Goal: Task Accomplishment & Management: Complete application form

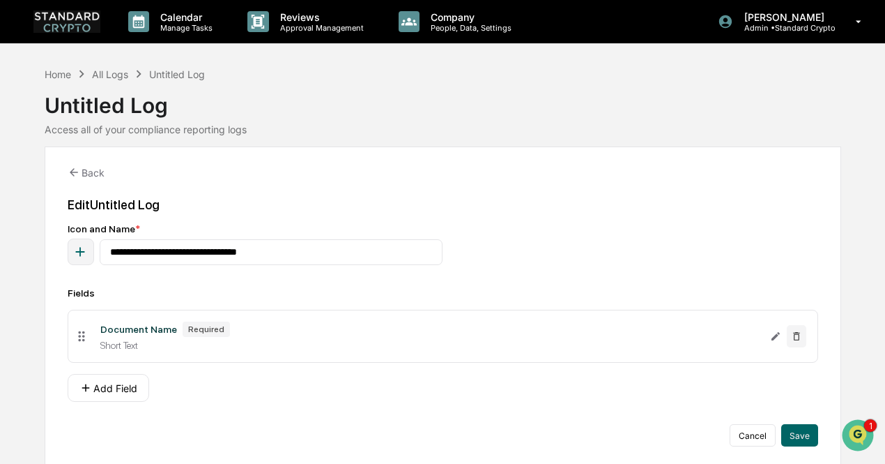
click at [125, 330] on div "Document Name" at bounding box center [138, 328] width 77 height 11
click at [94, 200] on div "Edit Untitled Log" at bounding box center [443, 204] width 751 height 15
click at [121, 387] on button "Add Field" at bounding box center [109, 388] width 82 height 28
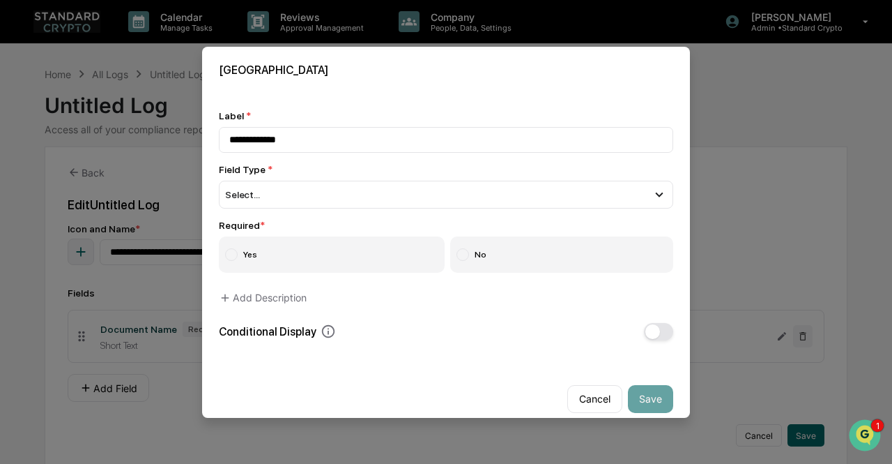
drag, startPoint x: 311, startPoint y: 138, endPoint x: 217, endPoint y: 146, distance: 93.7
click at [217, 146] on div "**********" at bounding box center [446, 224] width 488 height 263
type input "**********"
click at [245, 195] on span "Select..." at bounding box center [242, 194] width 35 height 11
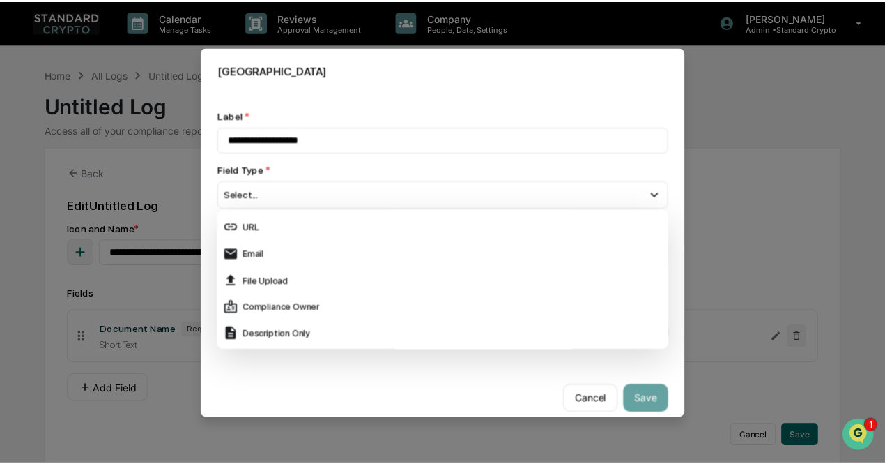
scroll to position [238, 0]
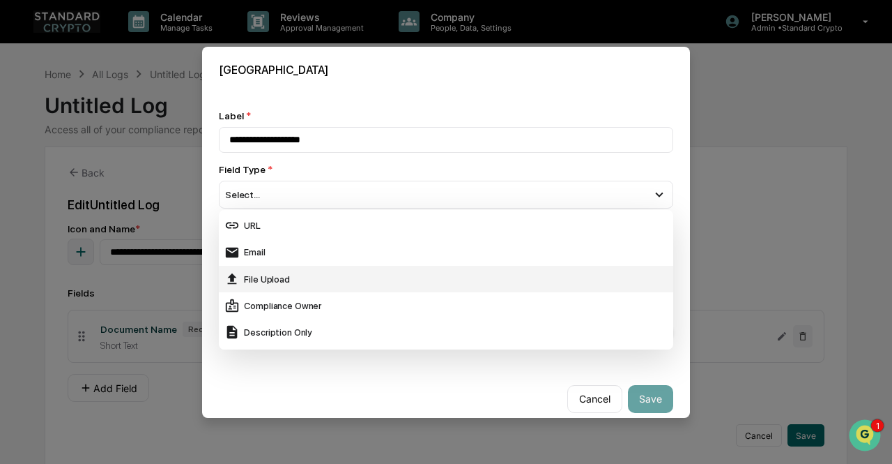
click at [282, 273] on div "File Upload" at bounding box center [445, 278] width 443 height 15
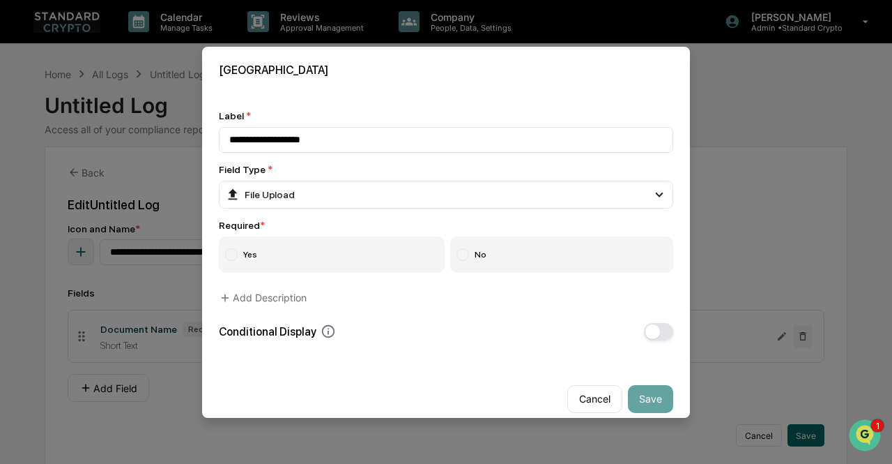
click at [259, 254] on label "Yes" at bounding box center [332, 254] width 226 height 36
click at [638, 393] on button "Save" at bounding box center [650, 399] width 45 height 28
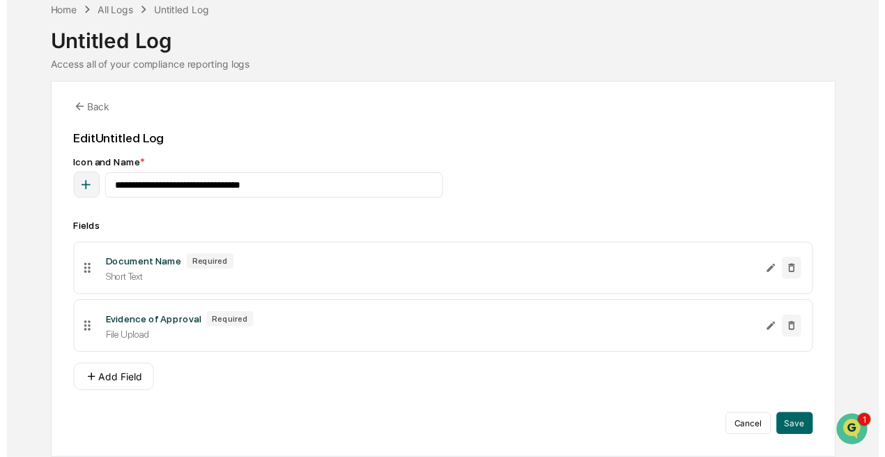
scroll to position [64, 0]
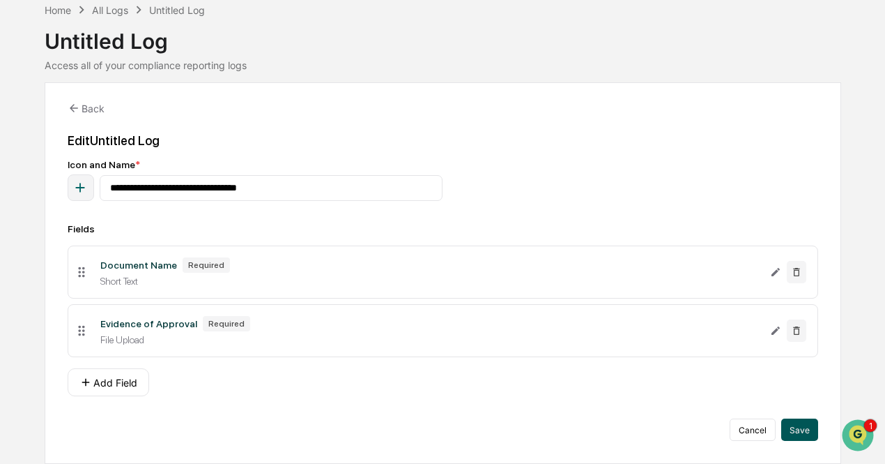
click at [809, 425] on button "Save" at bounding box center [799, 429] width 37 height 22
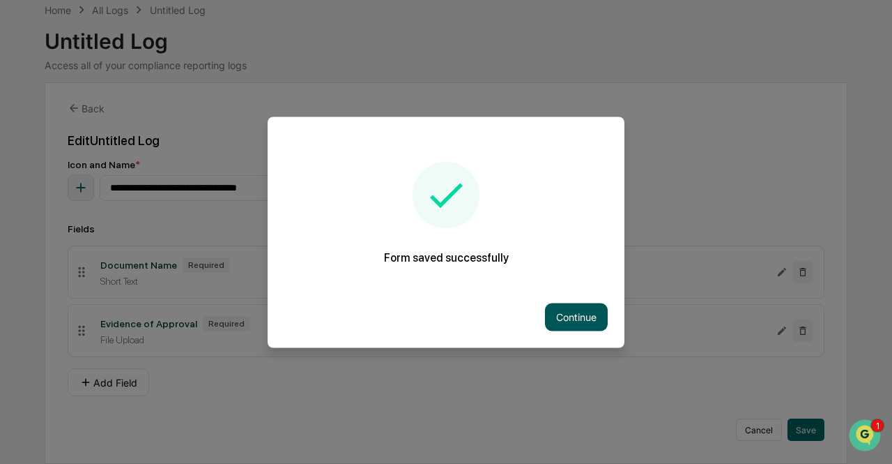
click at [559, 306] on button "Continue" at bounding box center [576, 317] width 63 height 28
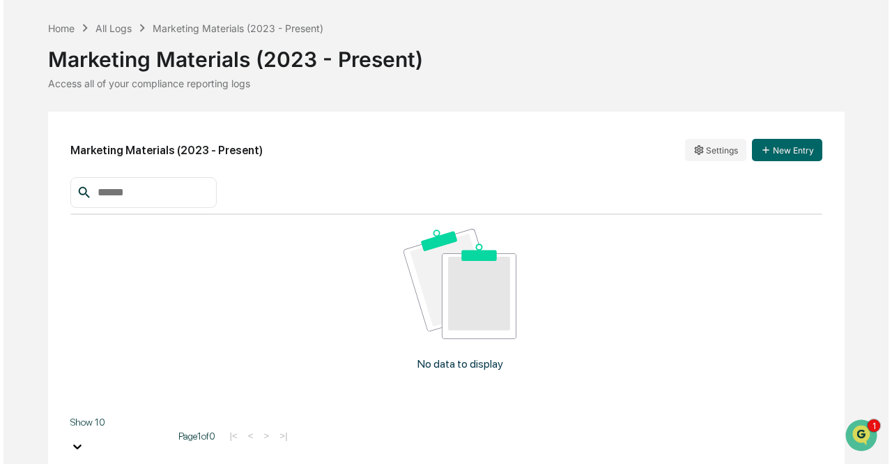
scroll to position [46, 0]
click at [778, 156] on button "New Entry" at bounding box center [784, 150] width 70 height 22
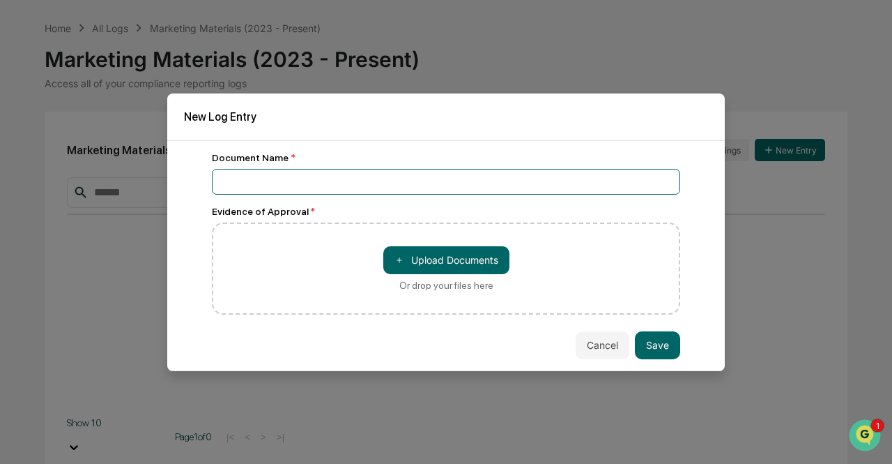
click at [346, 174] on input at bounding box center [446, 182] width 468 height 26
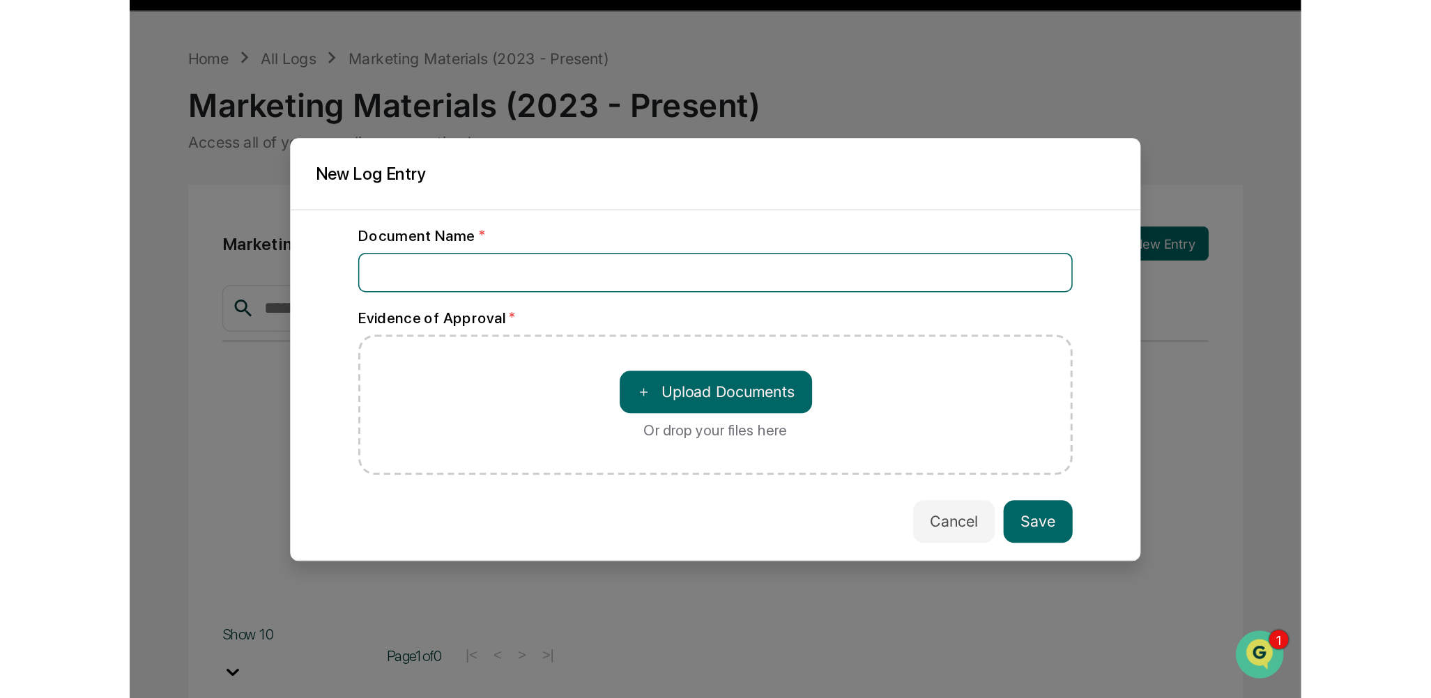
scroll to position [0, 0]
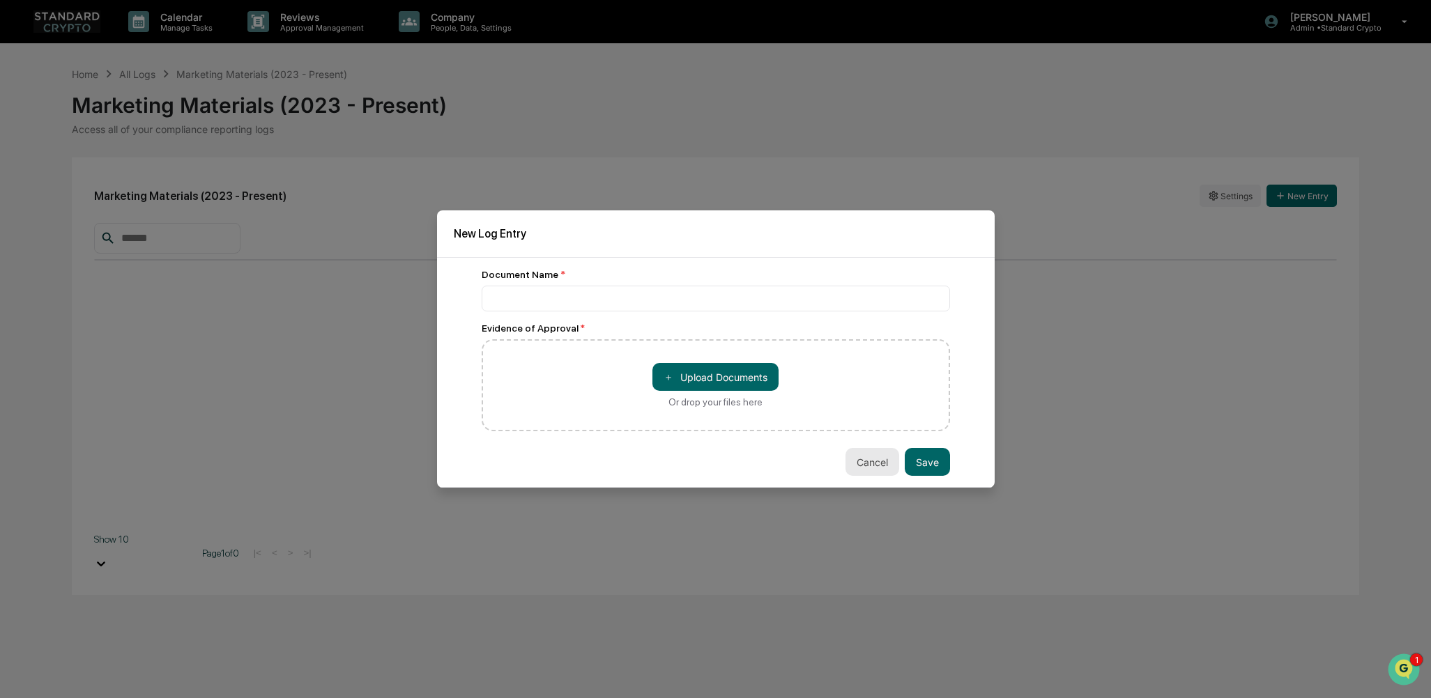
click at [854, 463] on button "Cancel" at bounding box center [873, 462] width 54 height 28
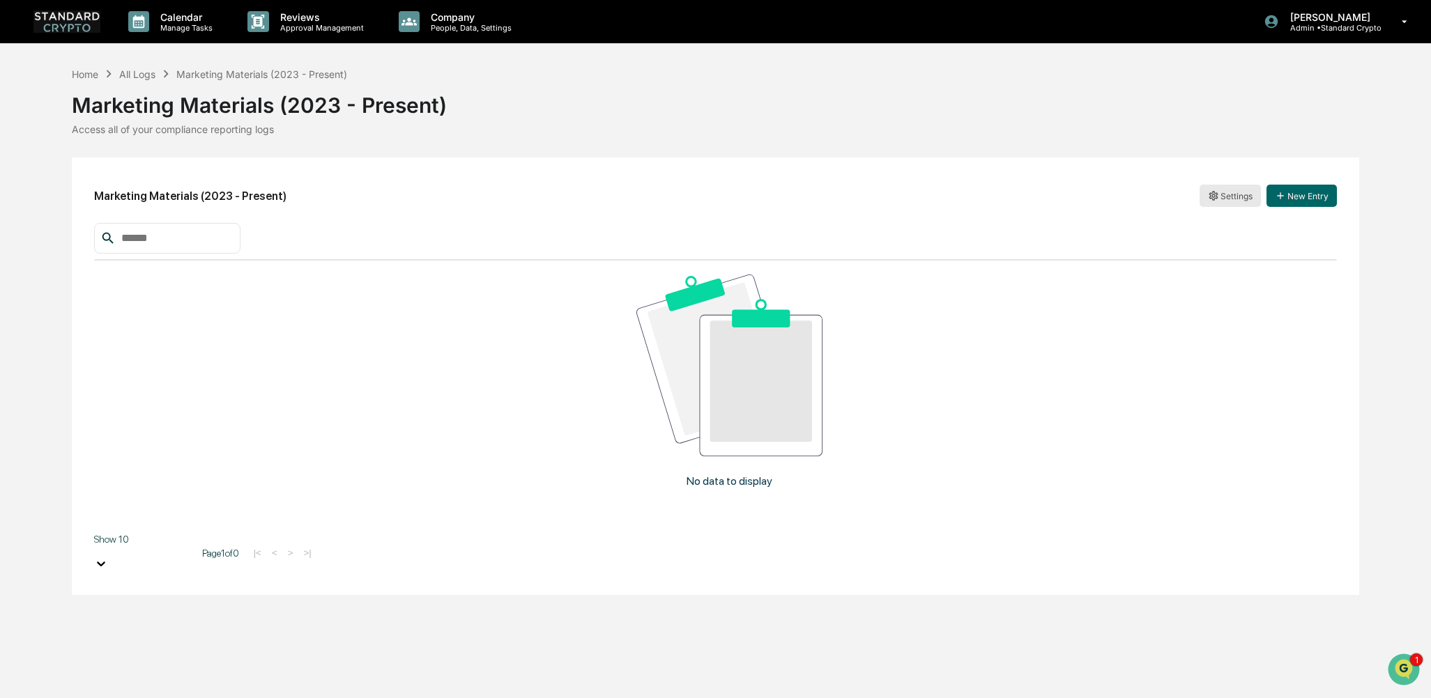
click at [885, 195] on html "Calendar Manage Tasks Reviews Approval Management Company People, Data, Setting…" at bounding box center [715, 349] width 1431 height 698
click at [885, 234] on div "Edit" at bounding box center [1230, 224] width 89 height 22
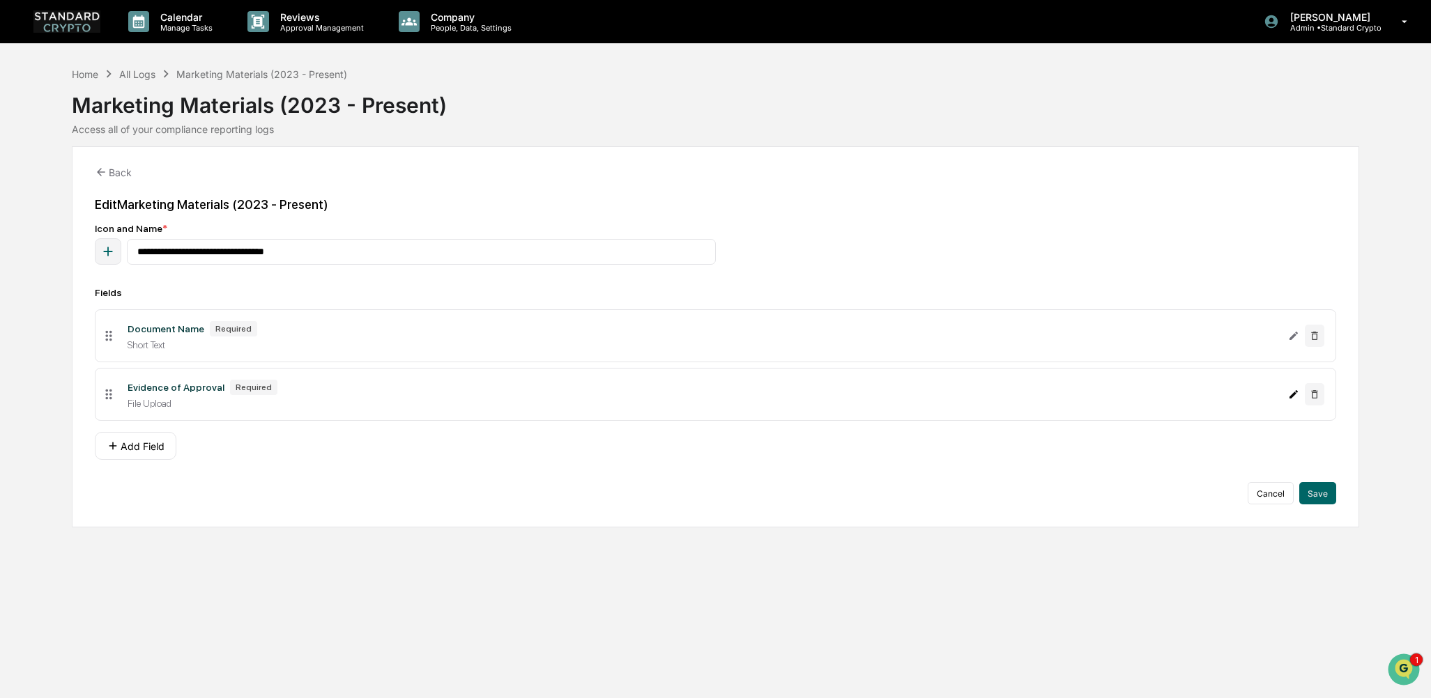
click at [885, 397] on icon "Edit Evidence of Approval field" at bounding box center [1294, 394] width 8 height 8
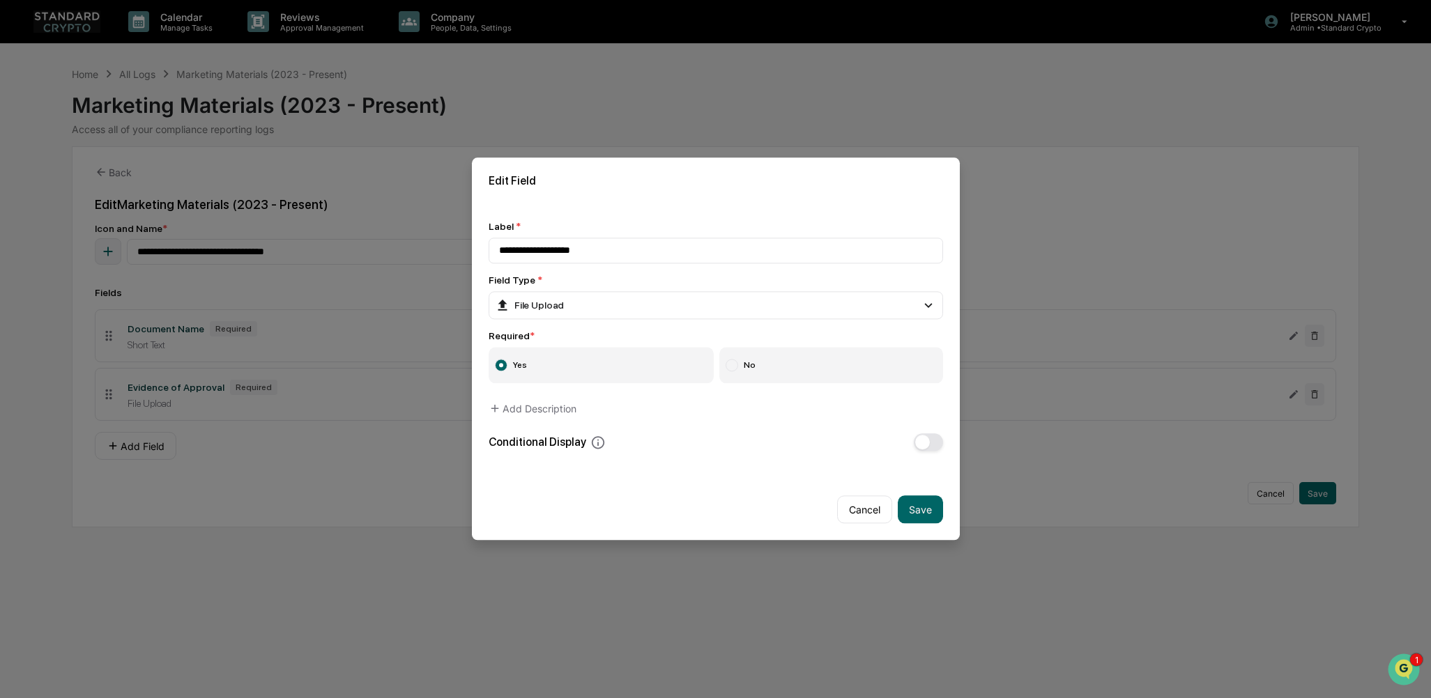
click at [744, 358] on label "No" at bounding box center [831, 366] width 224 height 36
click at [885, 463] on button "Save" at bounding box center [920, 510] width 45 height 28
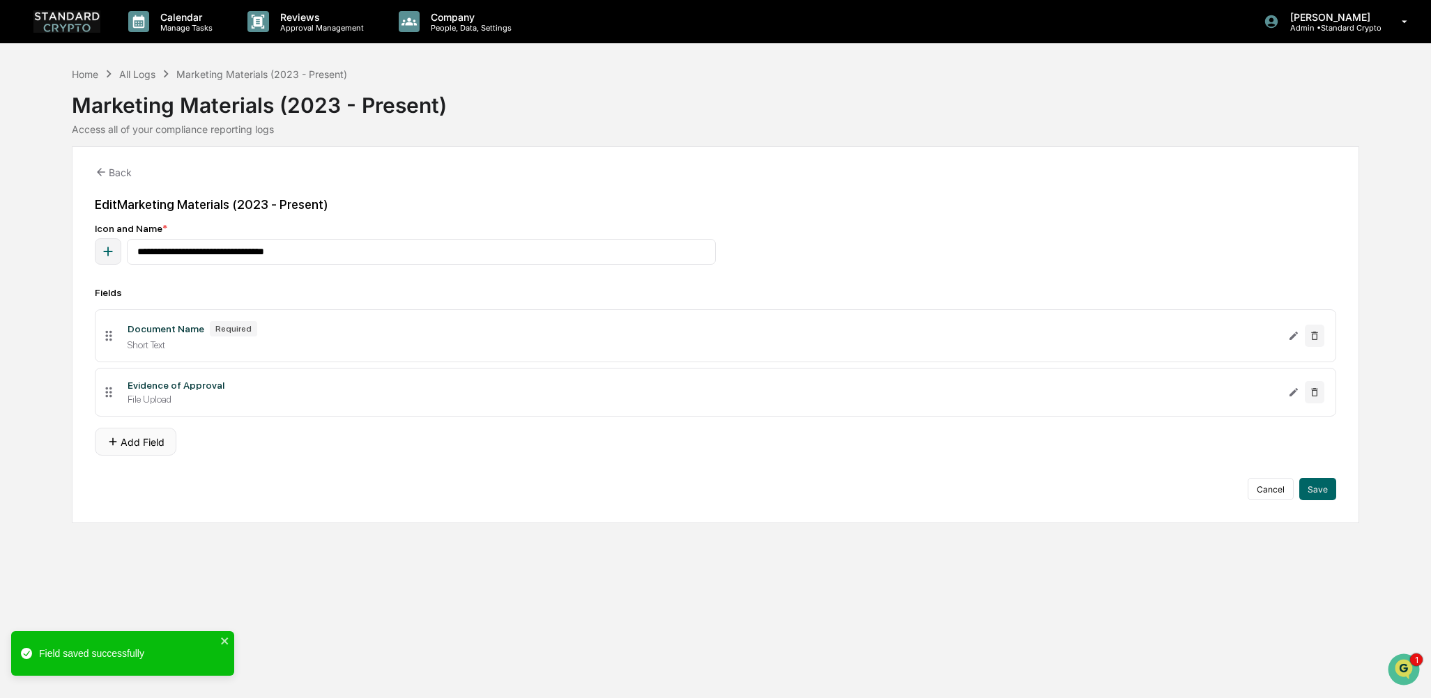
click at [124, 445] on button "Add Field" at bounding box center [136, 442] width 82 height 28
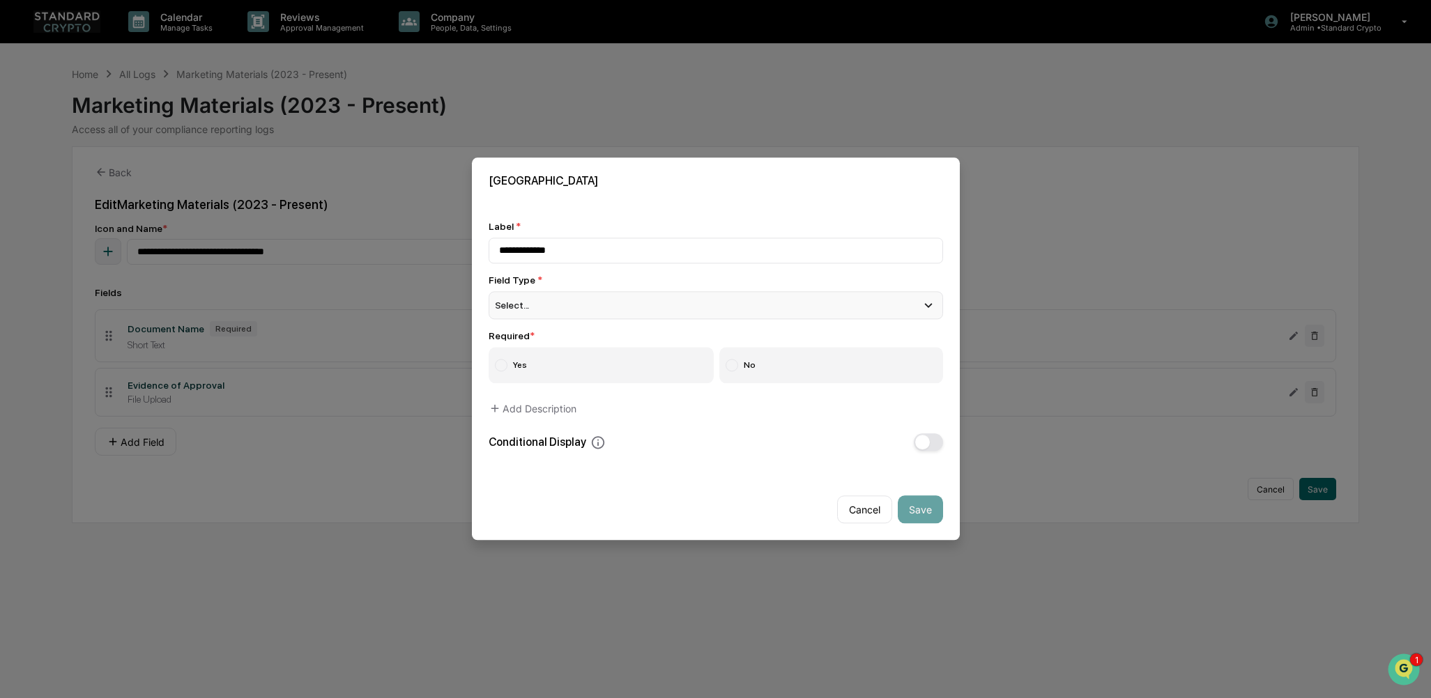
type input "**********"
click at [513, 300] on span "Select..." at bounding box center [512, 305] width 35 height 11
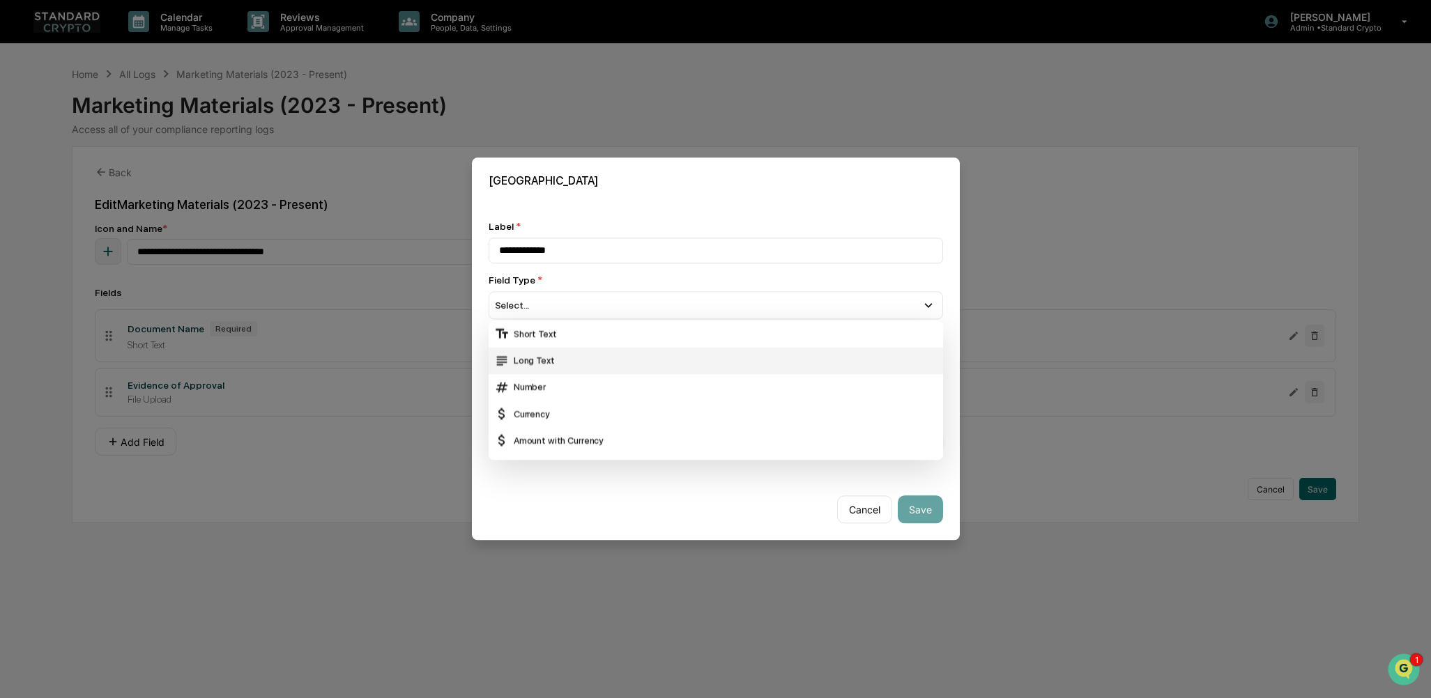
click at [530, 356] on div "Long Text" at bounding box center [715, 360] width 443 height 15
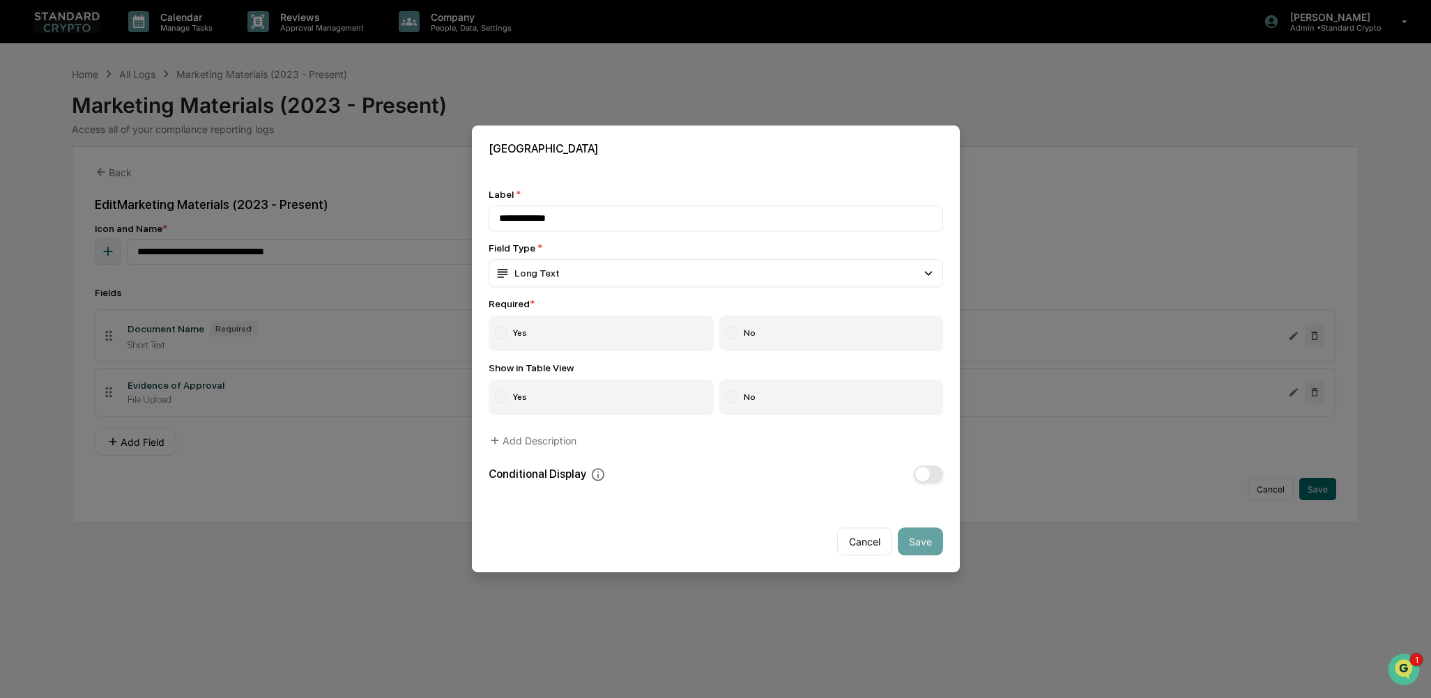
click at [732, 328] on div at bounding box center [732, 334] width 13 height 13
click at [885, 463] on span "button" at bounding box center [922, 475] width 15 height 15
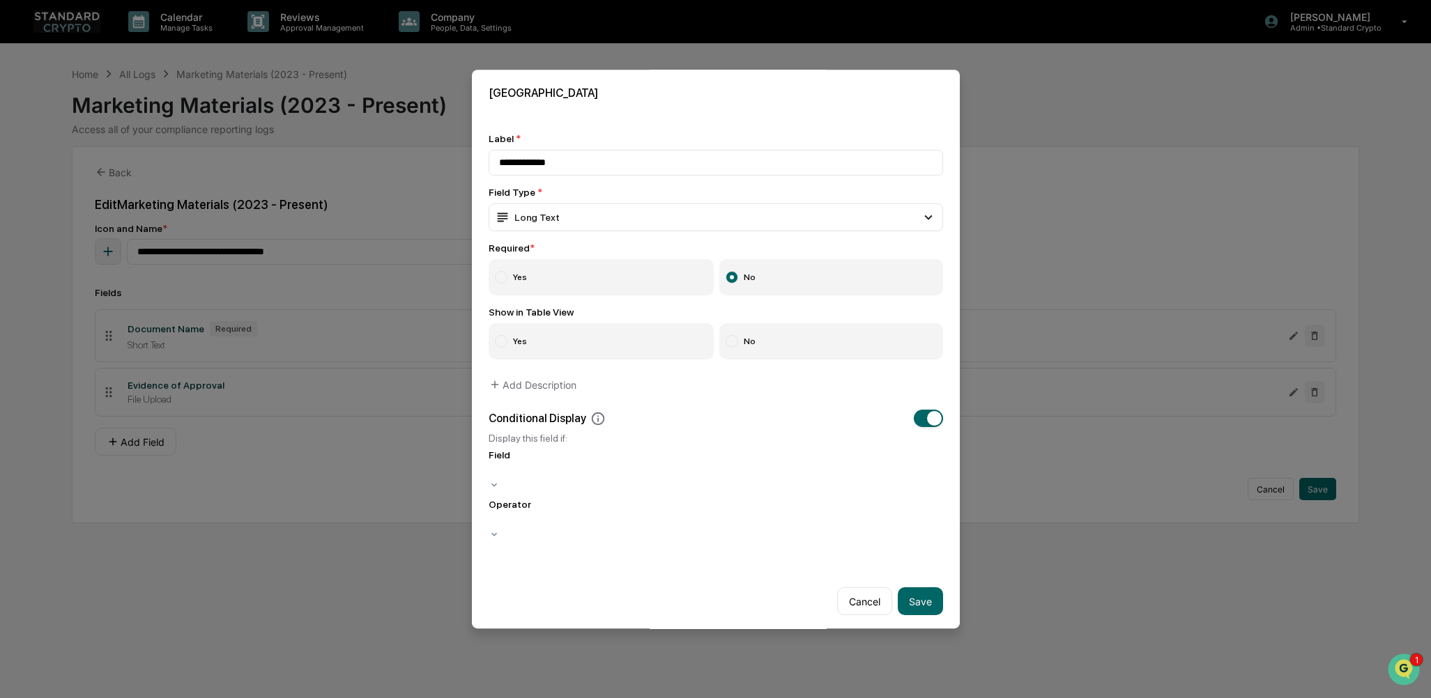
click at [647, 463] on div at bounding box center [716, 472] width 454 height 13
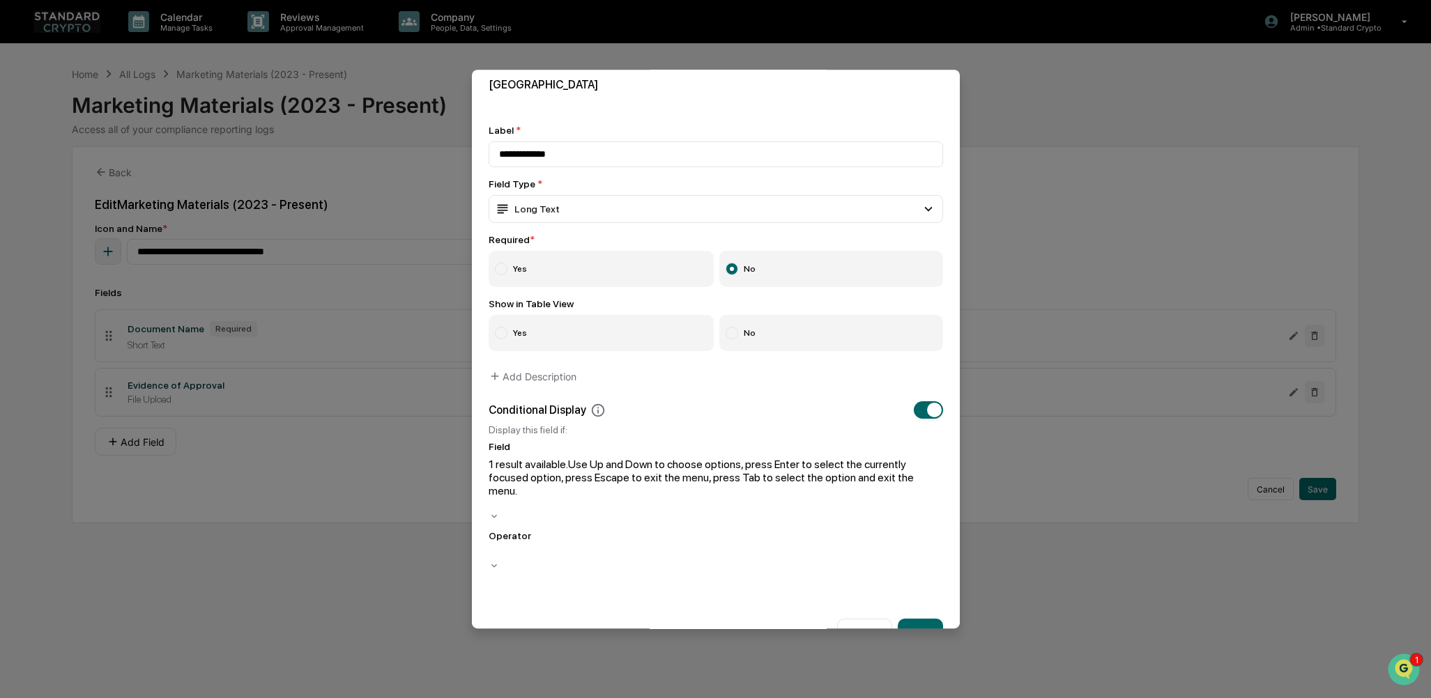
scroll to position [10, 0]
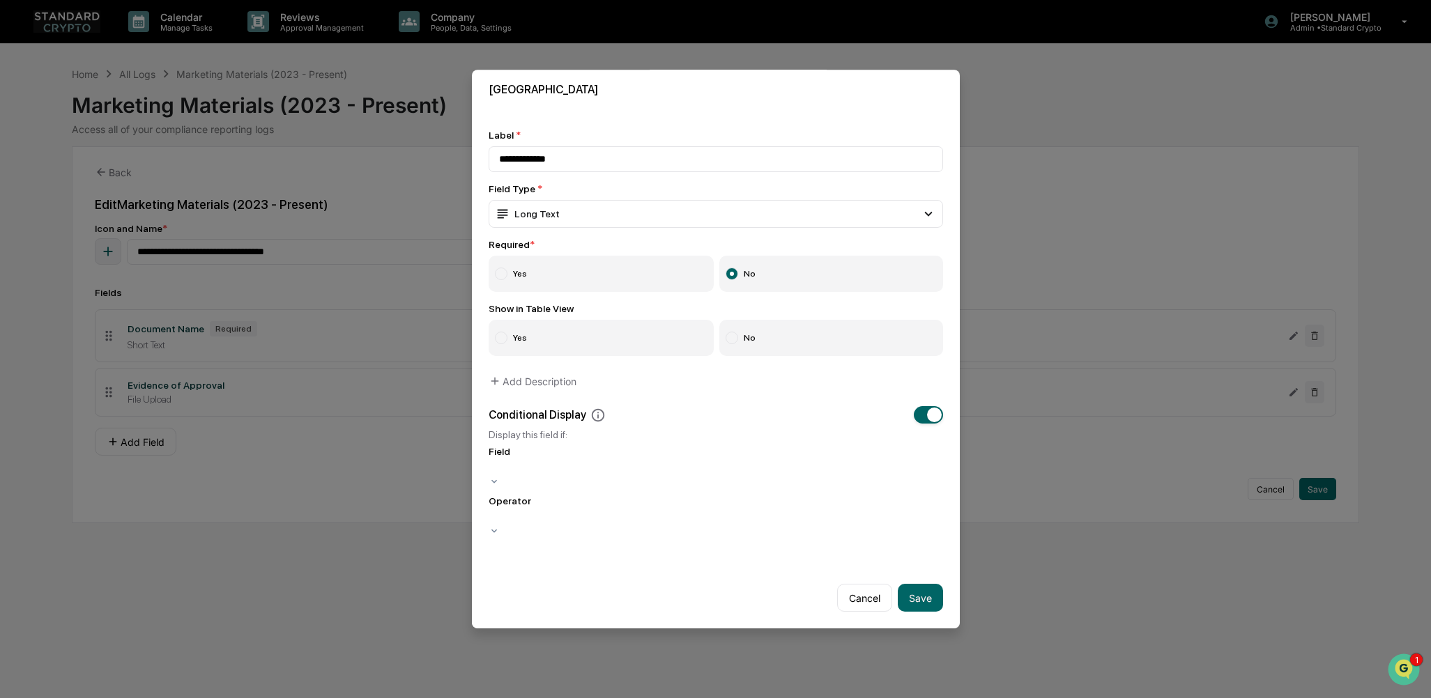
click at [691, 422] on div "Conditional Display Display this field if: Field Operator" at bounding box center [716, 472] width 454 height 133
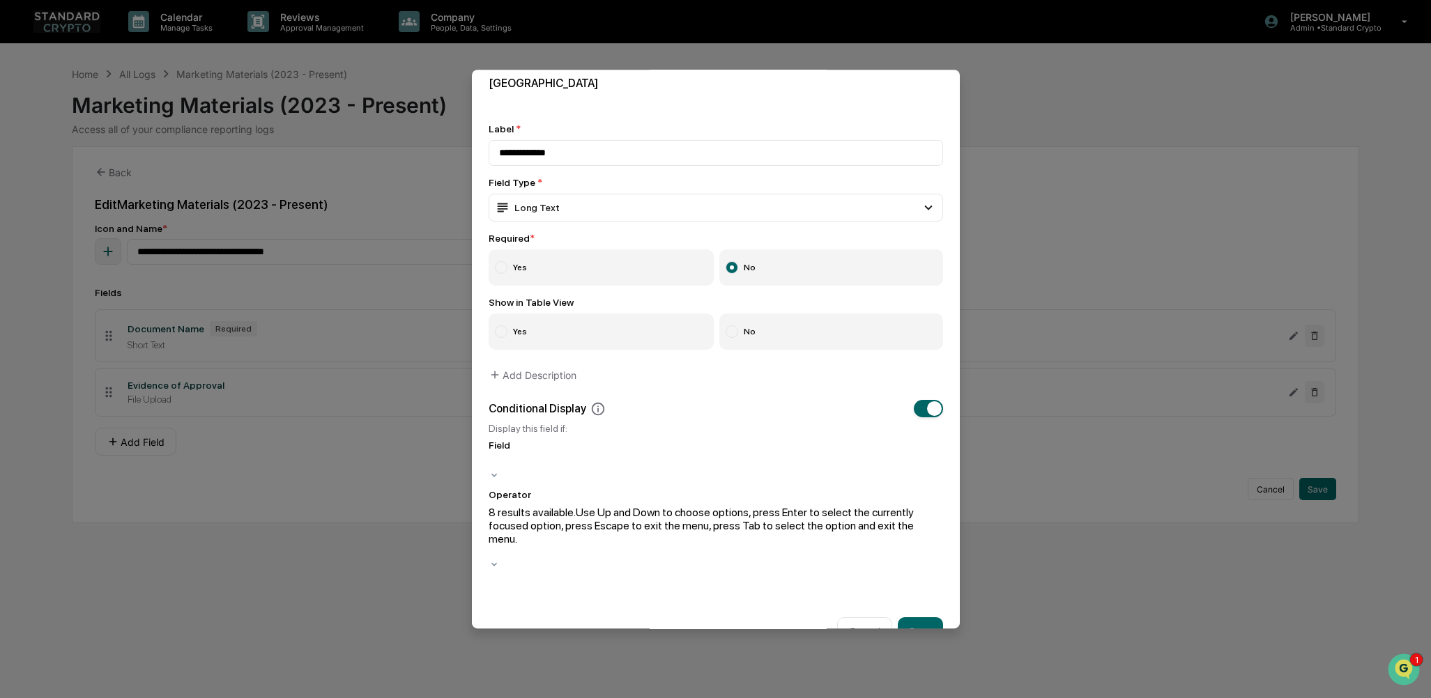
click at [644, 463] on div at bounding box center [716, 552] width 454 height 13
click at [652, 463] on div at bounding box center [716, 463] width 454 height 13
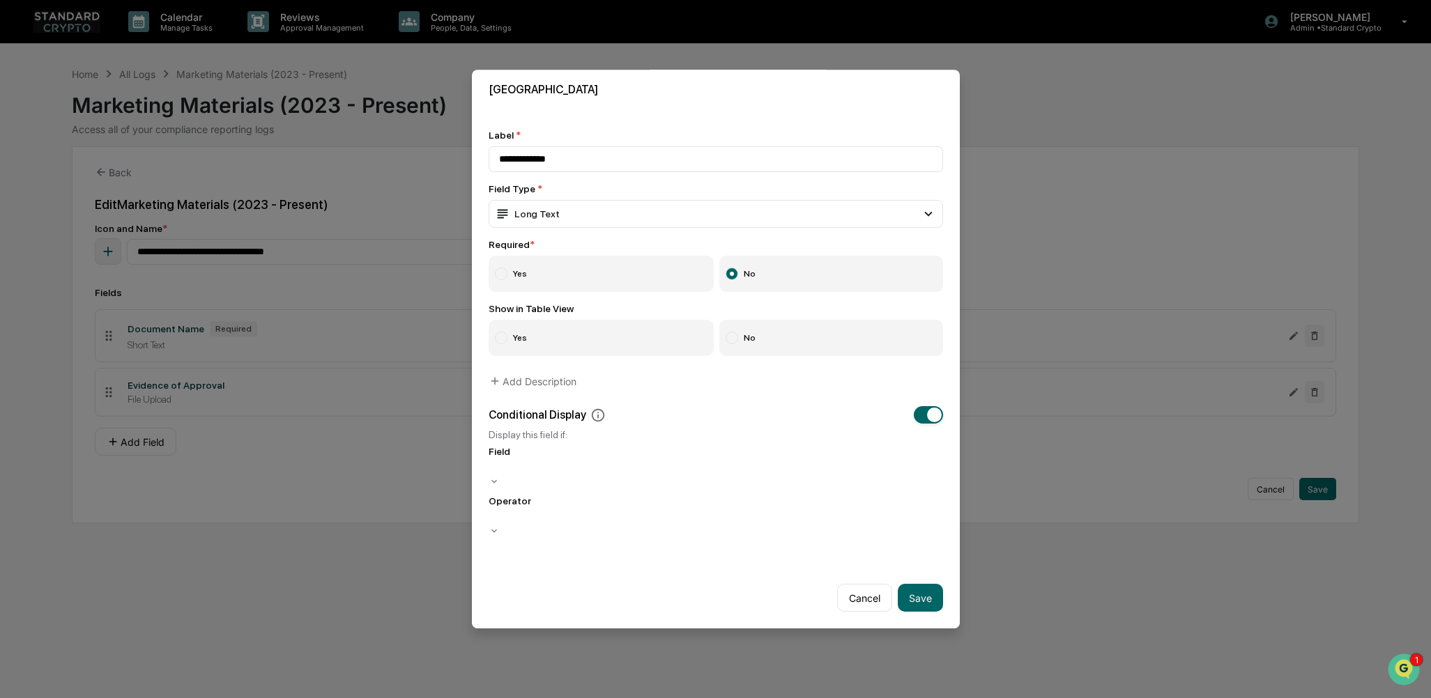
click at [885, 463] on div at bounding box center [716, 469] width 454 height 13
click at [638, 346] on label "Yes" at bounding box center [602, 341] width 226 height 36
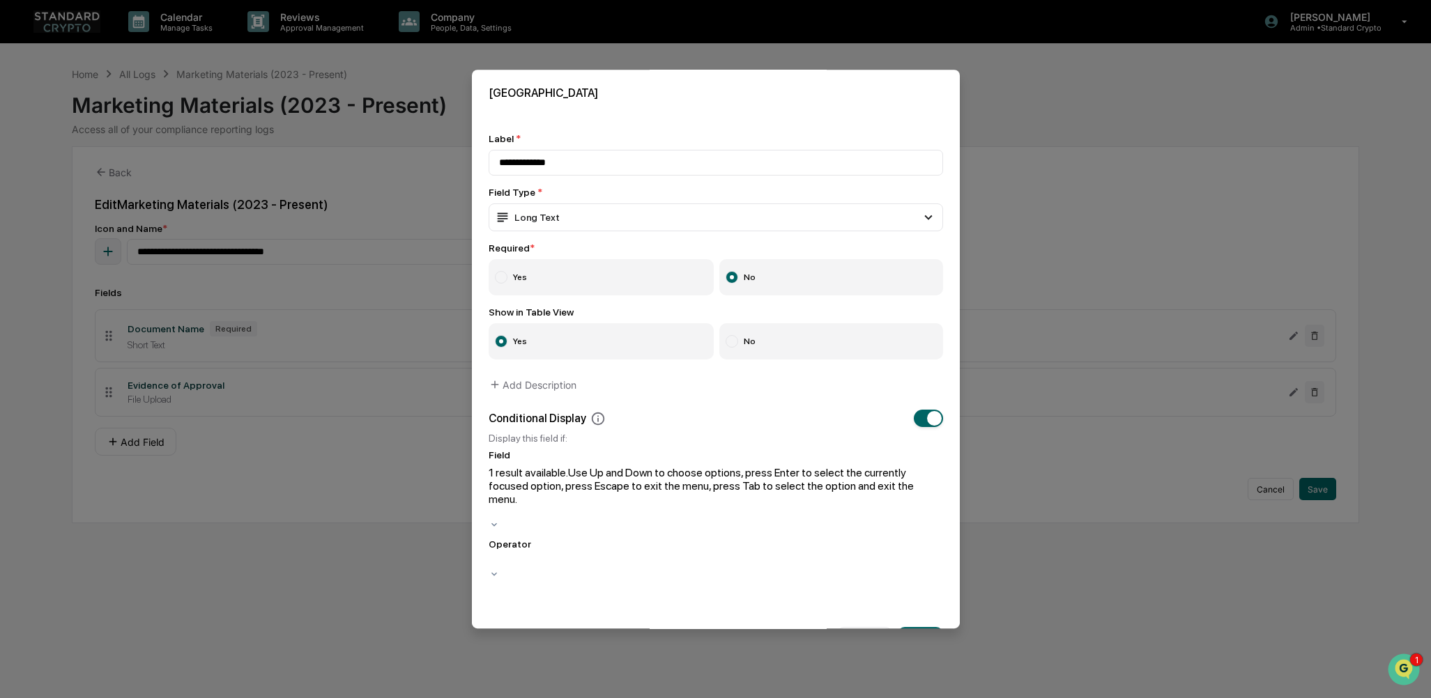
click at [577, 463] on div at bounding box center [716, 512] width 454 height 13
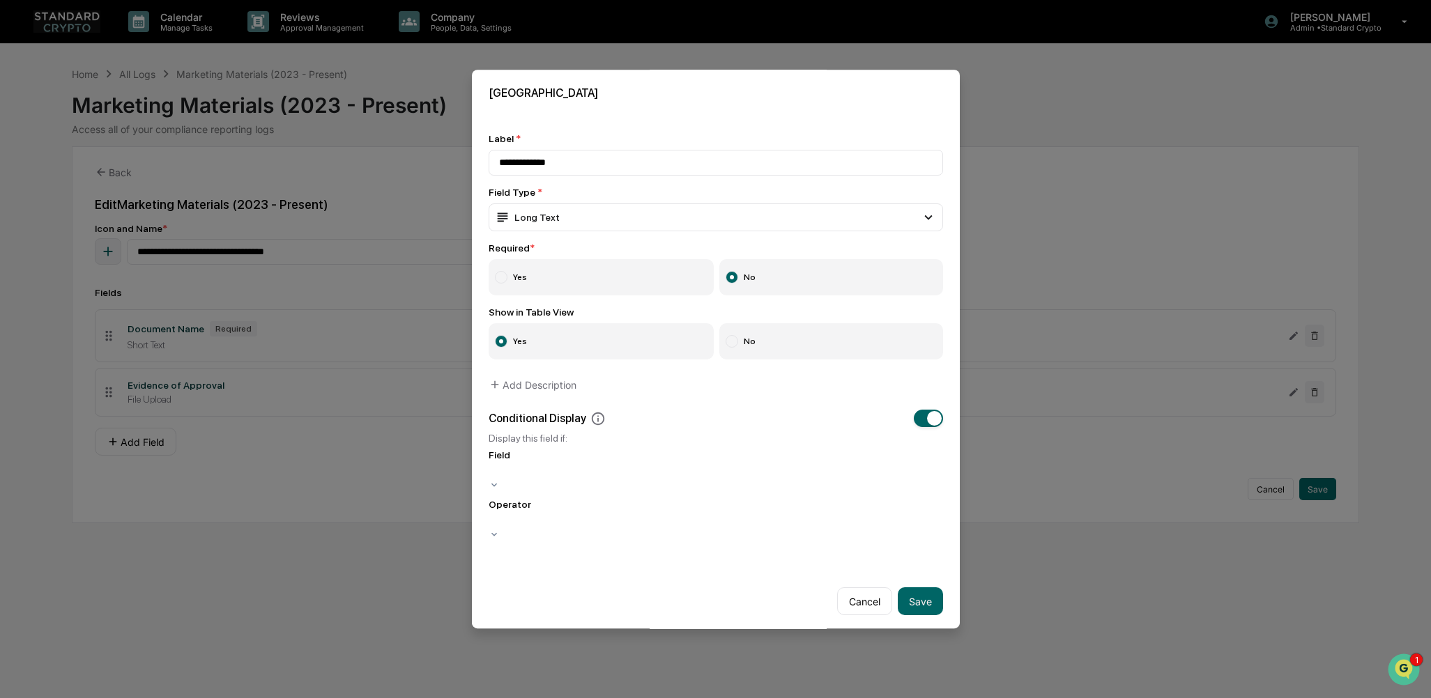
click at [747, 411] on div "Conditional Display" at bounding box center [716, 418] width 454 height 17
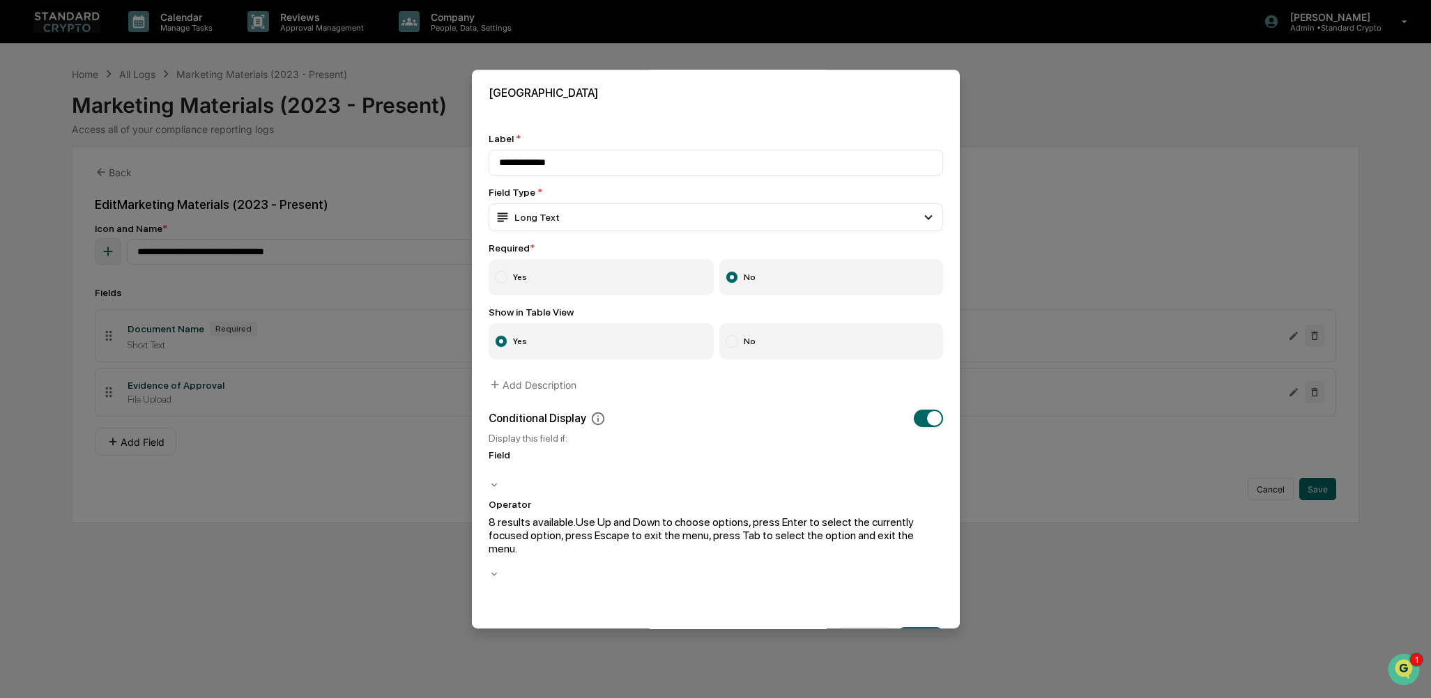
click at [602, 463] on div at bounding box center [716, 562] width 454 height 13
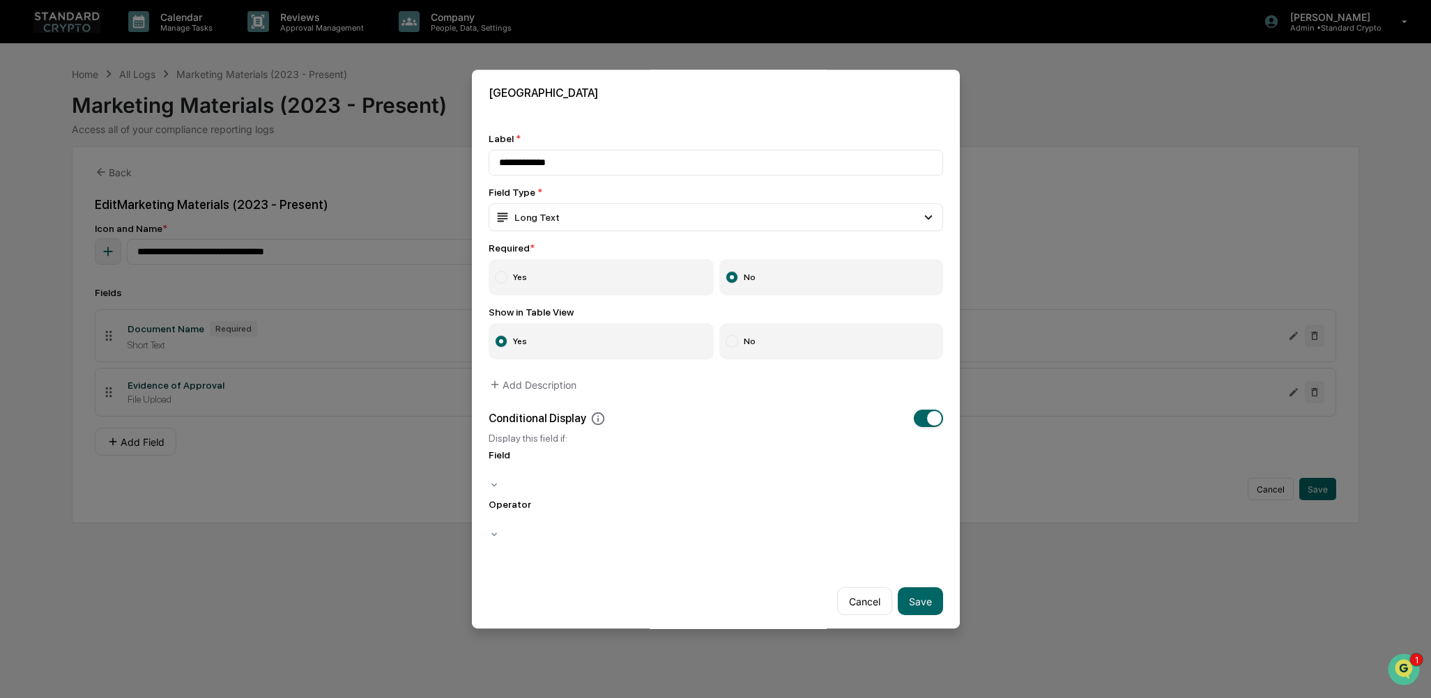
click at [678, 427] on div "Conditional Display" at bounding box center [716, 418] width 454 height 17
click at [885, 463] on button "Save" at bounding box center [920, 602] width 45 height 28
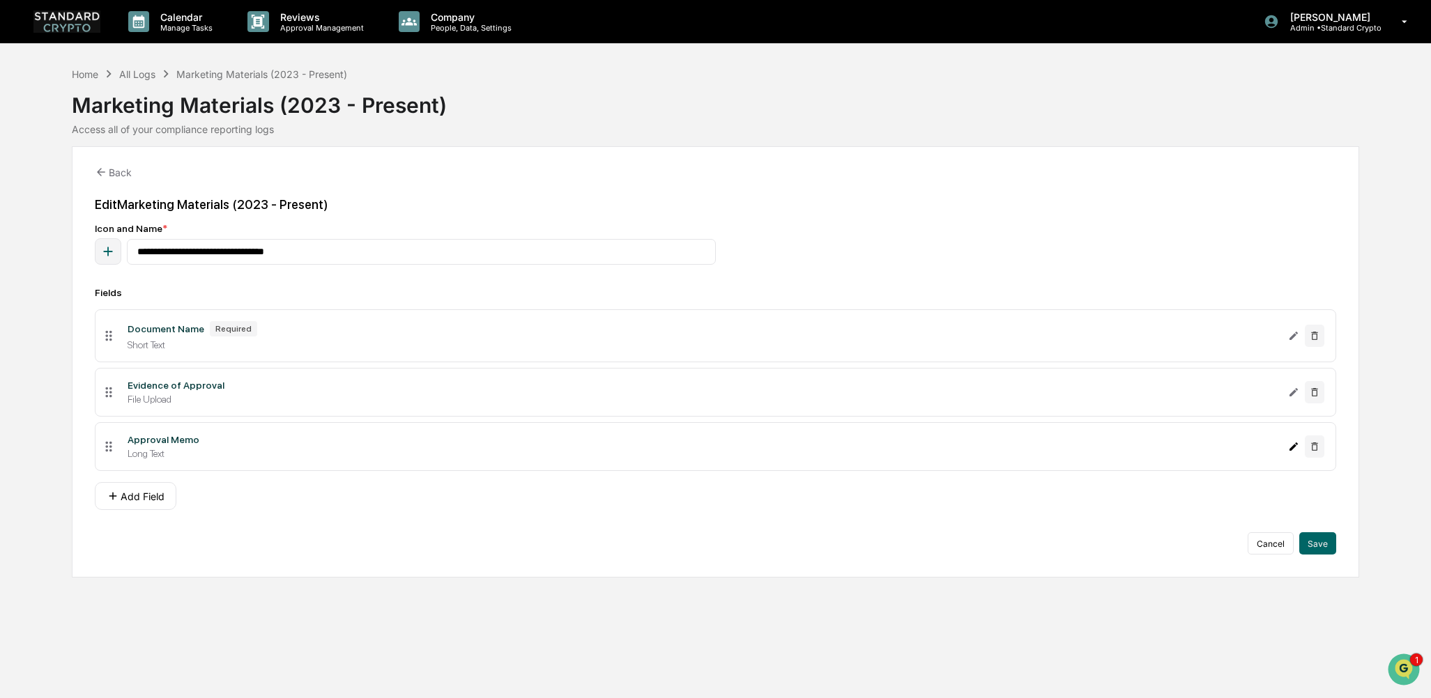
click at [885, 445] on icon "Edit Approval Memo field" at bounding box center [1293, 446] width 11 height 11
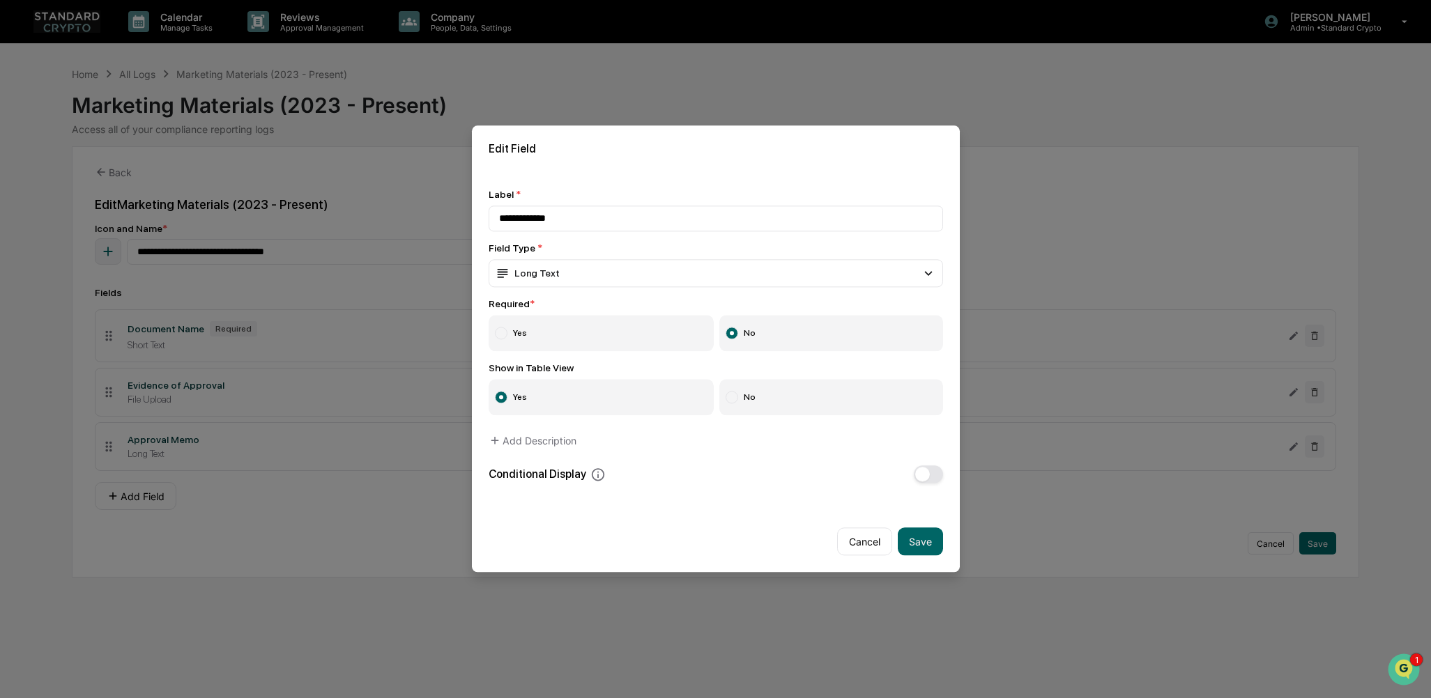
click at [546, 463] on div "Conditional Display" at bounding box center [547, 474] width 117 height 15
click at [591, 463] on icon at bounding box center [597, 474] width 15 height 15
click at [885, 463] on span "button" at bounding box center [922, 475] width 15 height 15
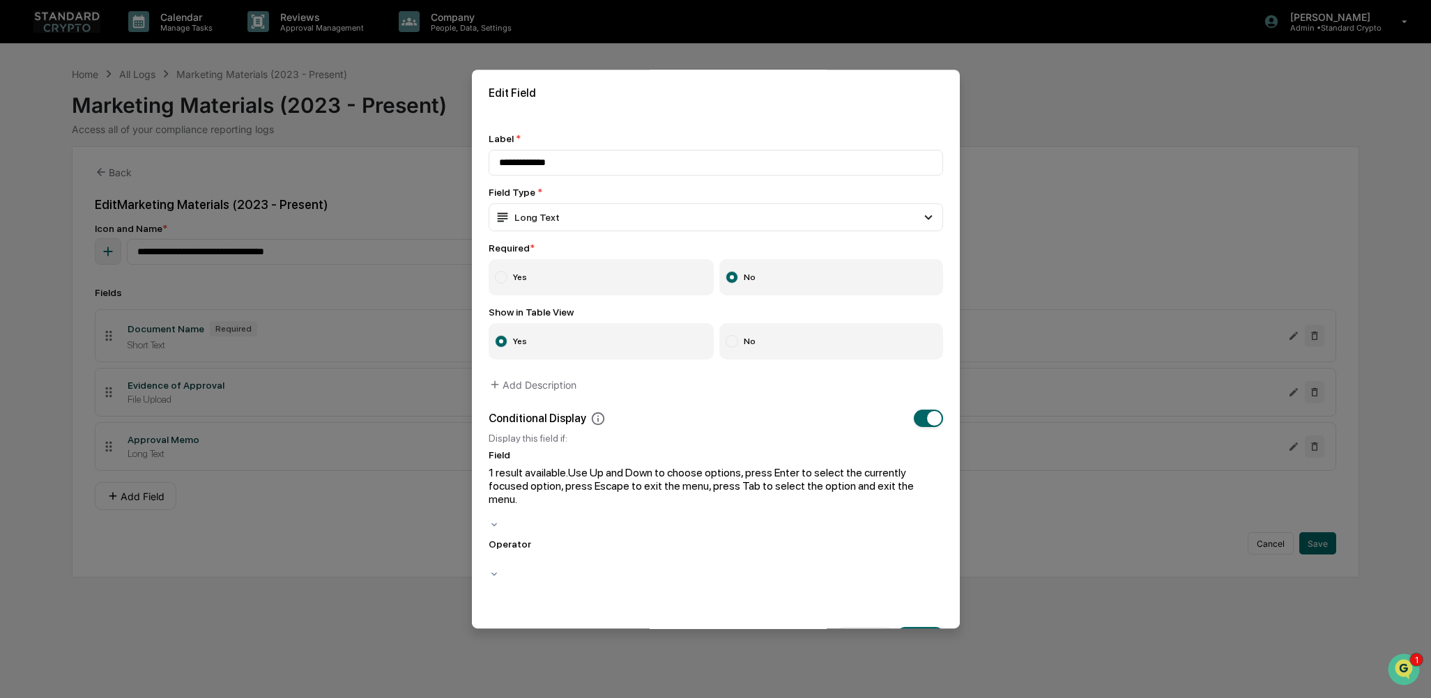
click at [576, 463] on div at bounding box center [716, 512] width 454 height 13
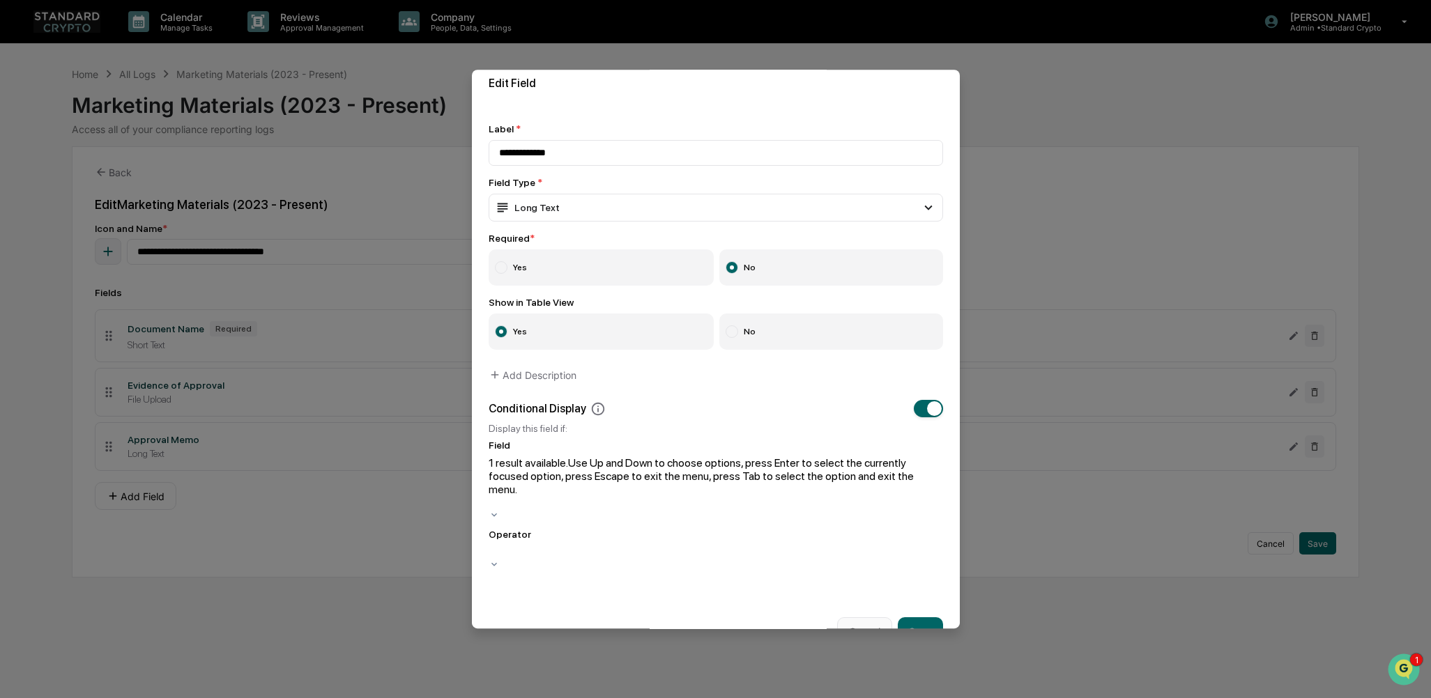
click at [837, 463] on button "Cancel" at bounding box center [864, 632] width 55 height 28
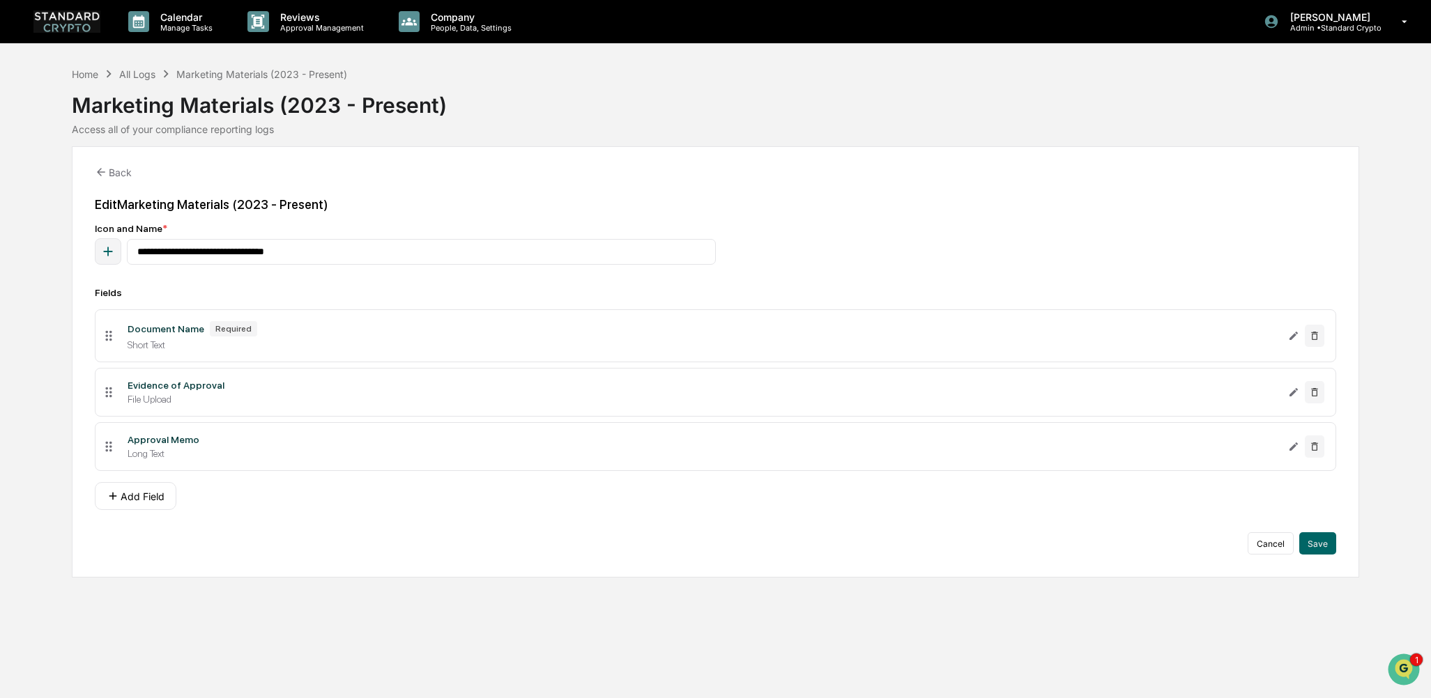
click at [211, 463] on div "**********" at bounding box center [716, 361] width 1288 height 431
click at [185, 387] on div "Evidence of Approval" at bounding box center [176, 385] width 97 height 11
click at [885, 391] on icon "Edit Evidence of Approval field" at bounding box center [1293, 392] width 11 height 11
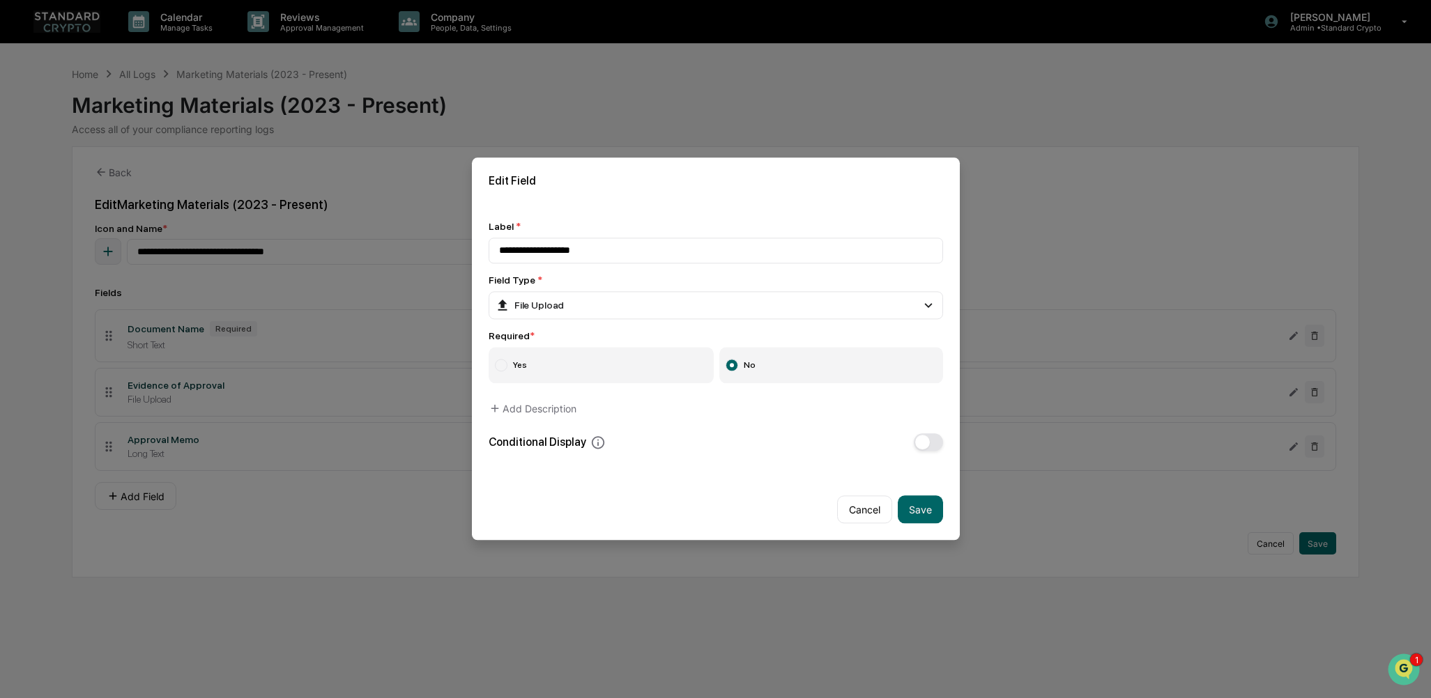
click at [885, 438] on span "button" at bounding box center [922, 443] width 15 height 15
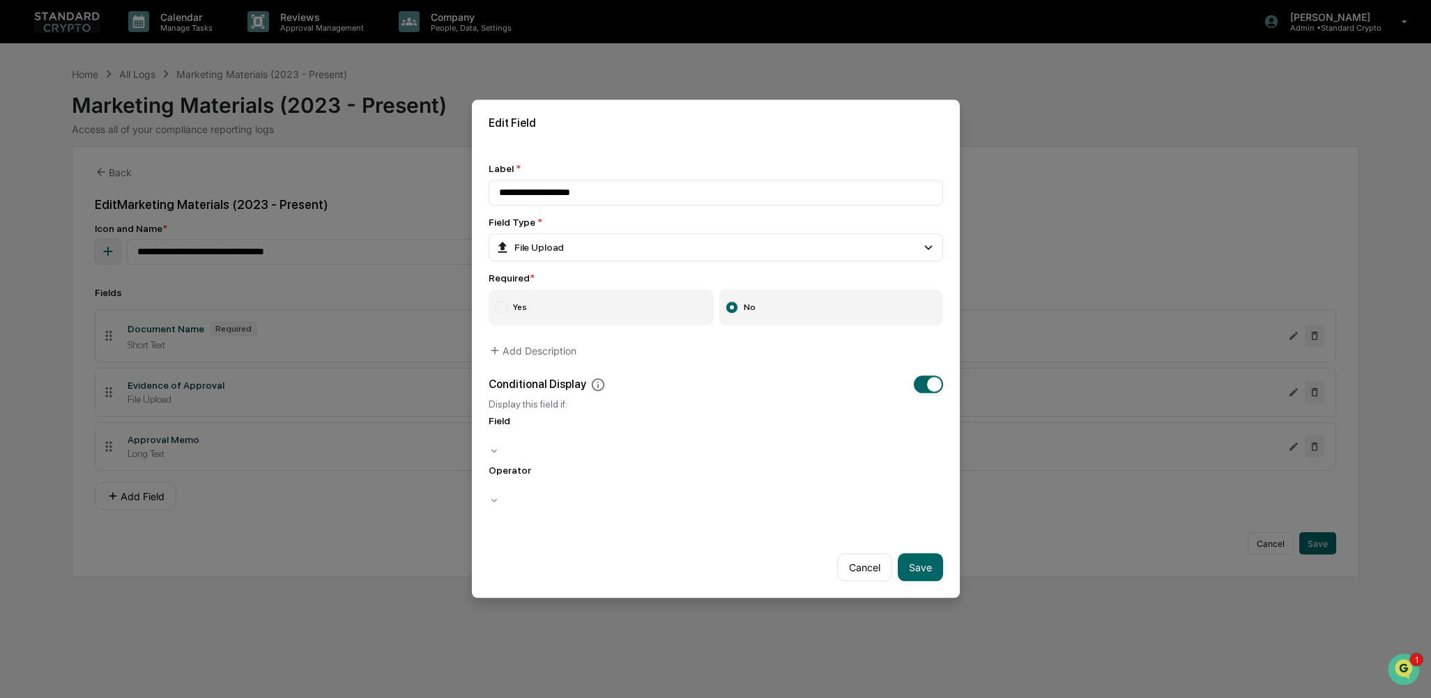
click at [553, 445] on div at bounding box center [716, 439] width 454 height 13
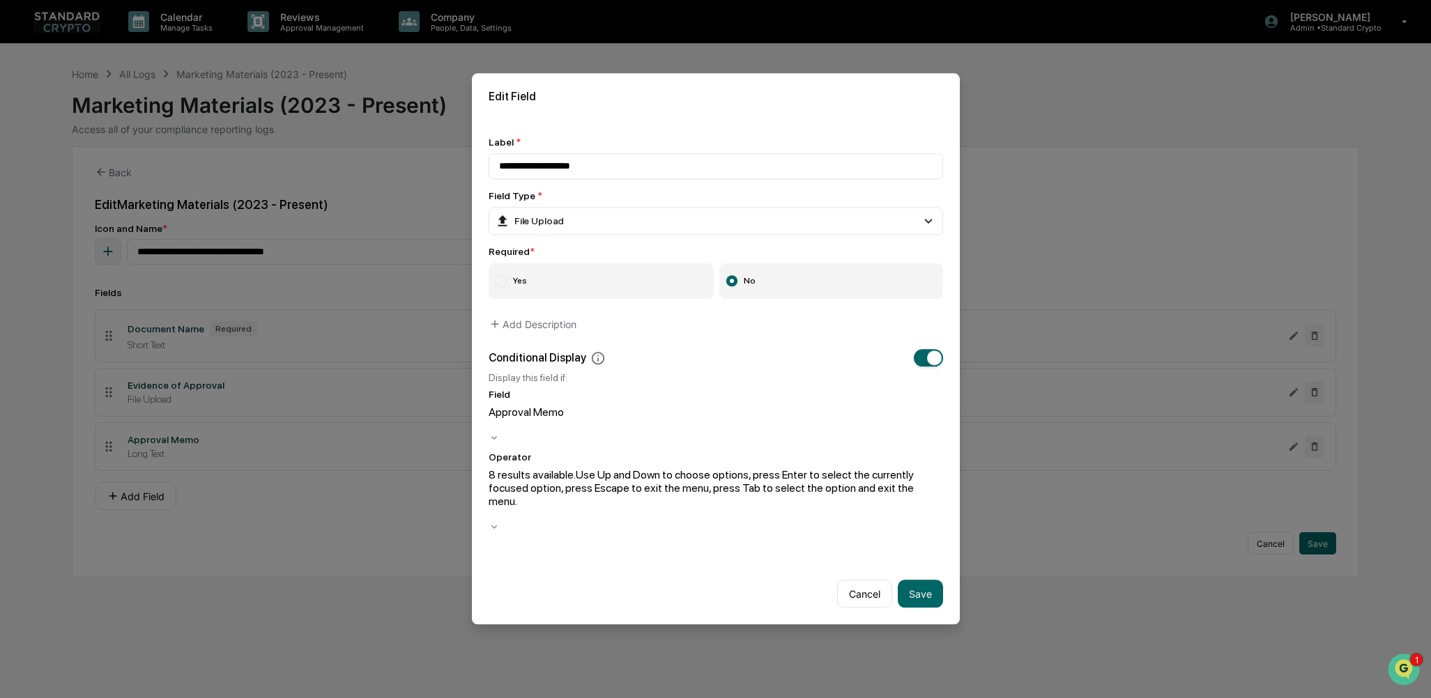
click at [537, 463] on div at bounding box center [716, 515] width 454 height 13
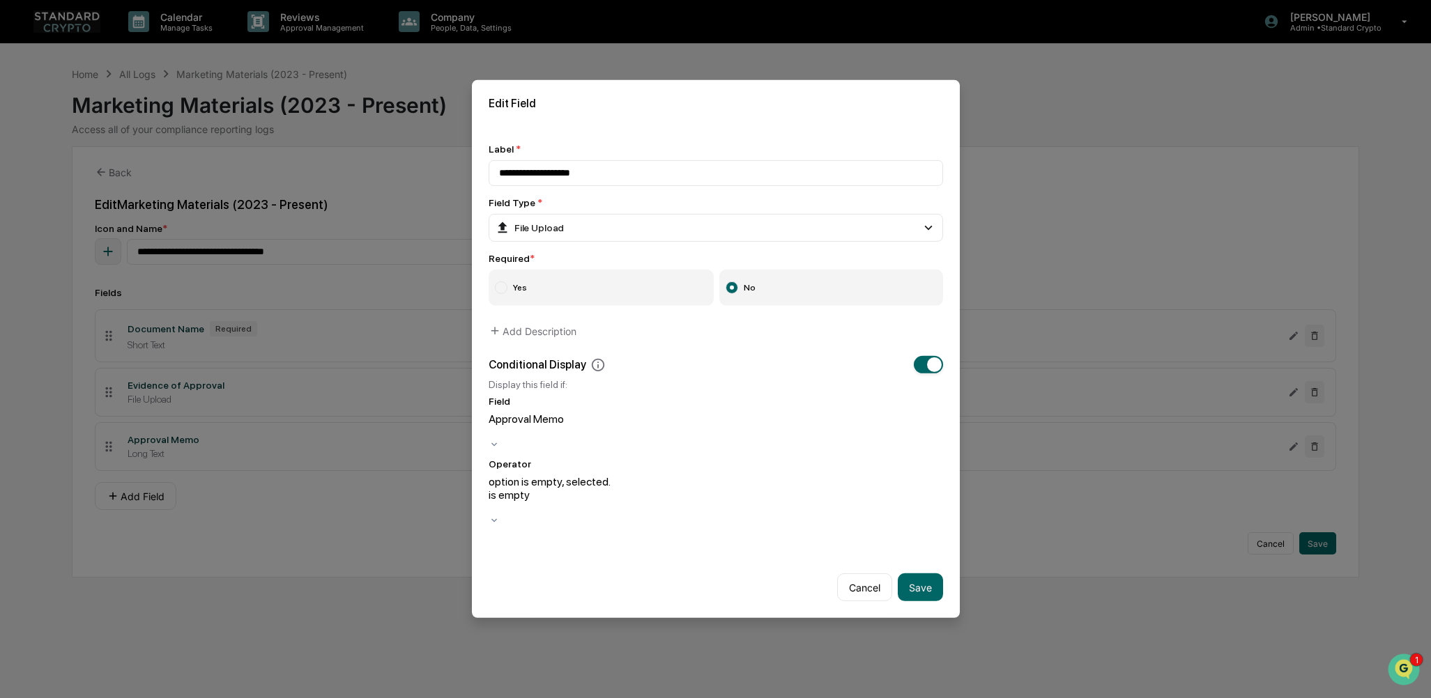
click at [885, 463] on button "Save" at bounding box center [920, 588] width 45 height 28
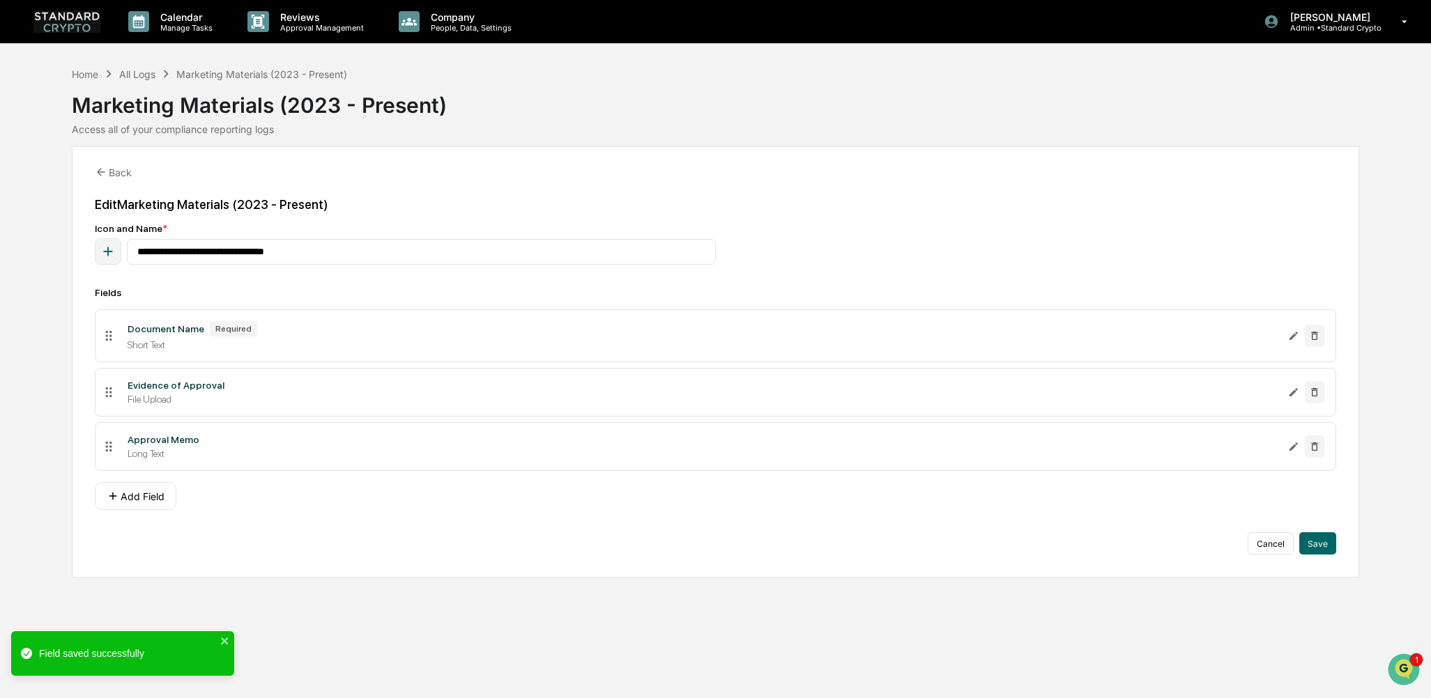
click at [885, 463] on div "**********" at bounding box center [715, 349] width 1431 height 698
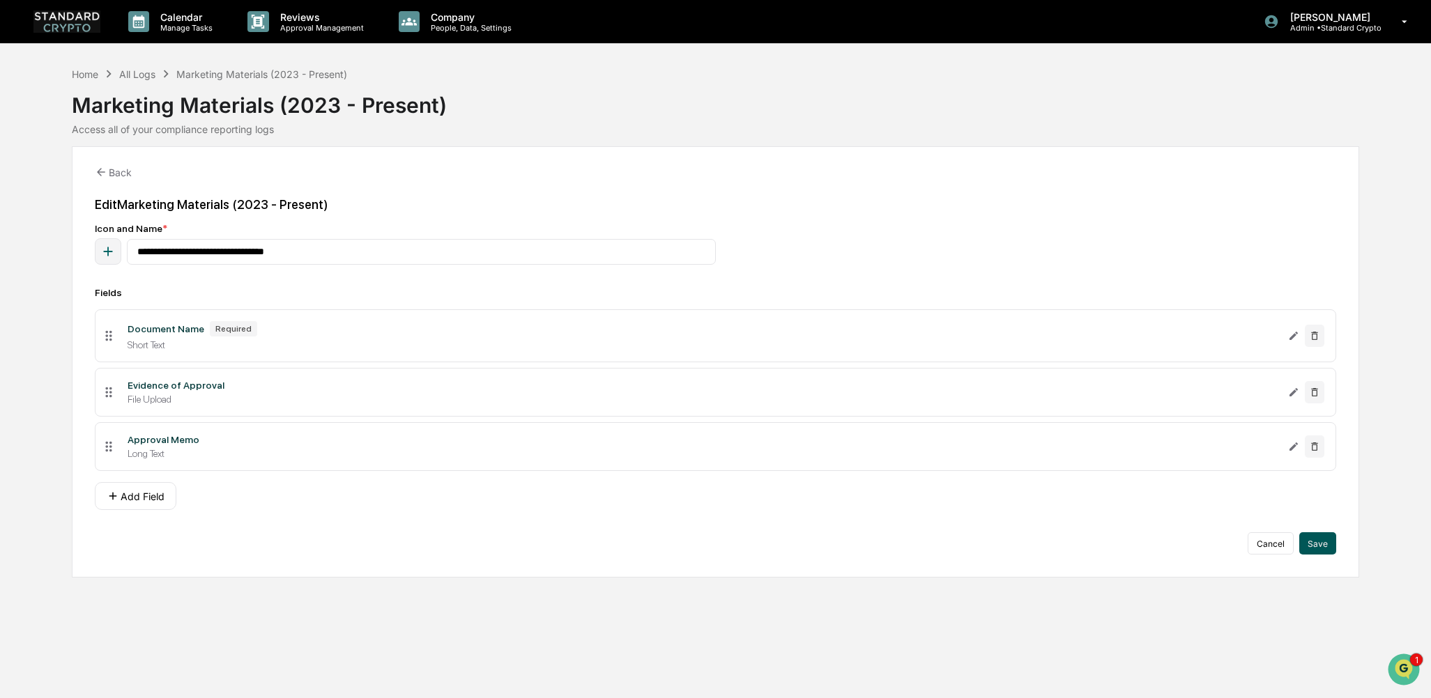
click at [885, 463] on button "Save" at bounding box center [1317, 544] width 37 height 22
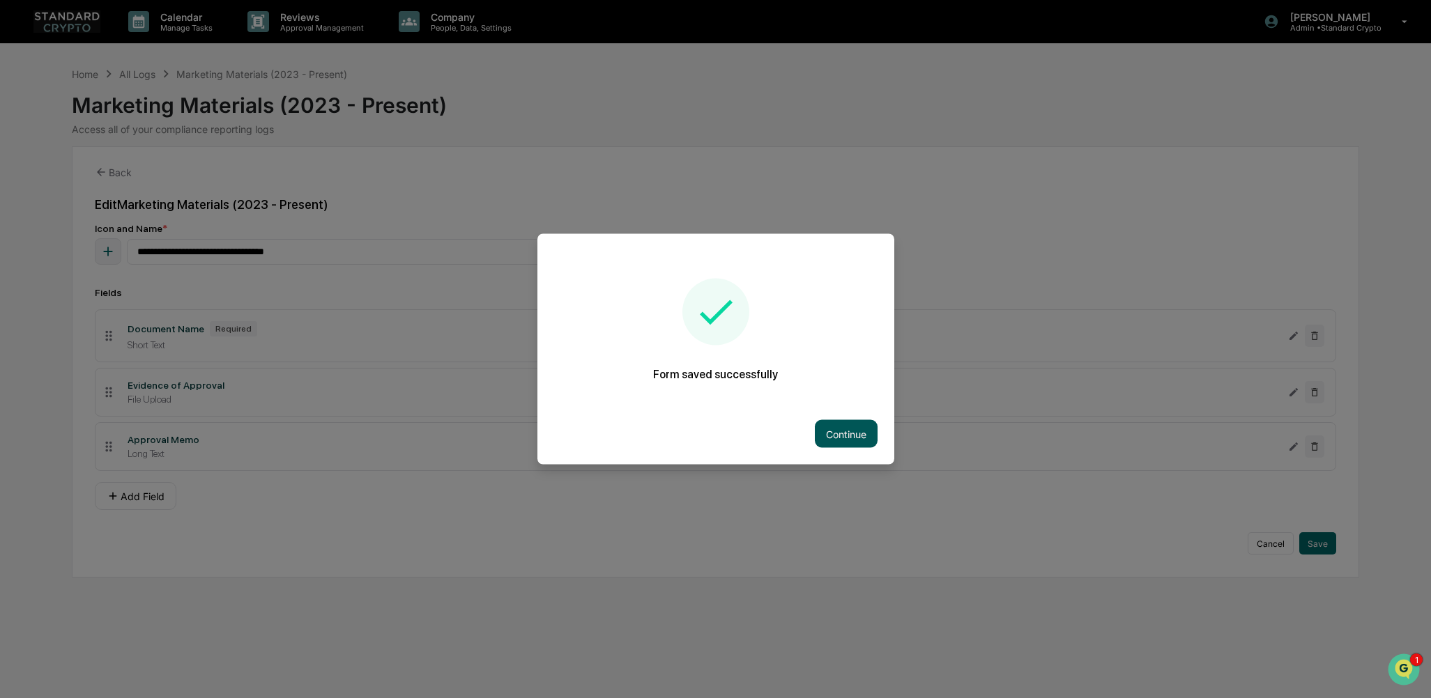
click at [846, 438] on button "Continue" at bounding box center [846, 434] width 63 height 28
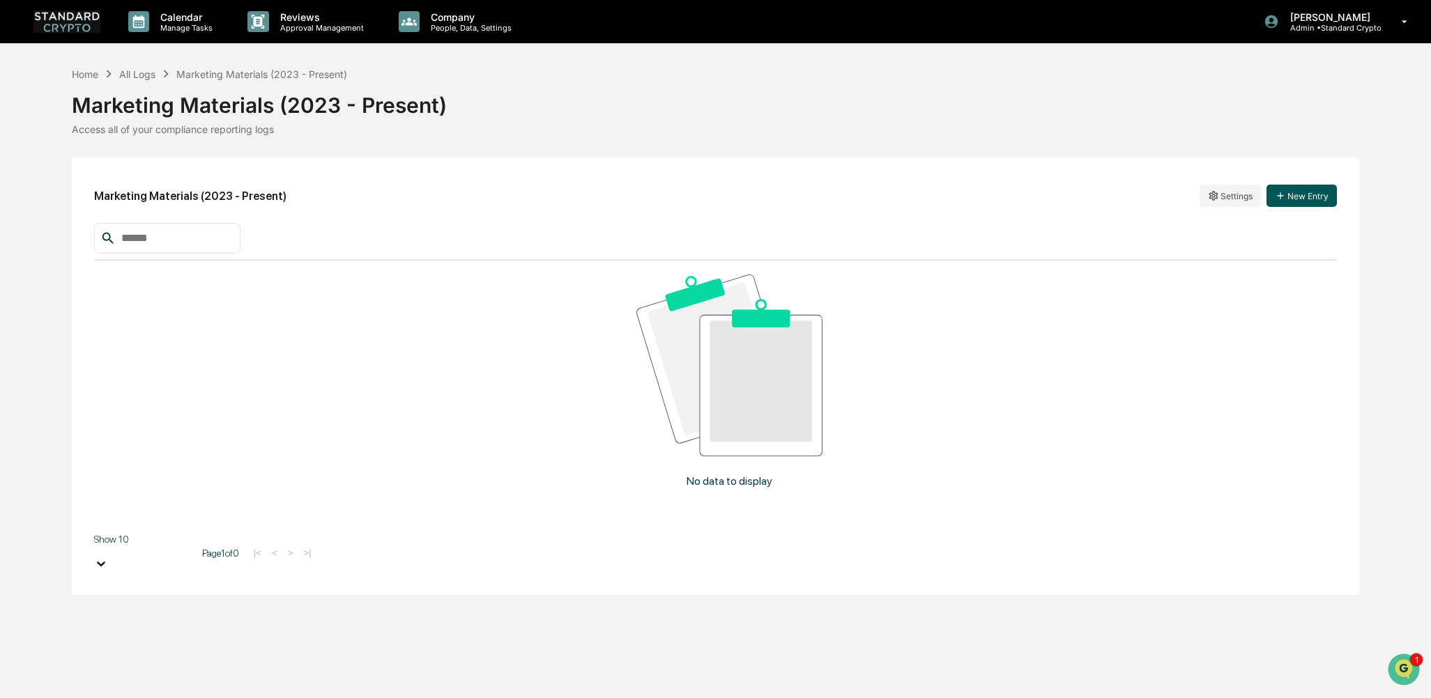
click at [885, 194] on button "New Entry" at bounding box center [1302, 196] width 70 height 22
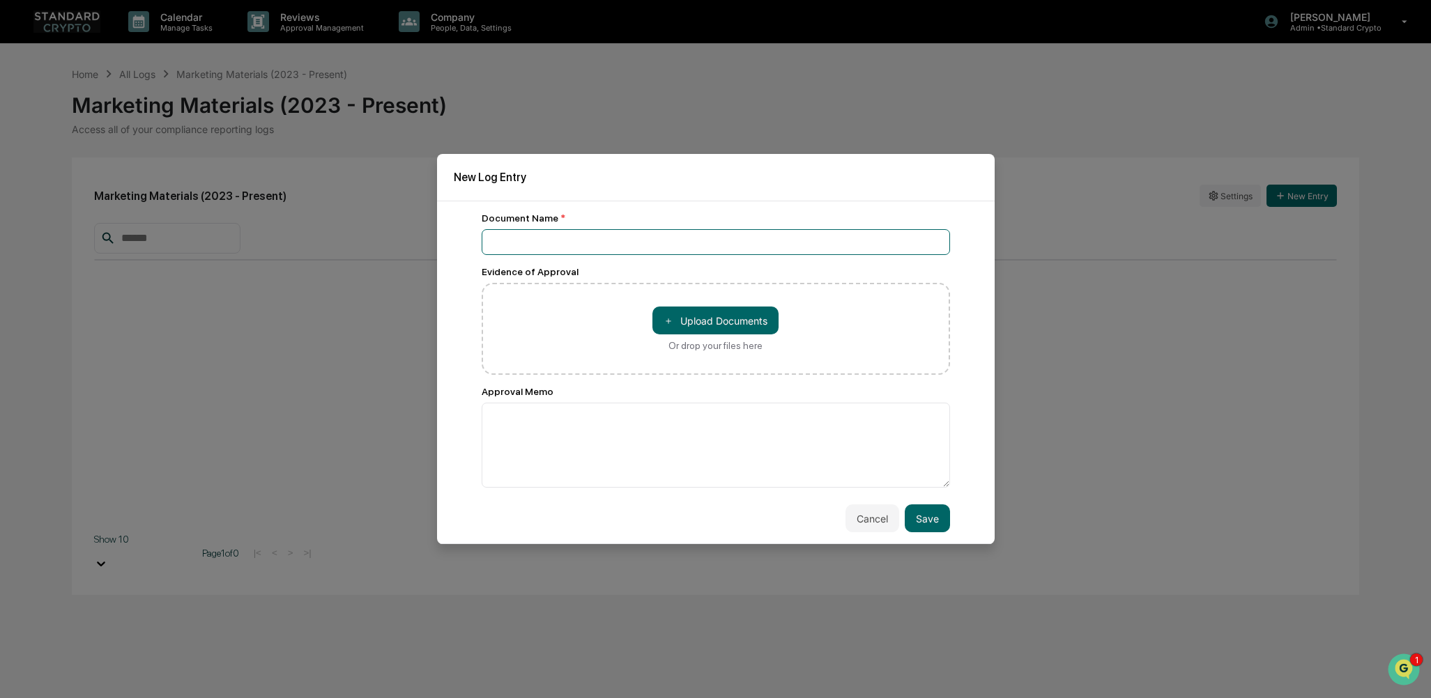
click at [565, 238] on input at bounding box center [716, 242] width 468 height 26
type input "**********"
click at [849, 463] on button "Cancel" at bounding box center [873, 519] width 54 height 28
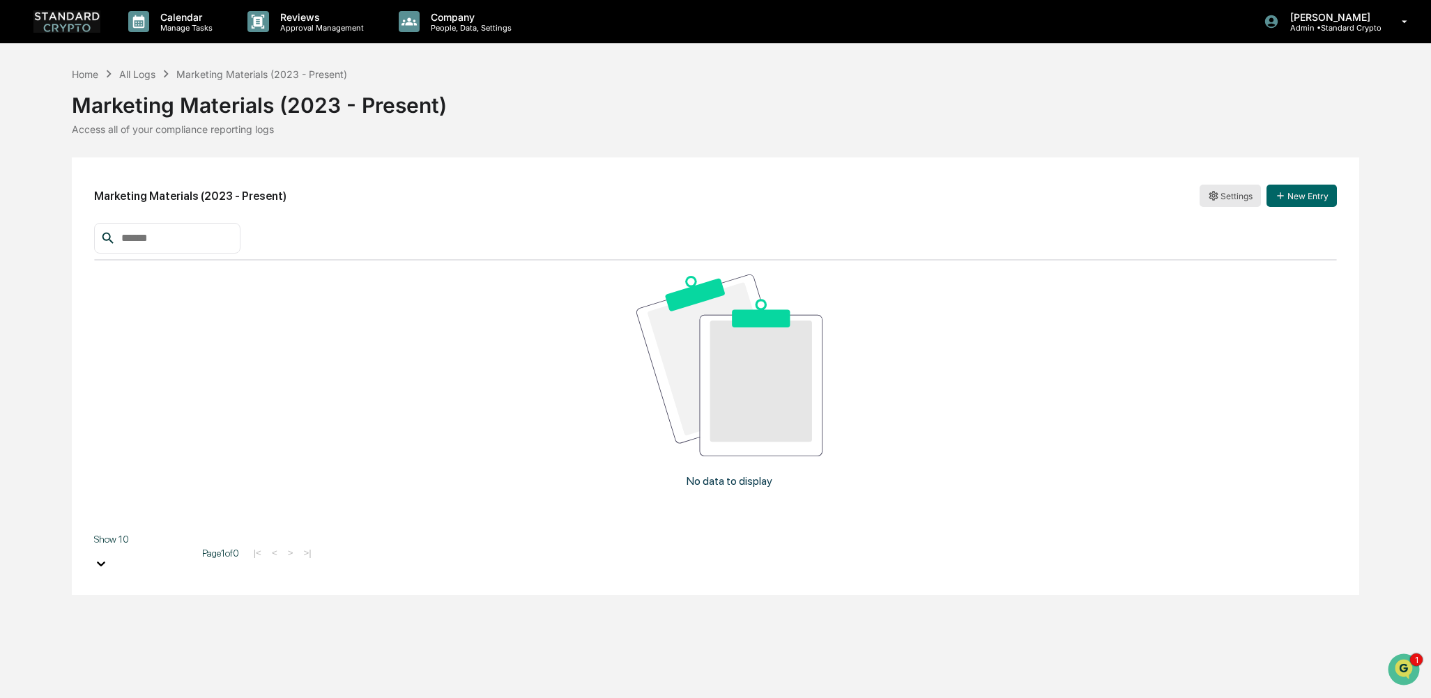
click at [885, 201] on html "Calendar Manage Tasks Reviews Approval Management Company People, Data, Setting…" at bounding box center [715, 349] width 1431 height 698
click at [885, 227] on div "Edit" at bounding box center [1230, 224] width 89 height 22
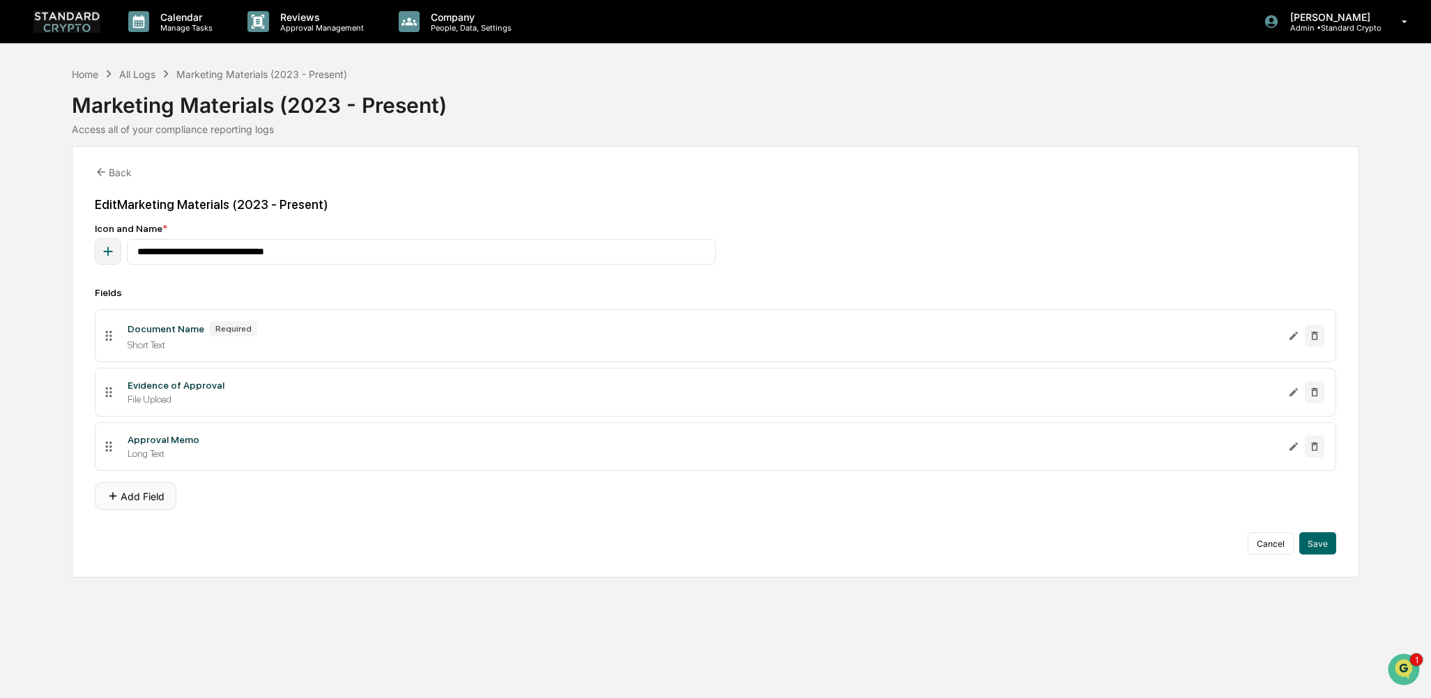
click at [137, 463] on button "Add Field" at bounding box center [136, 496] width 82 height 28
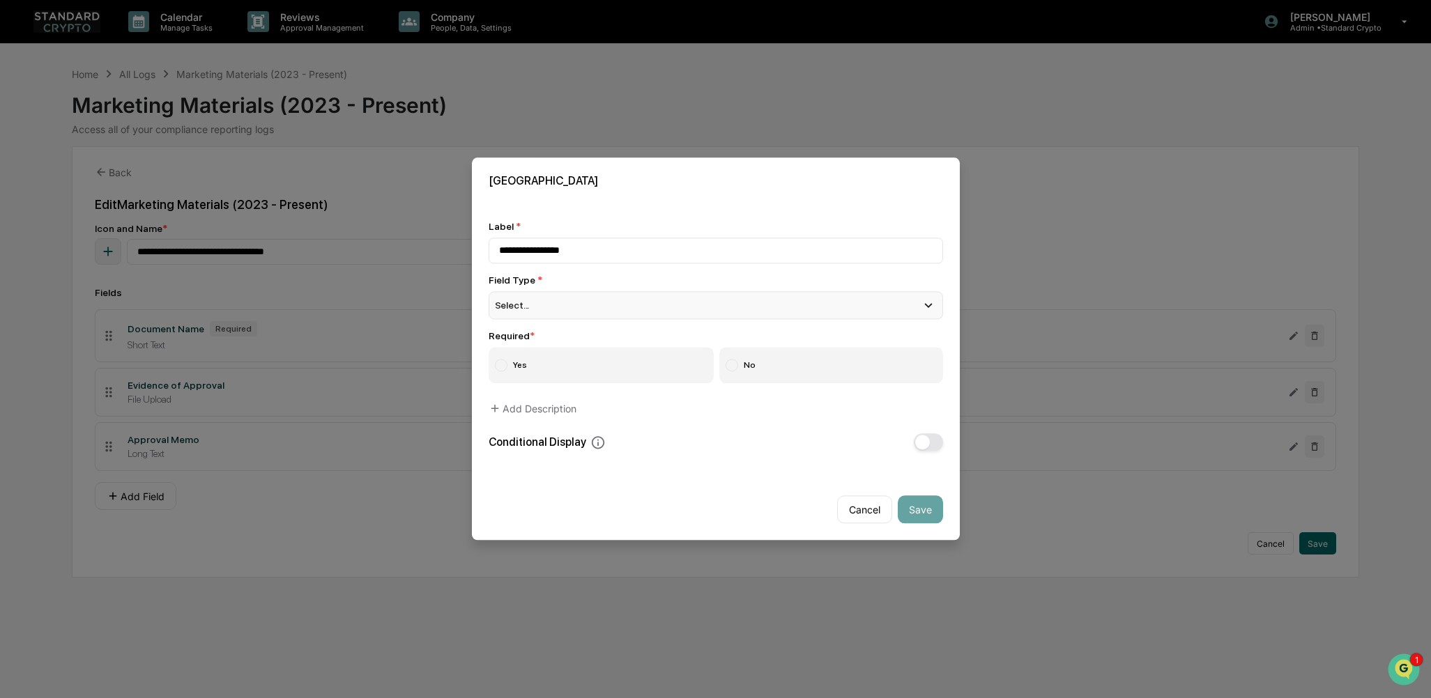
type input "**********"
click at [535, 292] on div "Select..." at bounding box center [716, 305] width 454 height 28
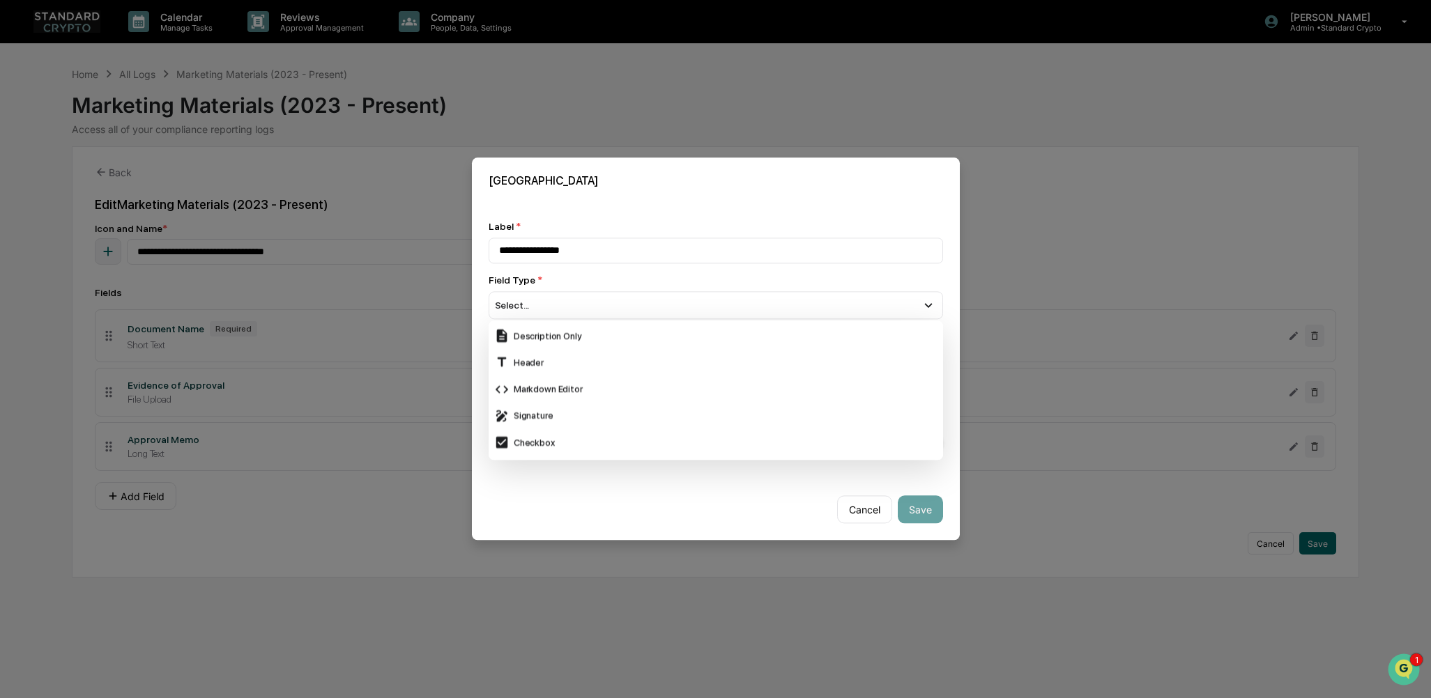
scroll to position [275, 0]
click at [535, 345] on div "File Upload" at bounding box center [715, 352] width 443 height 15
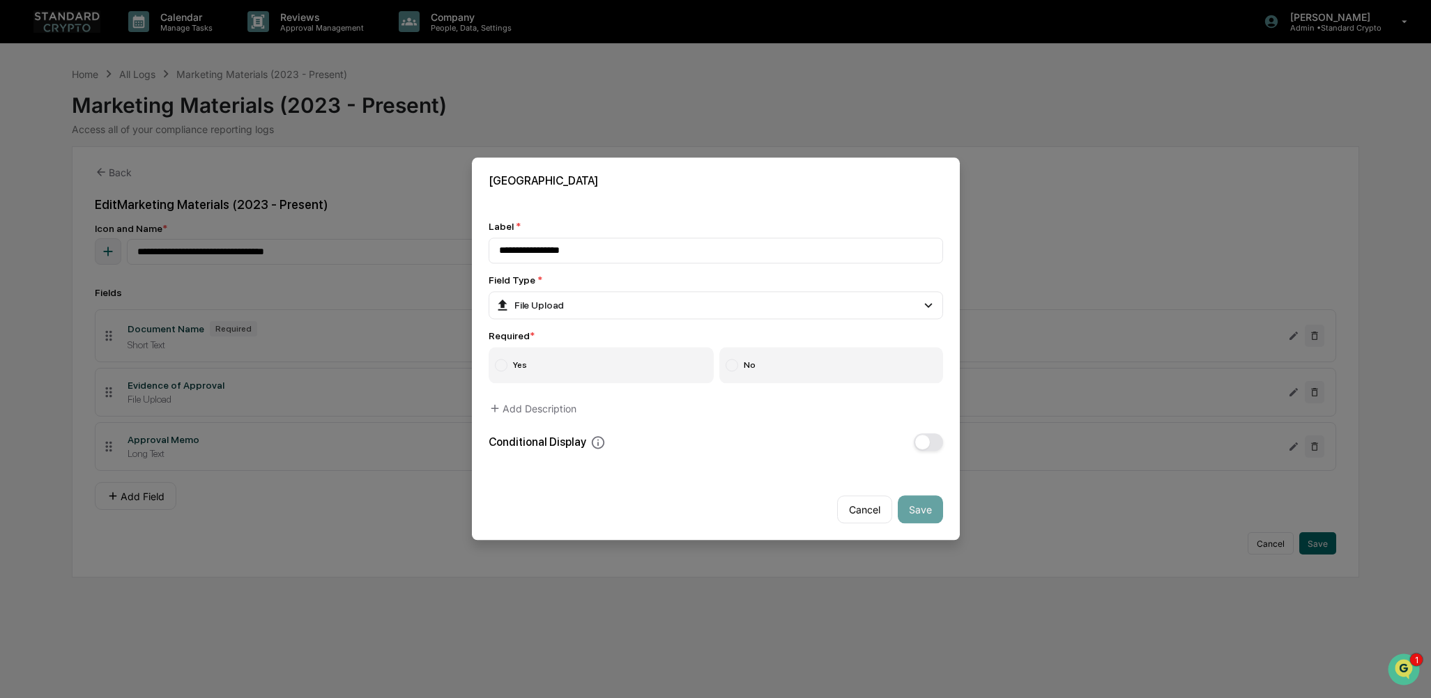
click at [590, 367] on label "Yes" at bounding box center [602, 366] width 226 height 36
click at [885, 463] on button "Save" at bounding box center [920, 510] width 45 height 28
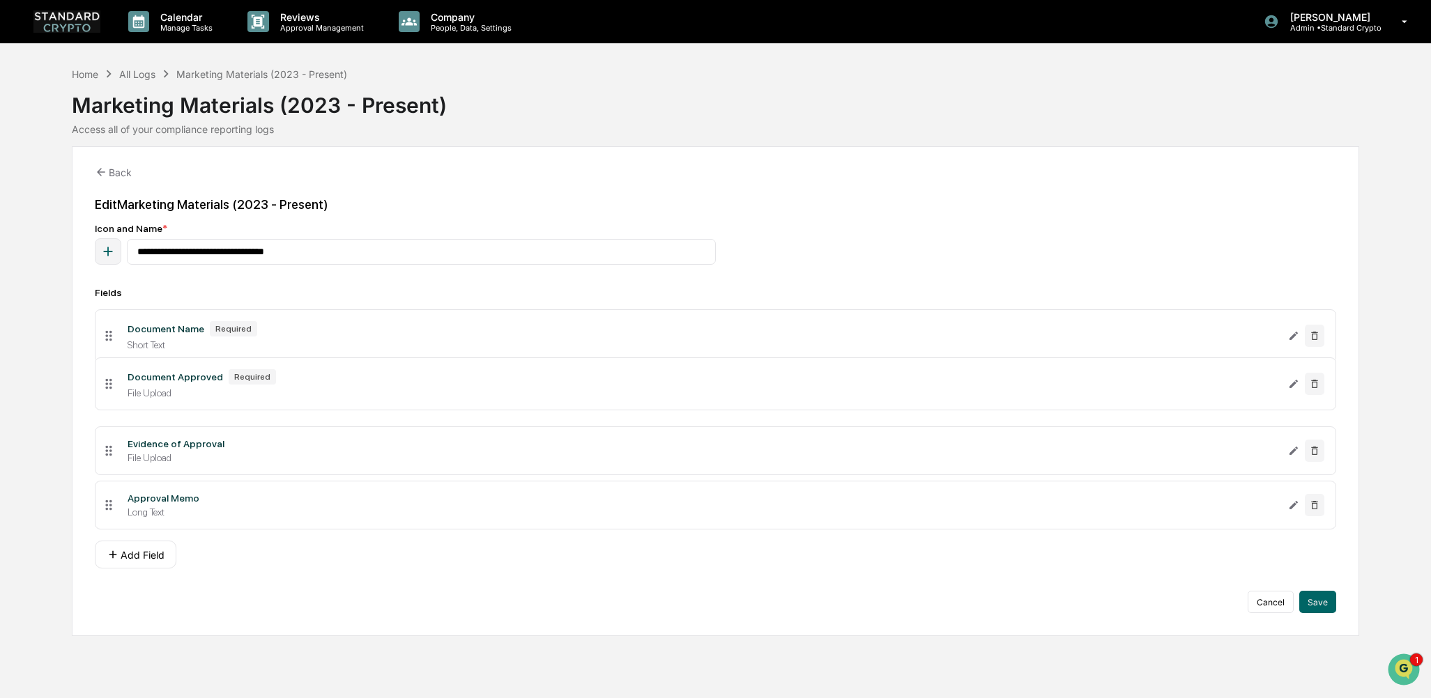
drag, startPoint x: 105, startPoint y: 504, endPoint x: 120, endPoint y: 385, distance: 120.1
click at [885, 463] on button "Save" at bounding box center [1317, 602] width 37 height 22
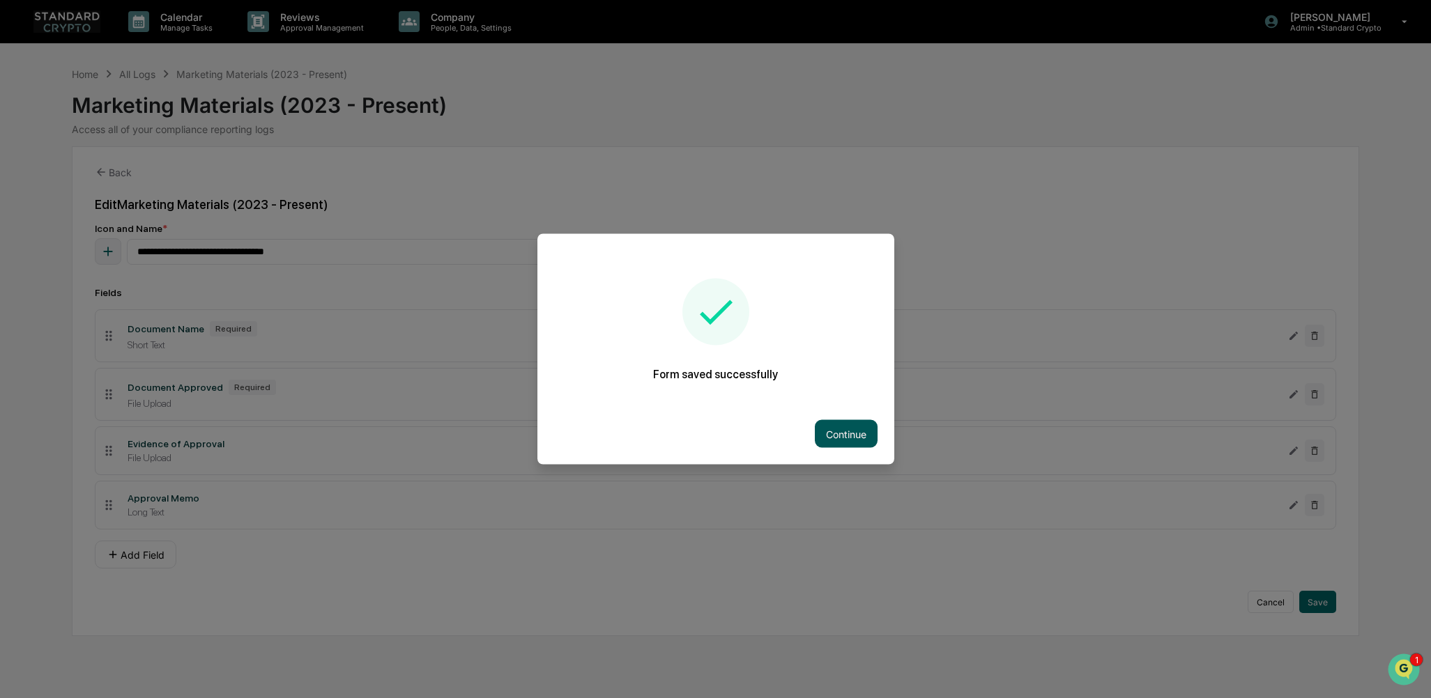
click at [825, 431] on button "Continue" at bounding box center [846, 434] width 63 height 28
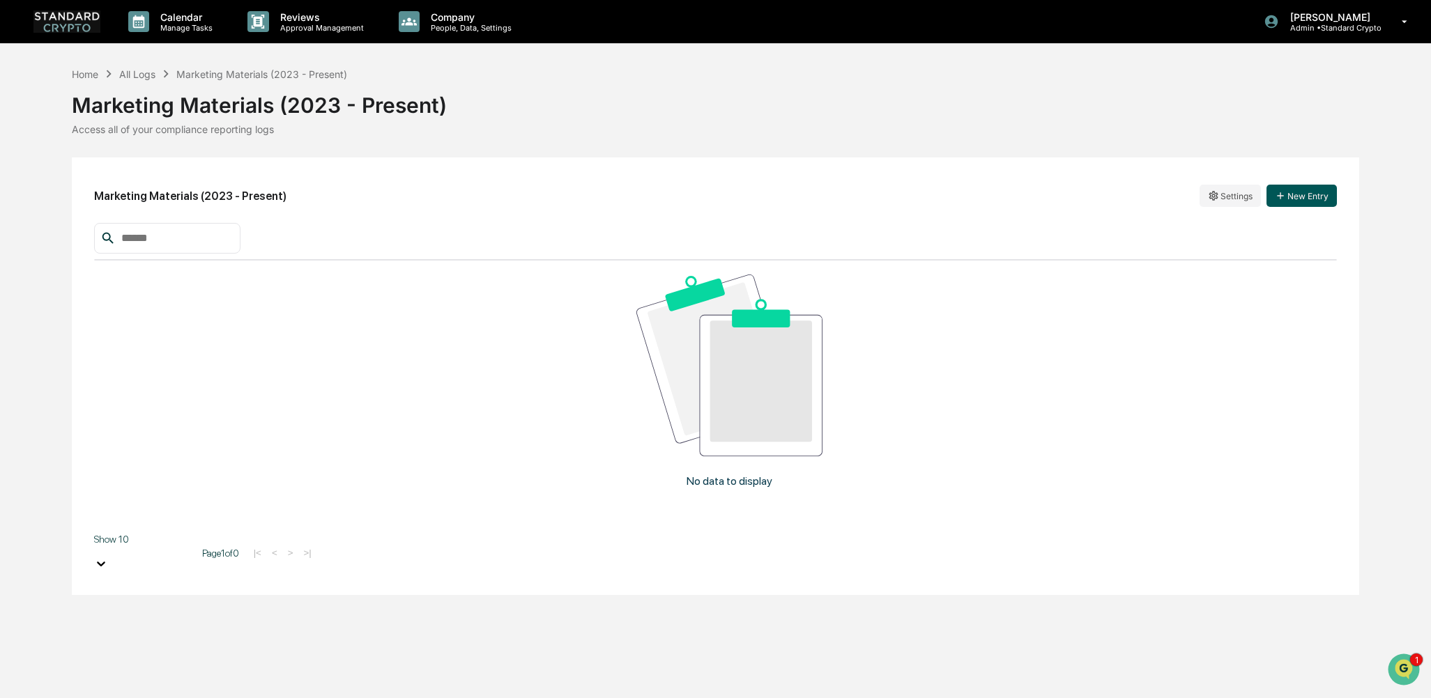
click at [885, 201] on button "New Entry" at bounding box center [1302, 196] width 70 height 22
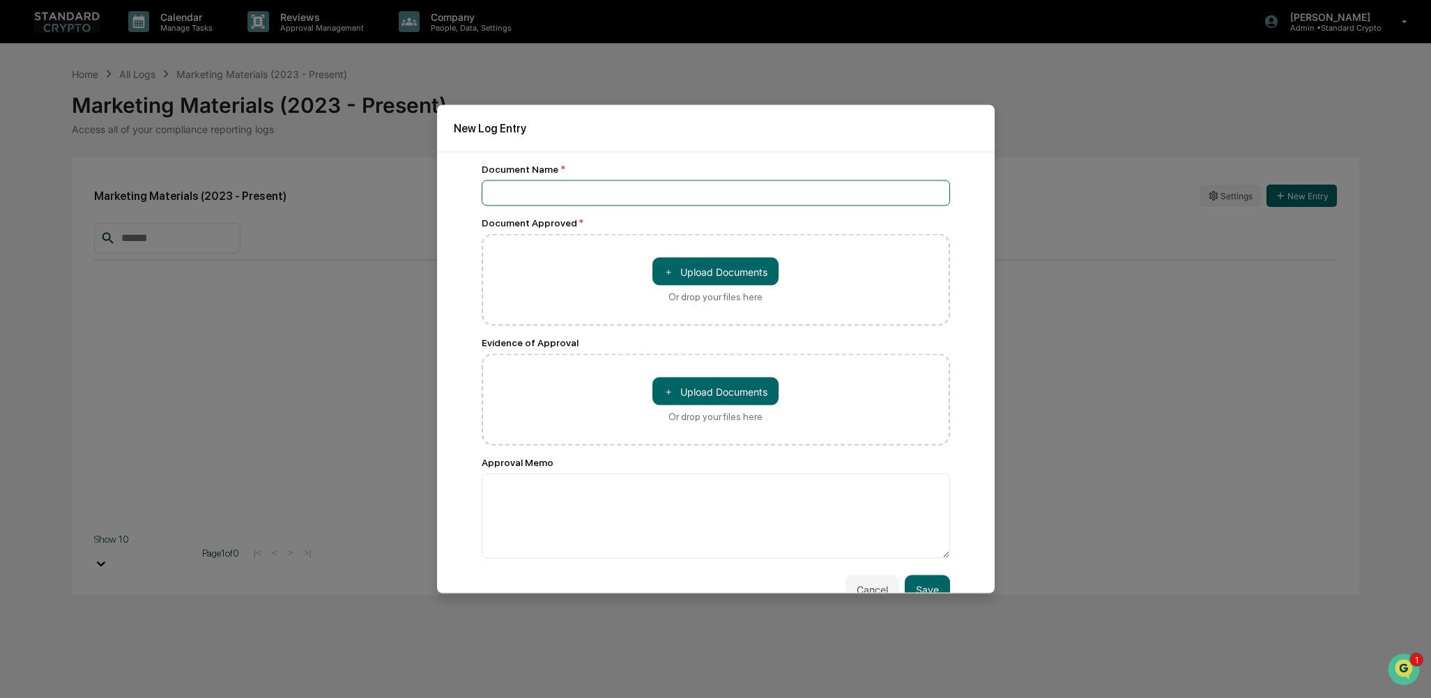
click at [533, 181] on input at bounding box center [716, 194] width 468 height 26
type input "**********"
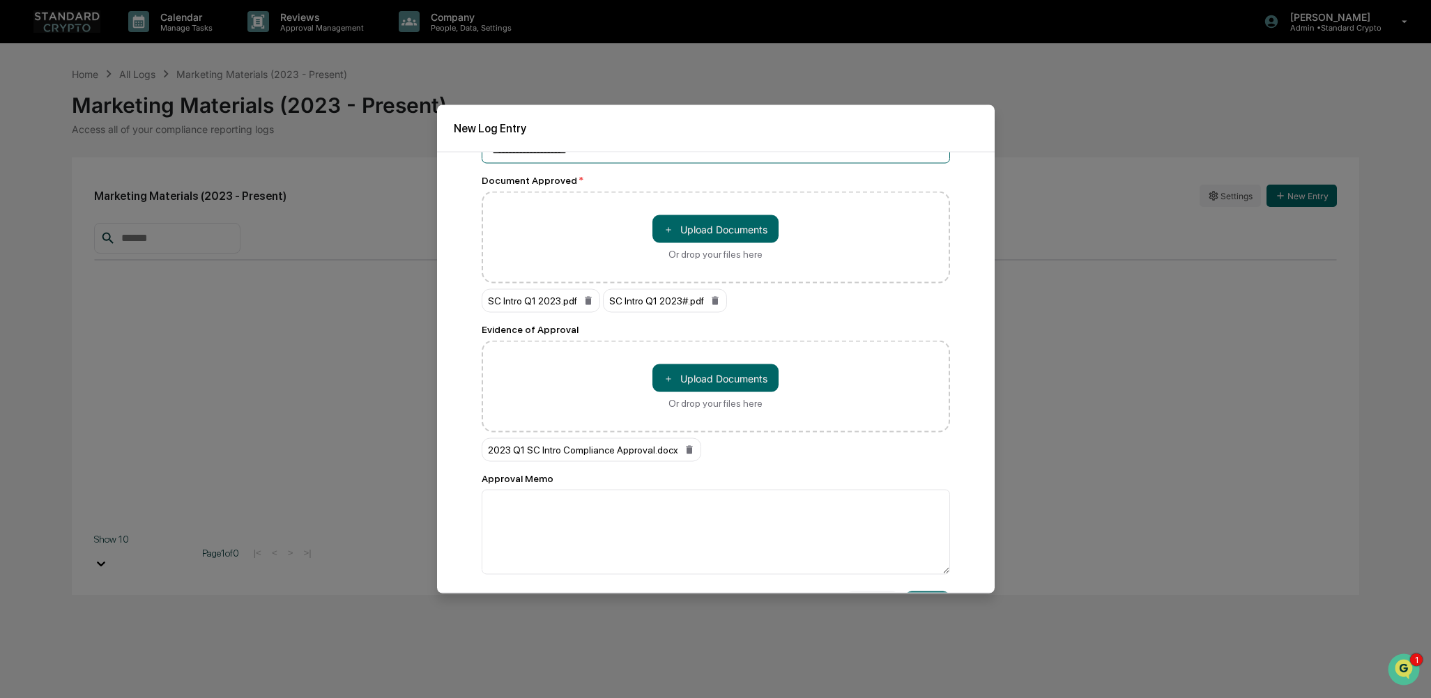
scroll to position [81, 0]
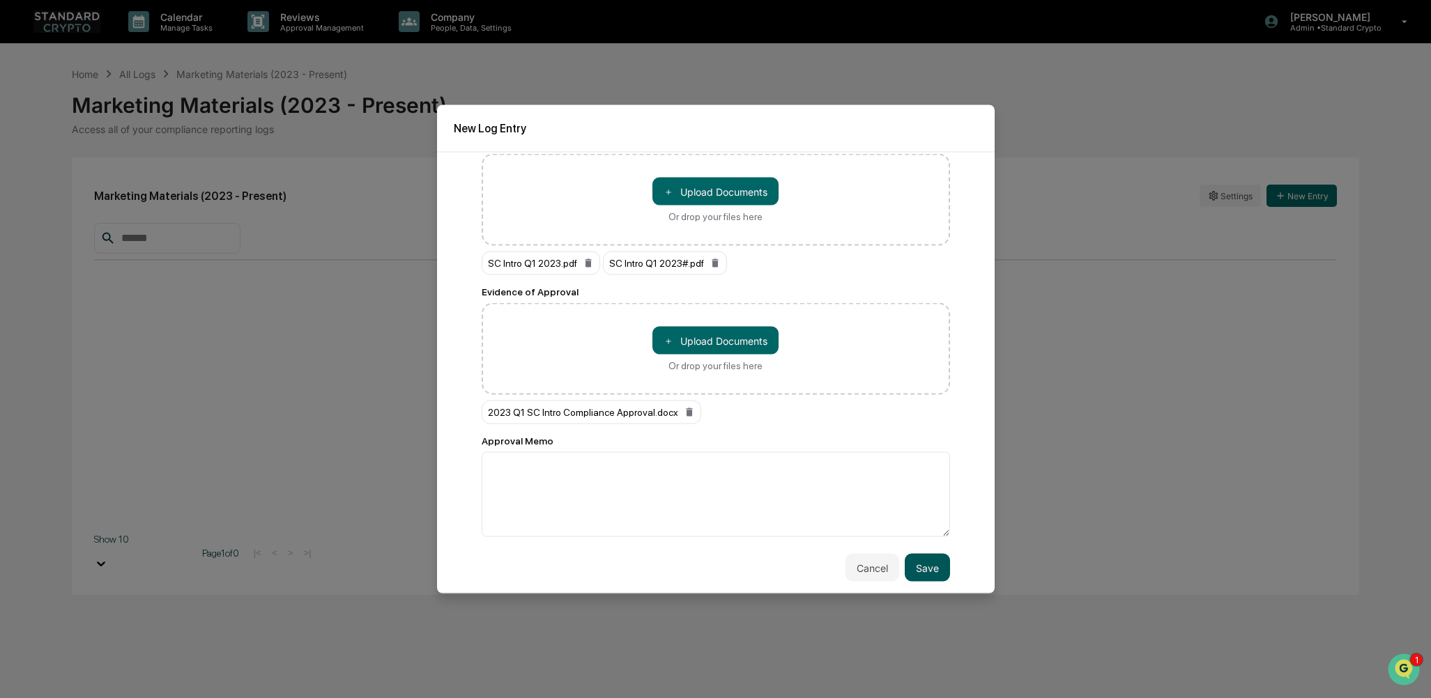
click at [885, 463] on button "Save" at bounding box center [927, 568] width 45 height 28
click at [779, 463] on textarea at bounding box center [716, 494] width 468 height 85
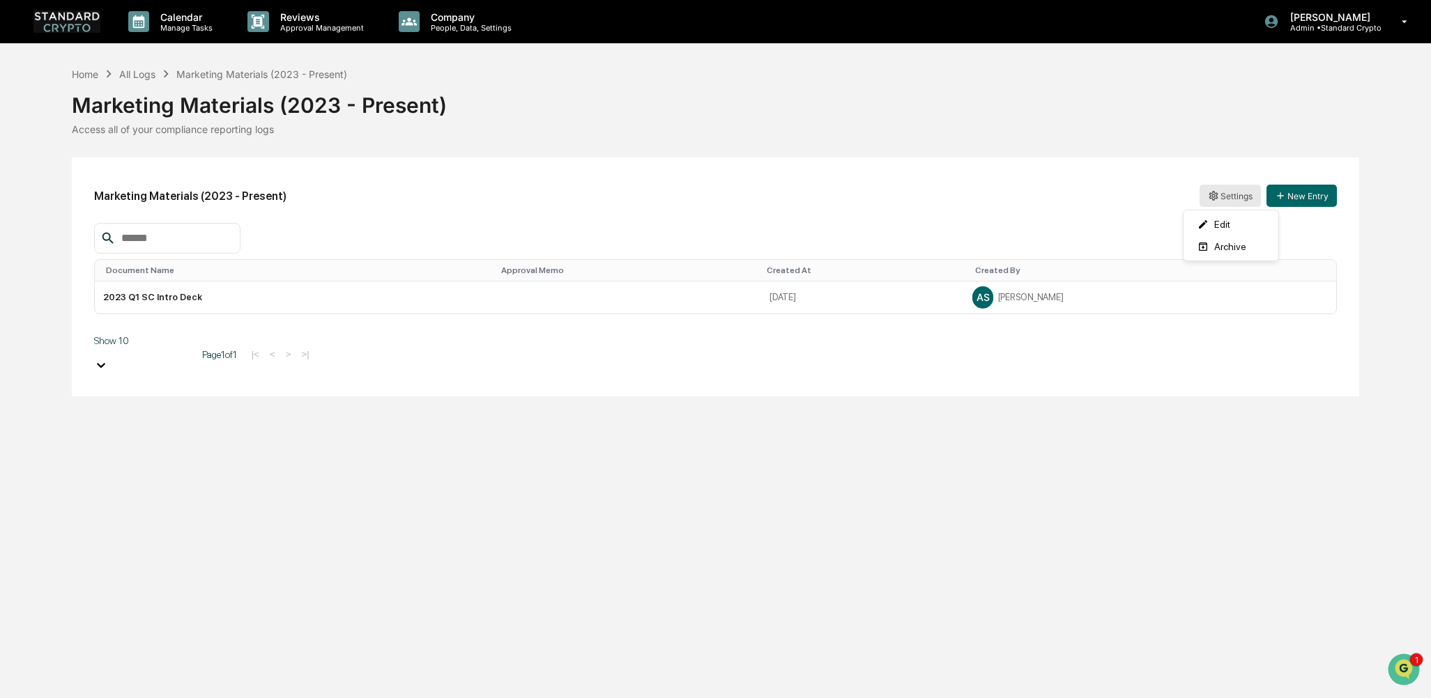
click at [885, 193] on html "Calendar Manage Tasks Reviews Approval Management Company People, Data, Setting…" at bounding box center [715, 349] width 1431 height 698
click at [885, 224] on div "Edit" at bounding box center [1230, 224] width 89 height 22
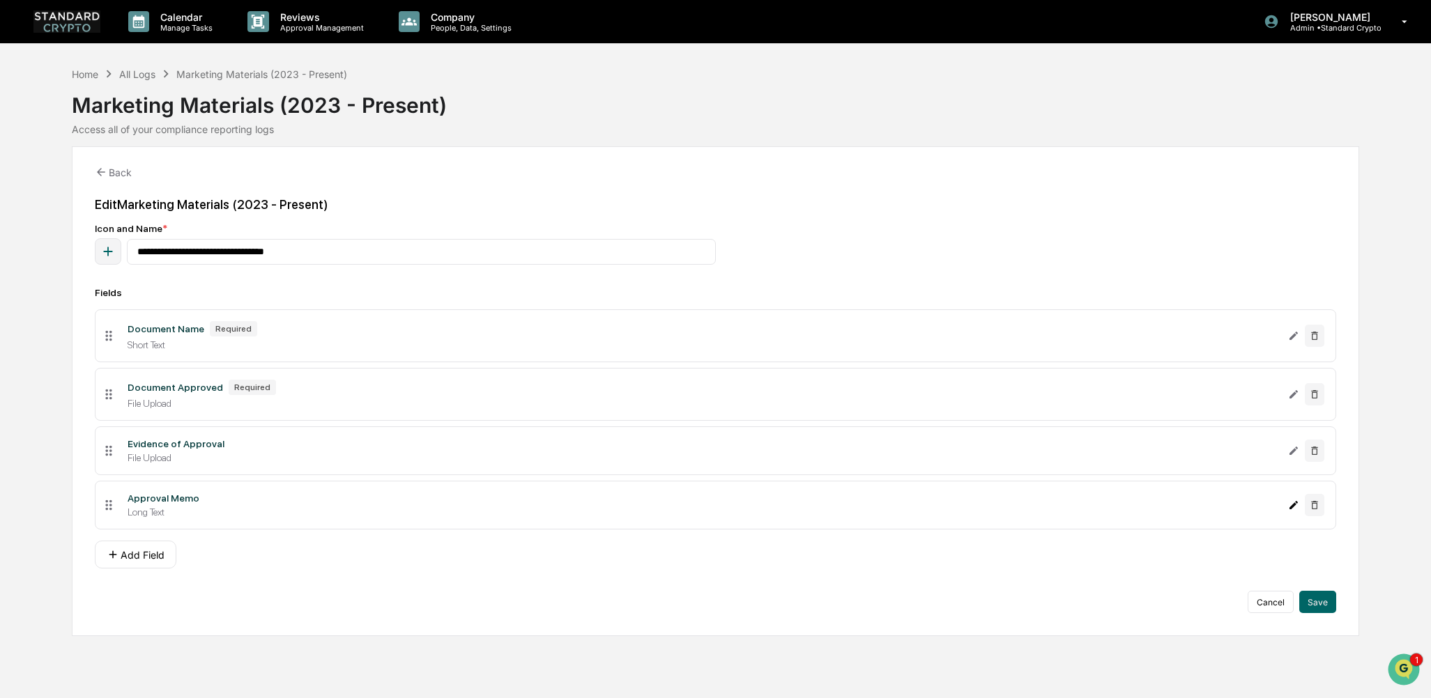
click at [885, 463] on icon "Edit Approval Memo field" at bounding box center [1293, 505] width 11 height 11
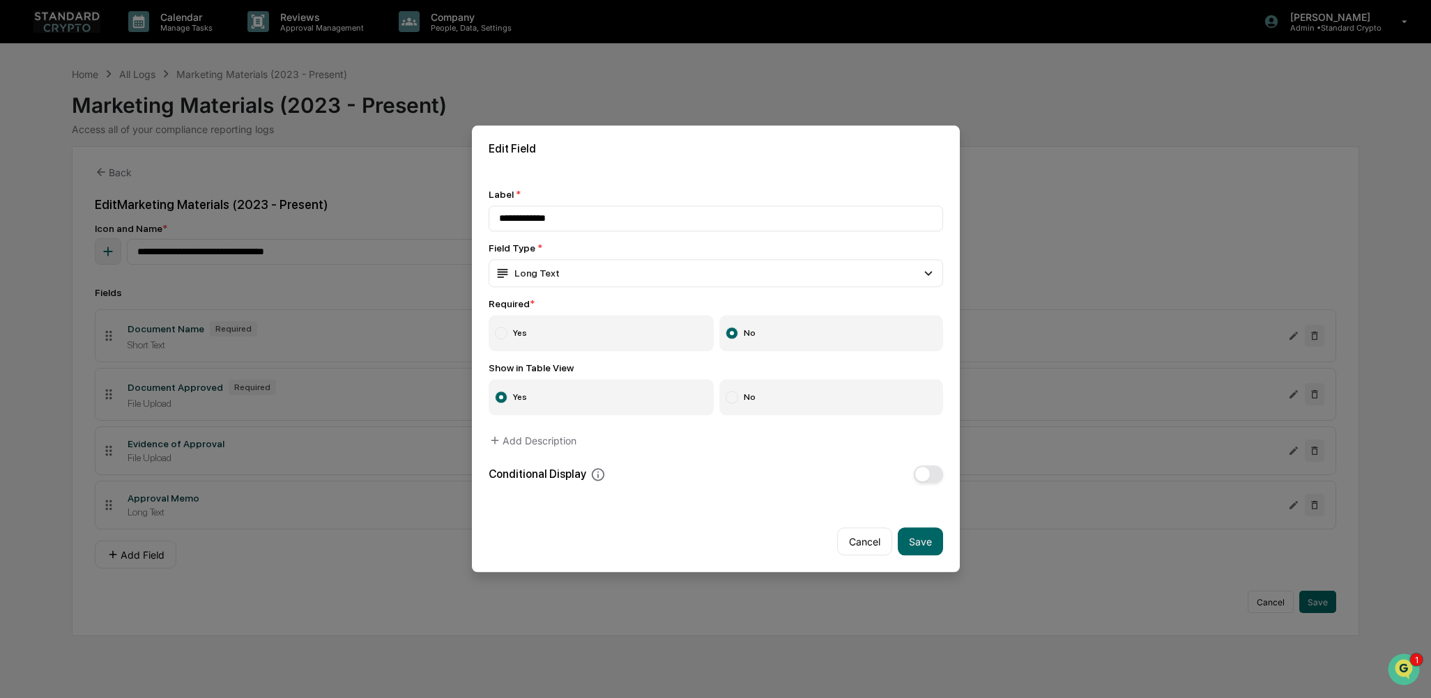
click at [761, 388] on label "No" at bounding box center [831, 398] width 224 height 36
click at [885, 463] on button "Save" at bounding box center [920, 542] width 45 height 28
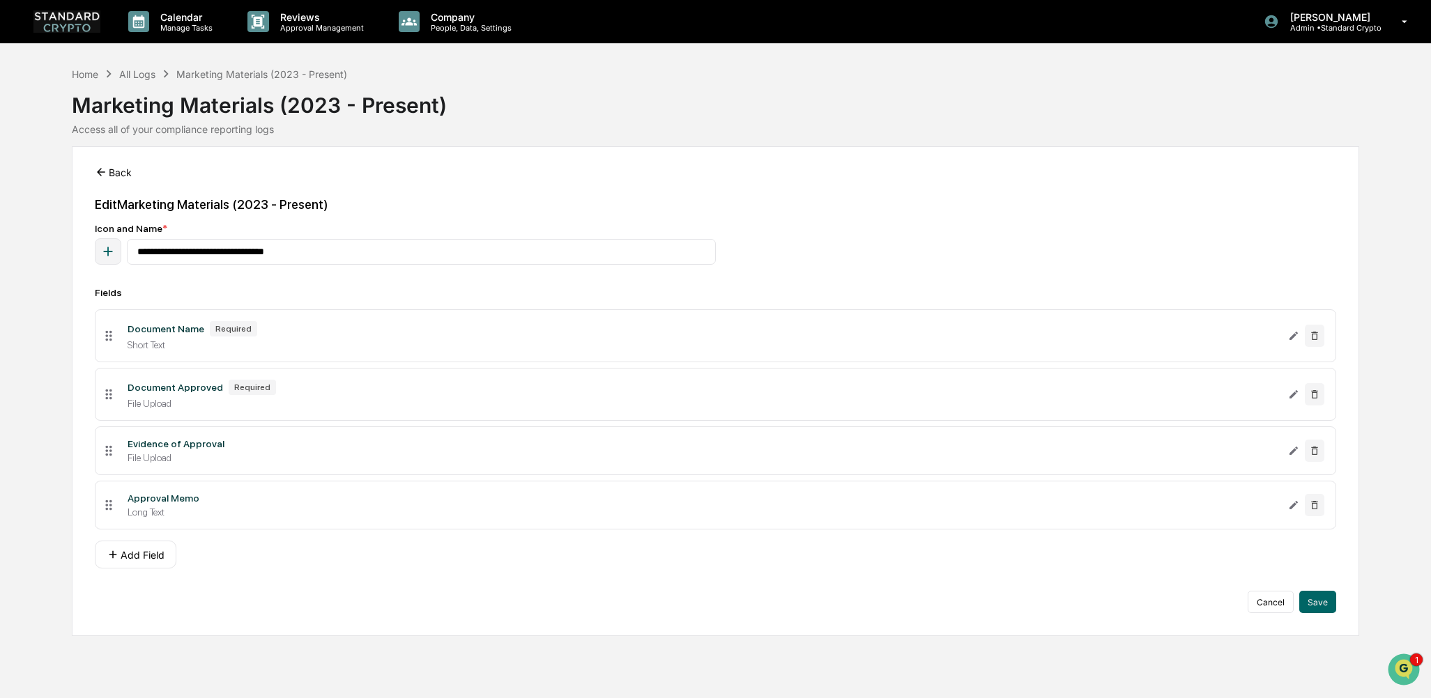
click at [97, 176] on icon at bounding box center [101, 172] width 13 height 13
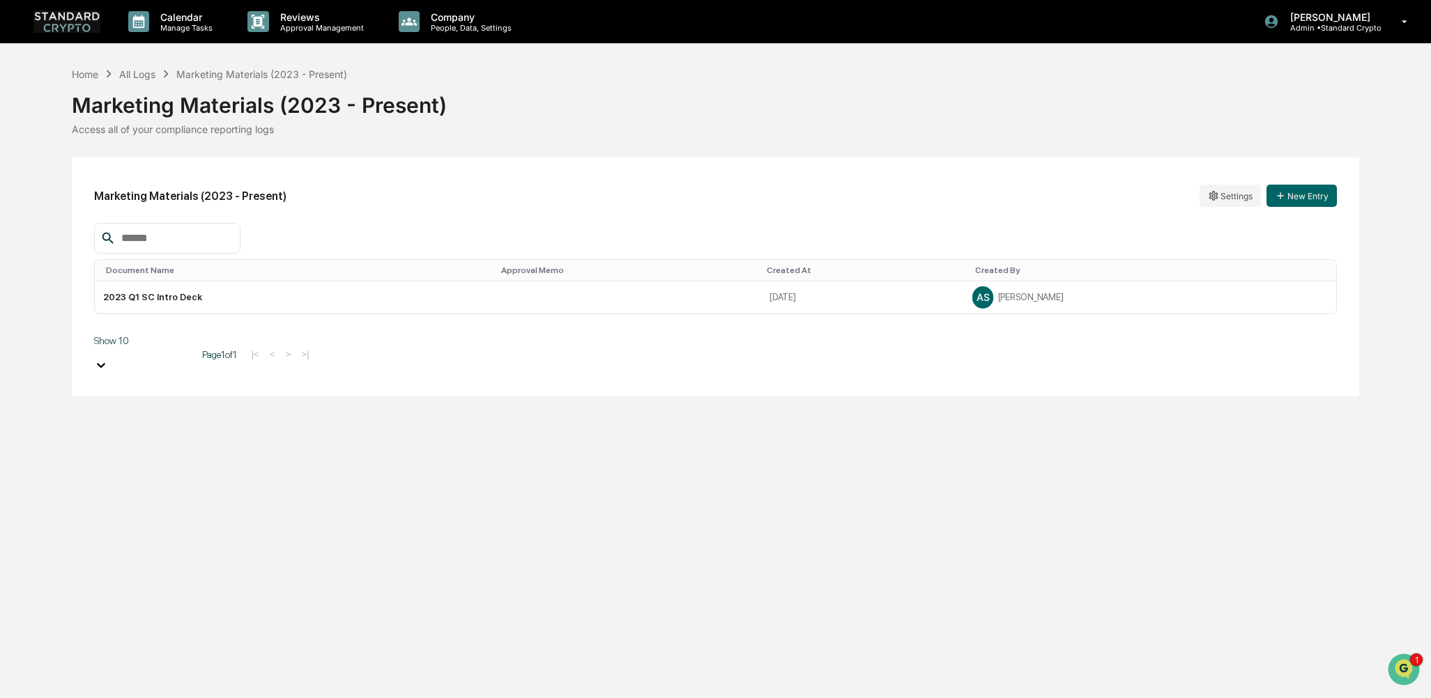
click at [770, 463] on div "Calendar Manage Tasks Reviews Approval Management Company People, Data, Setting…" at bounding box center [715, 349] width 1431 height 698
click at [1226, 198] on html "Calendar Manage Tasks Reviews Approval Management Company People, Data, Setting…" at bounding box center [715, 349] width 1431 height 698
click at [1227, 223] on div "Edit" at bounding box center [1230, 224] width 89 height 22
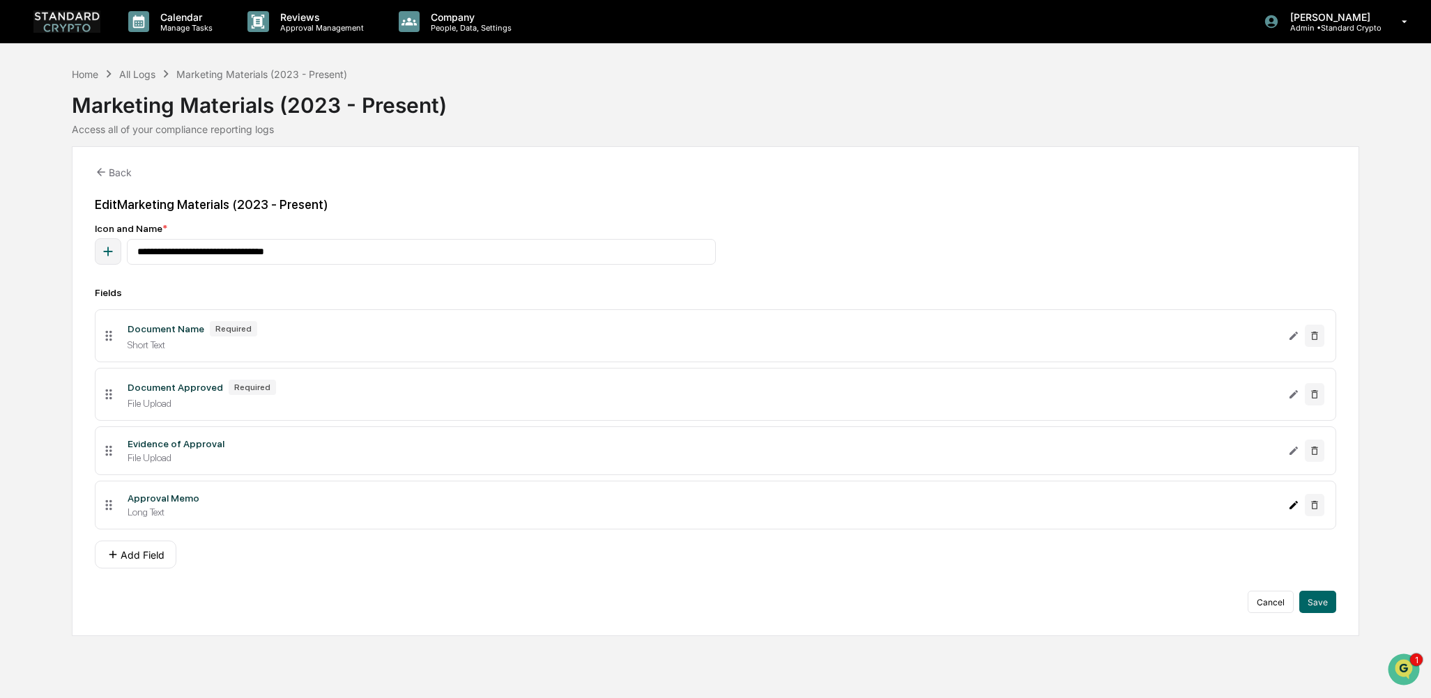
click at [1295, 510] on icon "Edit Approval Memo field" at bounding box center [1293, 505] width 11 height 11
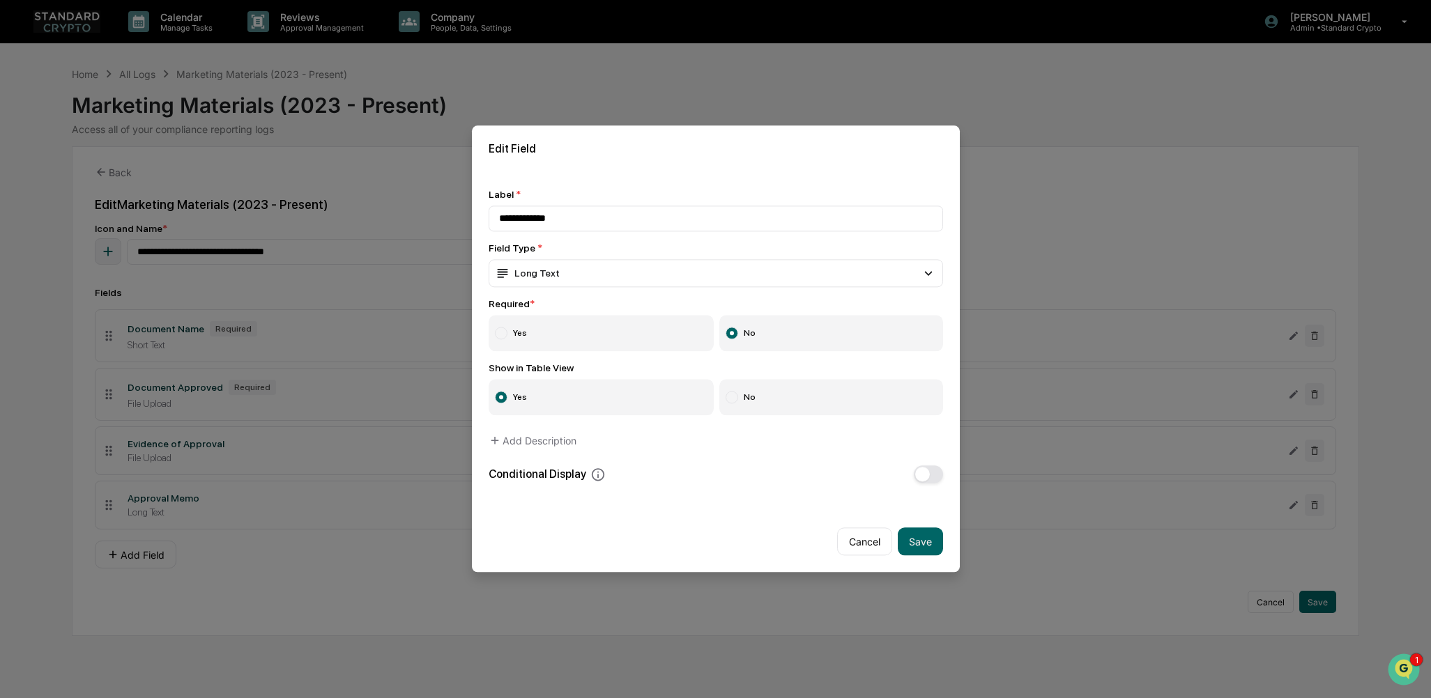
click at [742, 395] on label "No" at bounding box center [831, 398] width 224 height 36
click at [912, 534] on button "Save" at bounding box center [920, 542] width 45 height 28
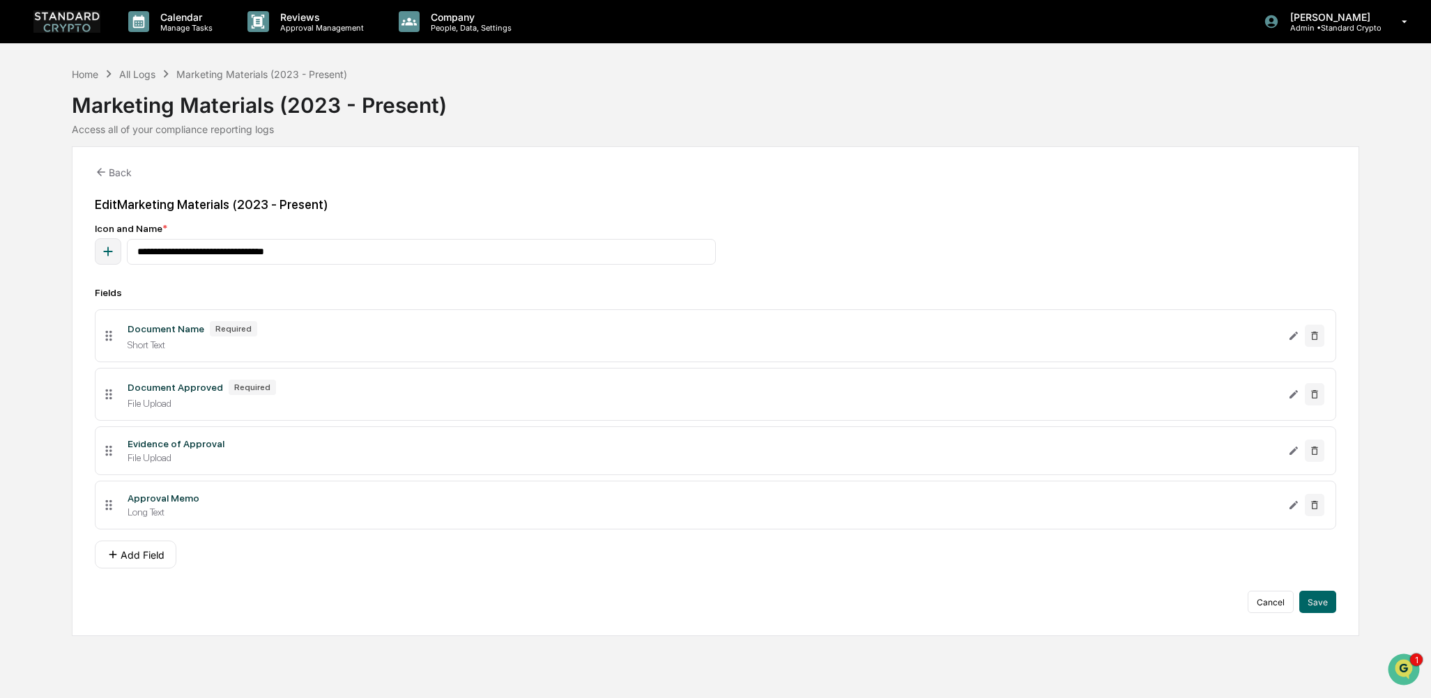
click at [225, 74] on div "Marketing Materials (2023 - Present)" at bounding box center [261, 74] width 171 height 12
click at [148, 75] on div "All Logs" at bounding box center [137, 74] width 36 height 12
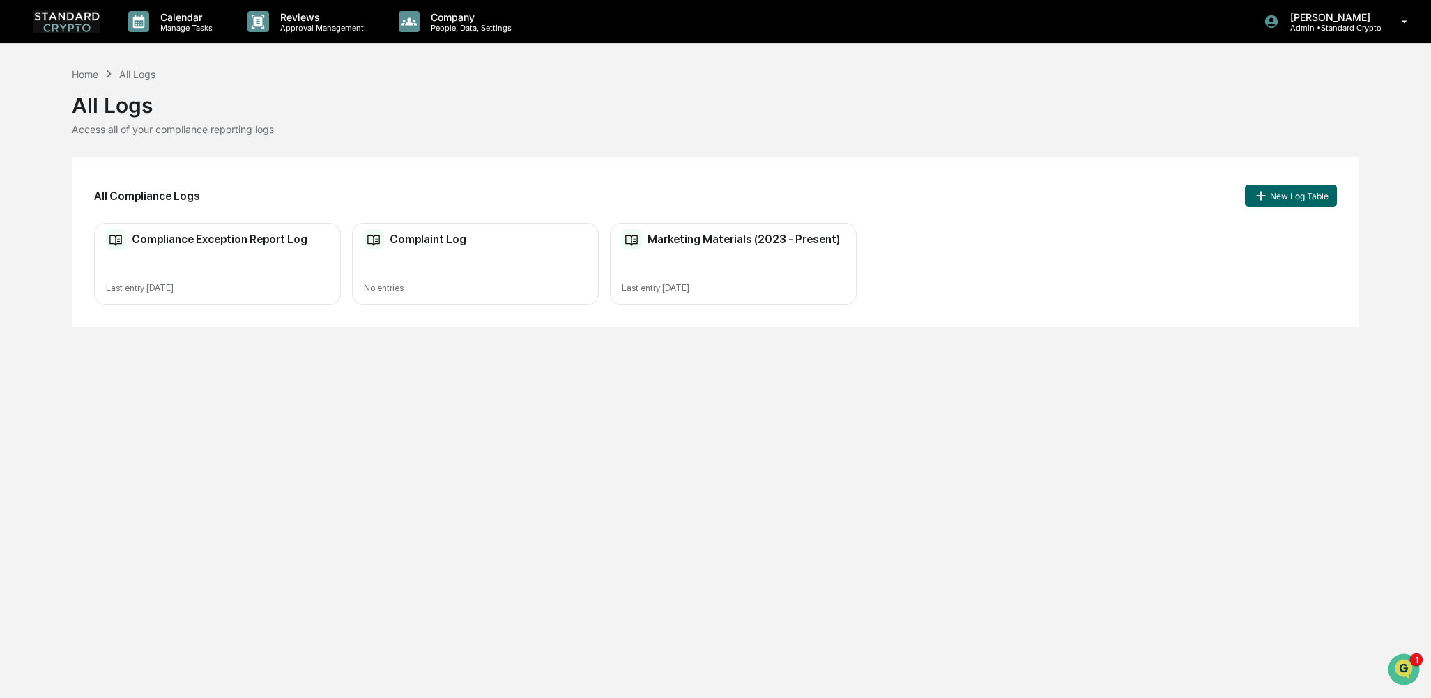
click at [740, 252] on div "Marketing Materials (2023 - Present) Last entry [DATE]" at bounding box center [733, 264] width 247 height 83
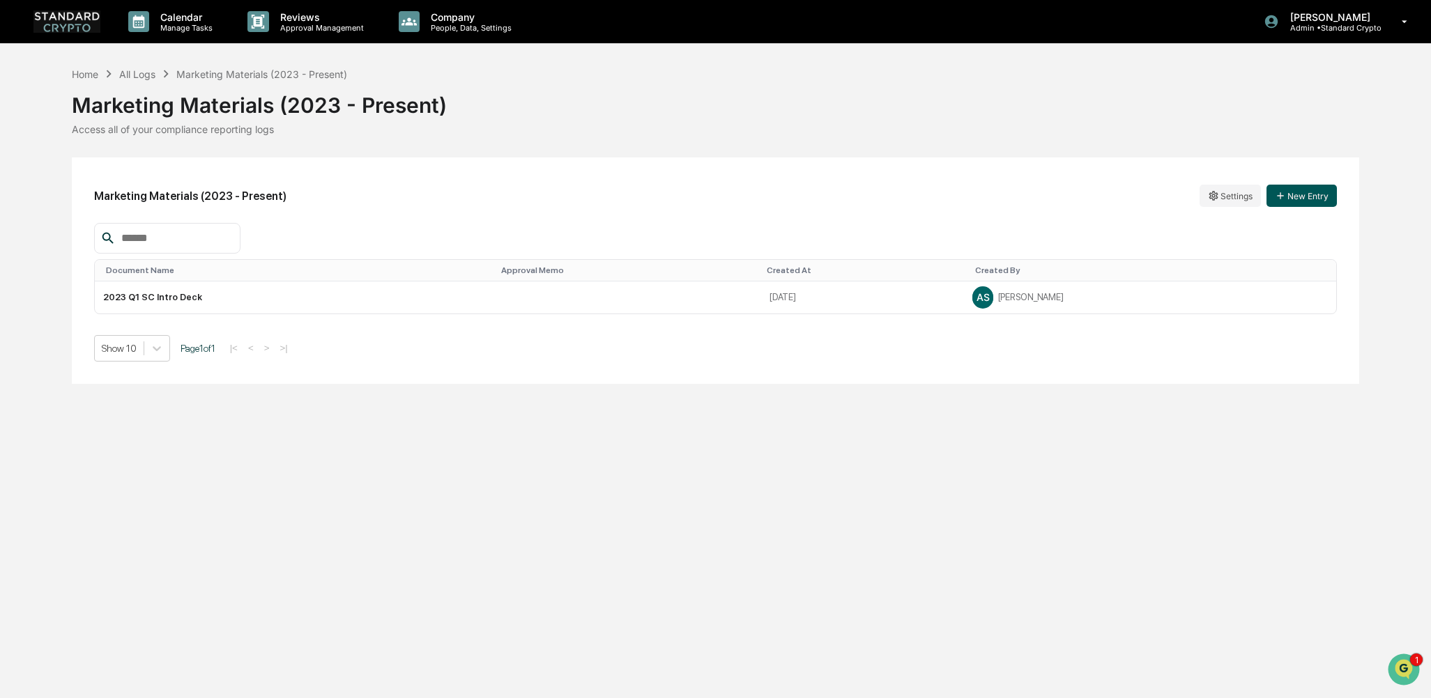
click at [1298, 197] on button "New Entry" at bounding box center [1302, 196] width 70 height 22
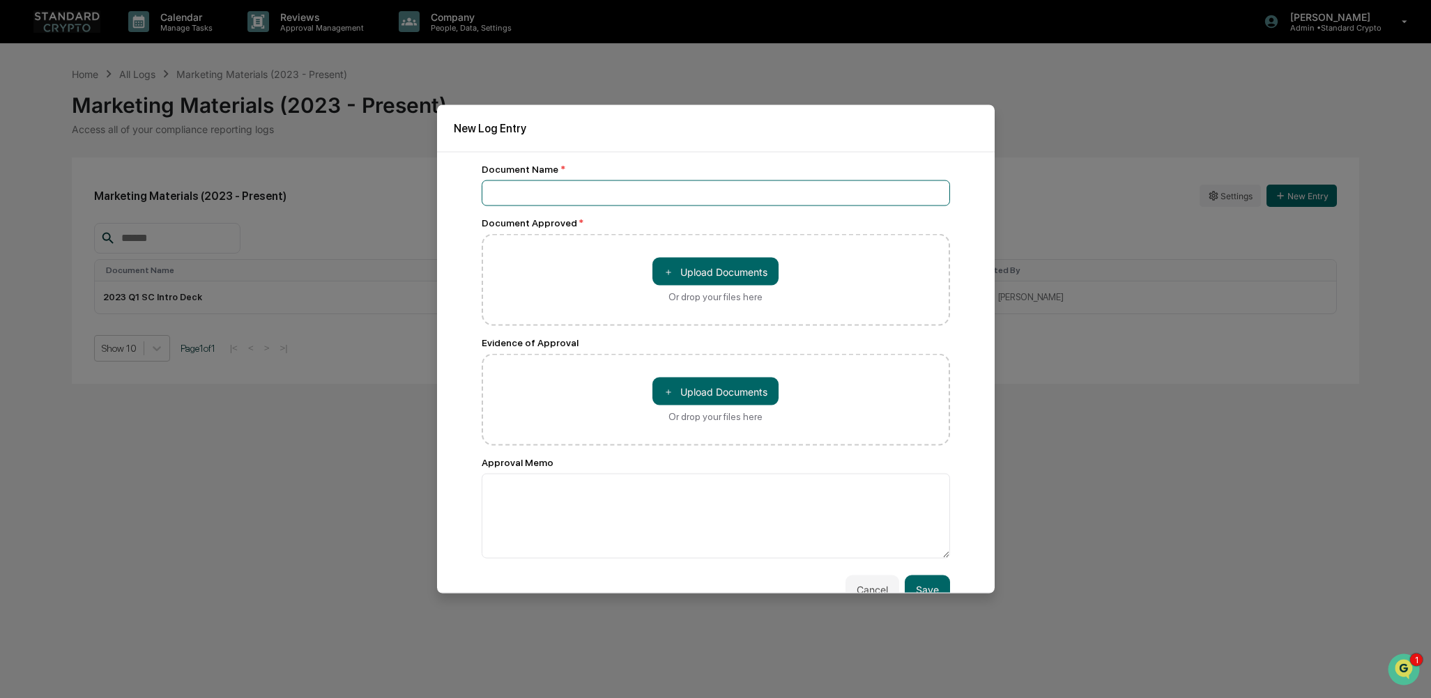
click at [521, 185] on input at bounding box center [716, 194] width 468 height 26
type input "**********"
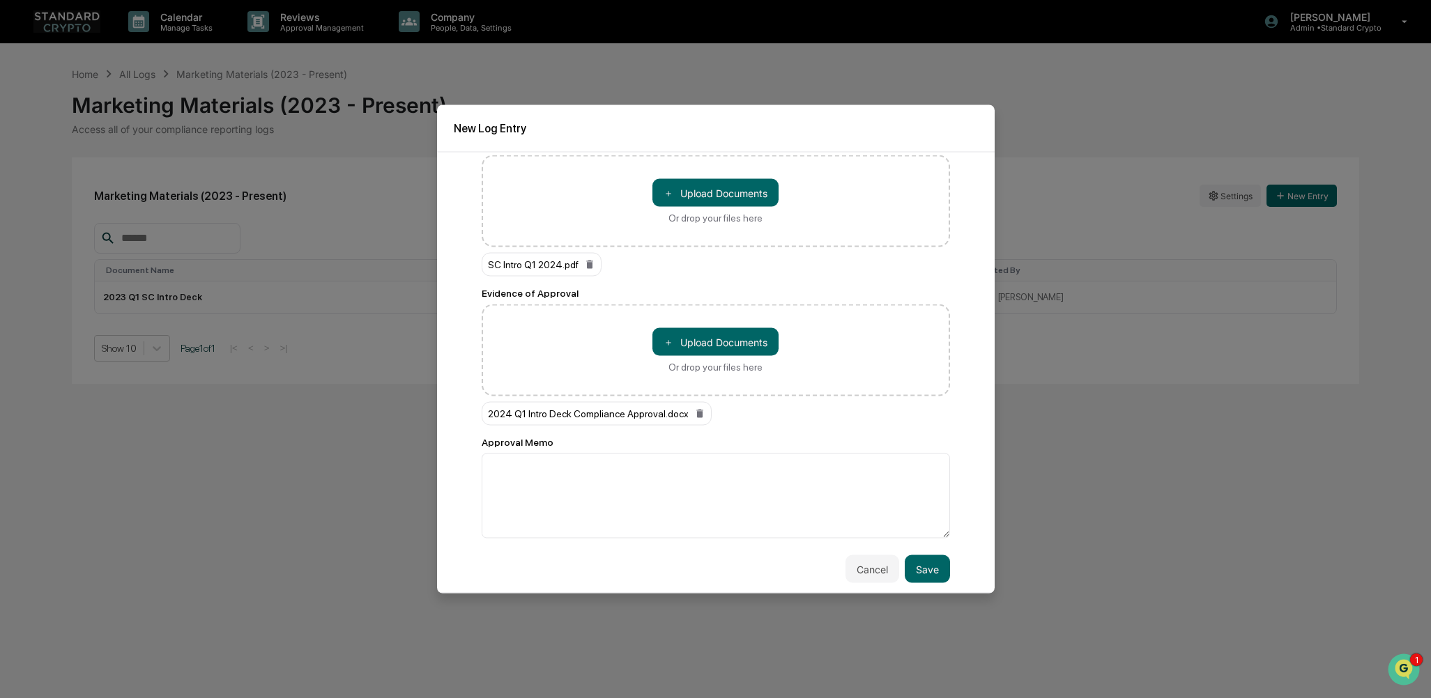
scroll to position [81, 0]
click at [912, 569] on button "Save" at bounding box center [927, 568] width 45 height 28
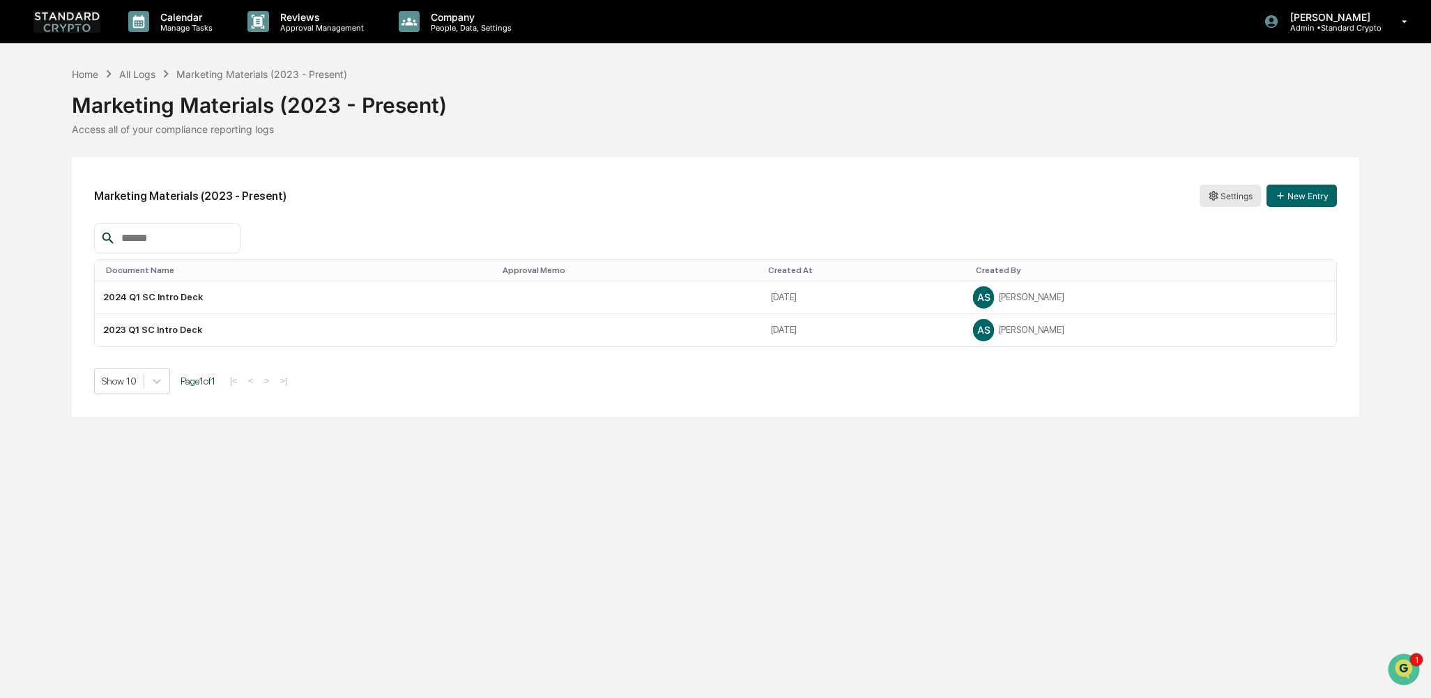
click at [1237, 195] on html "Calendar Manage Tasks Reviews Approval Management Company People, Data, Setting…" at bounding box center [715, 349] width 1431 height 698
click at [1221, 223] on div "Edit" at bounding box center [1230, 224] width 89 height 22
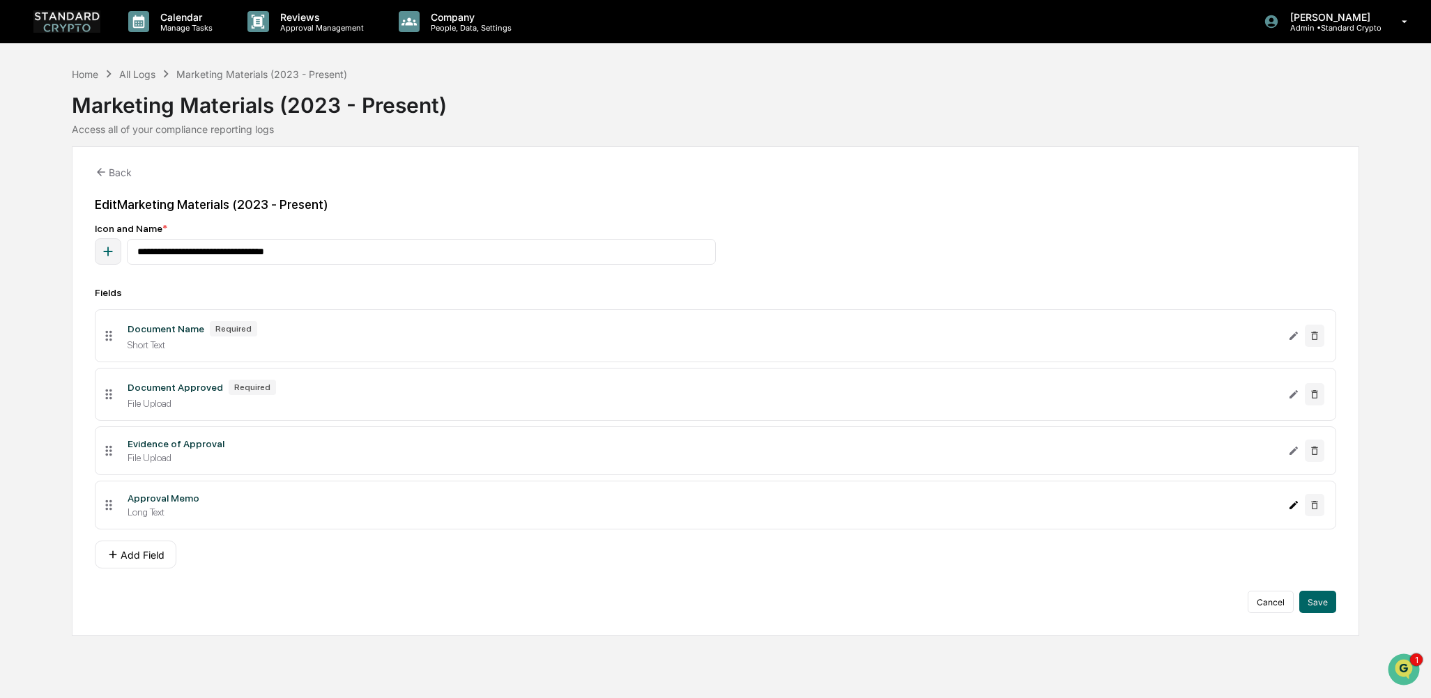
click at [1297, 503] on icon "Edit Approval Memo field" at bounding box center [1294, 505] width 8 height 8
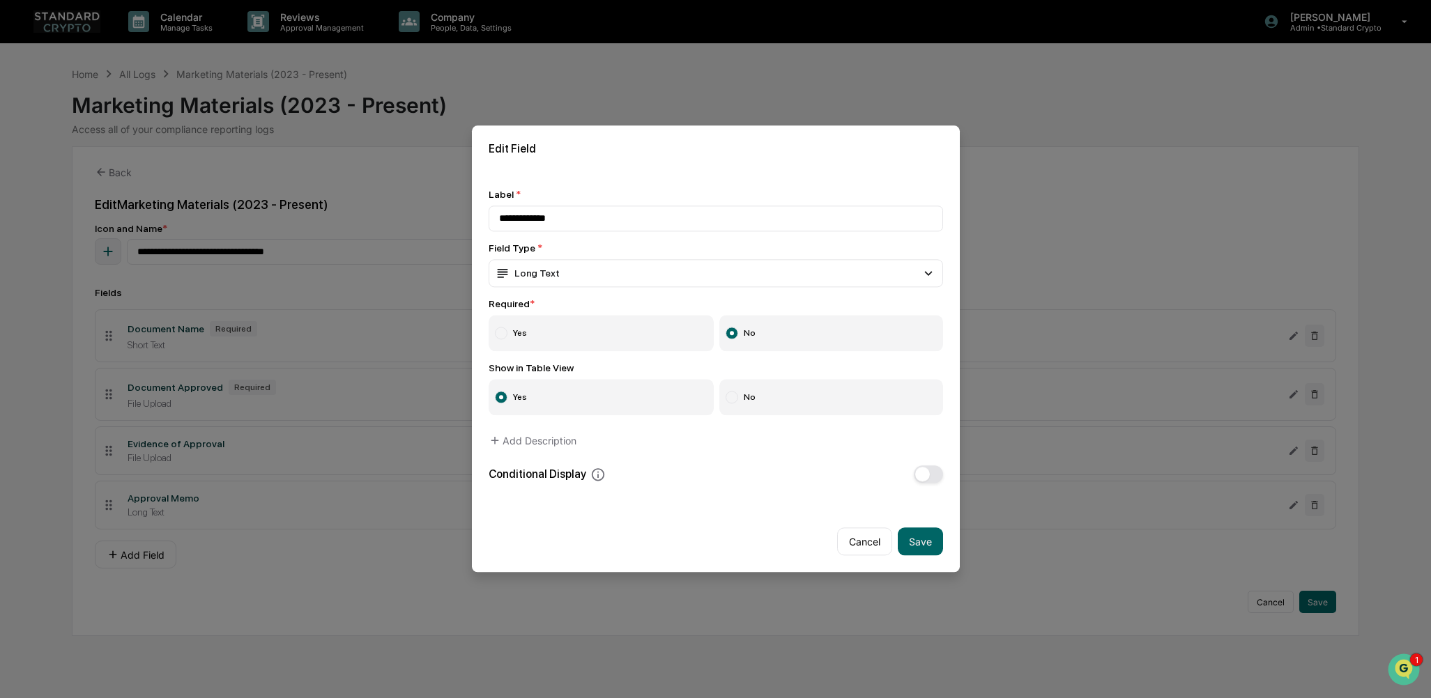
click at [914, 475] on button "button" at bounding box center [928, 474] width 29 height 17
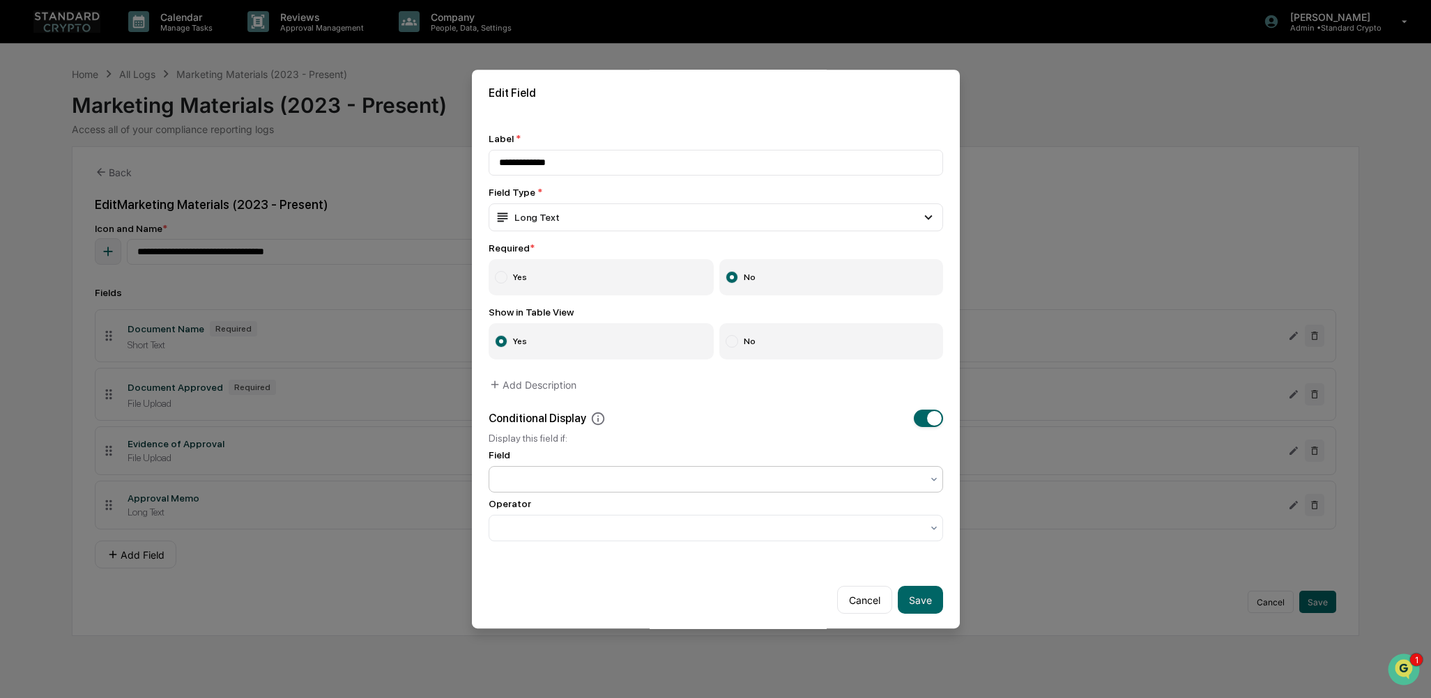
click at [573, 484] on div at bounding box center [710, 480] width 422 height 14
click at [718, 414] on div "Conditional Display" at bounding box center [716, 416] width 454 height 17
click at [770, 339] on label "No" at bounding box center [831, 339] width 224 height 36
click at [916, 593] on button "Save" at bounding box center [920, 598] width 45 height 28
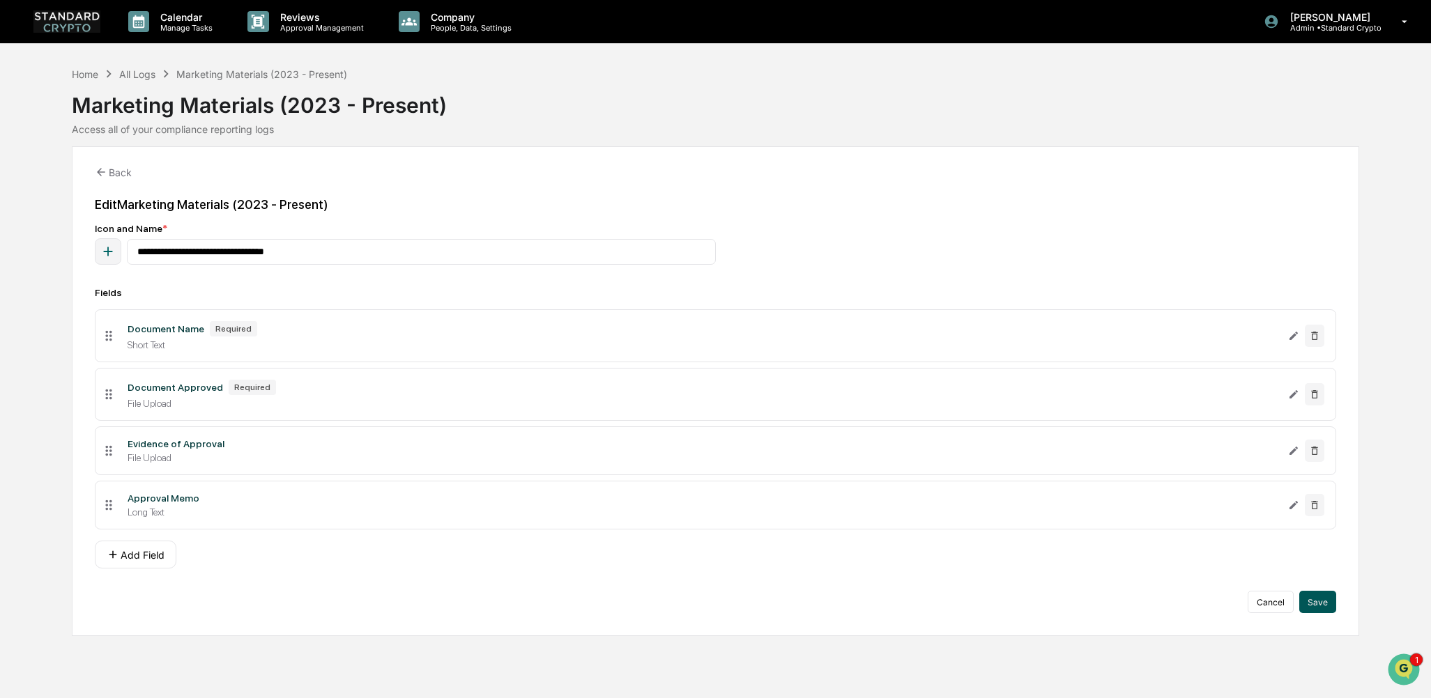
click at [1322, 602] on button "Save" at bounding box center [1317, 602] width 37 height 22
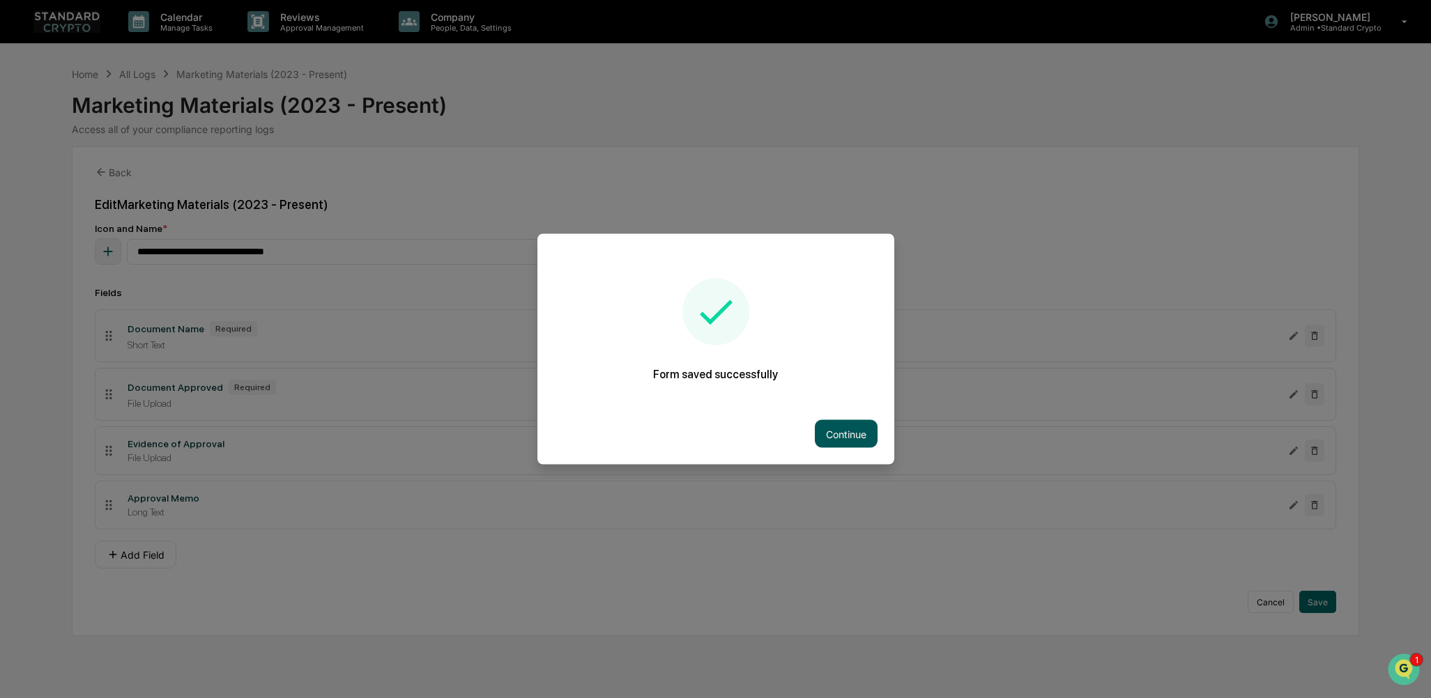
click at [818, 429] on button "Continue" at bounding box center [846, 434] width 63 height 28
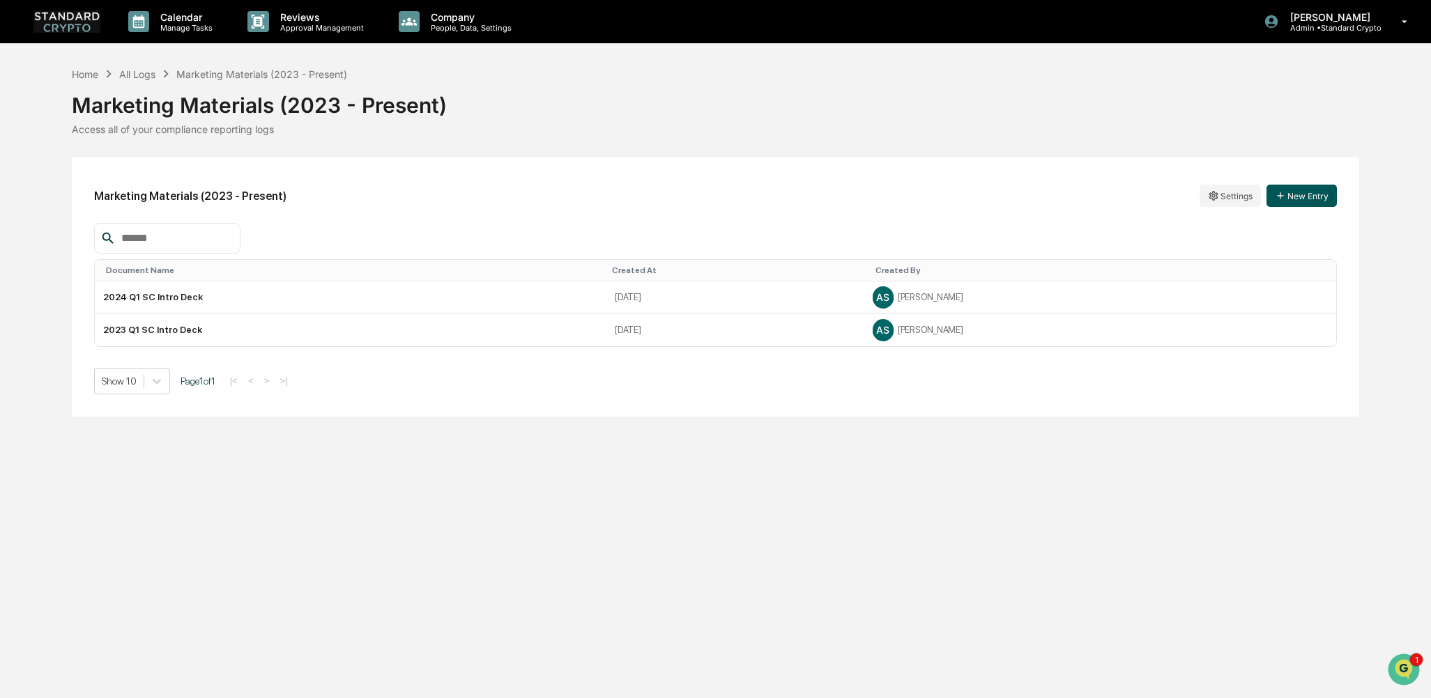
click at [1297, 197] on button "New Entry" at bounding box center [1302, 196] width 70 height 22
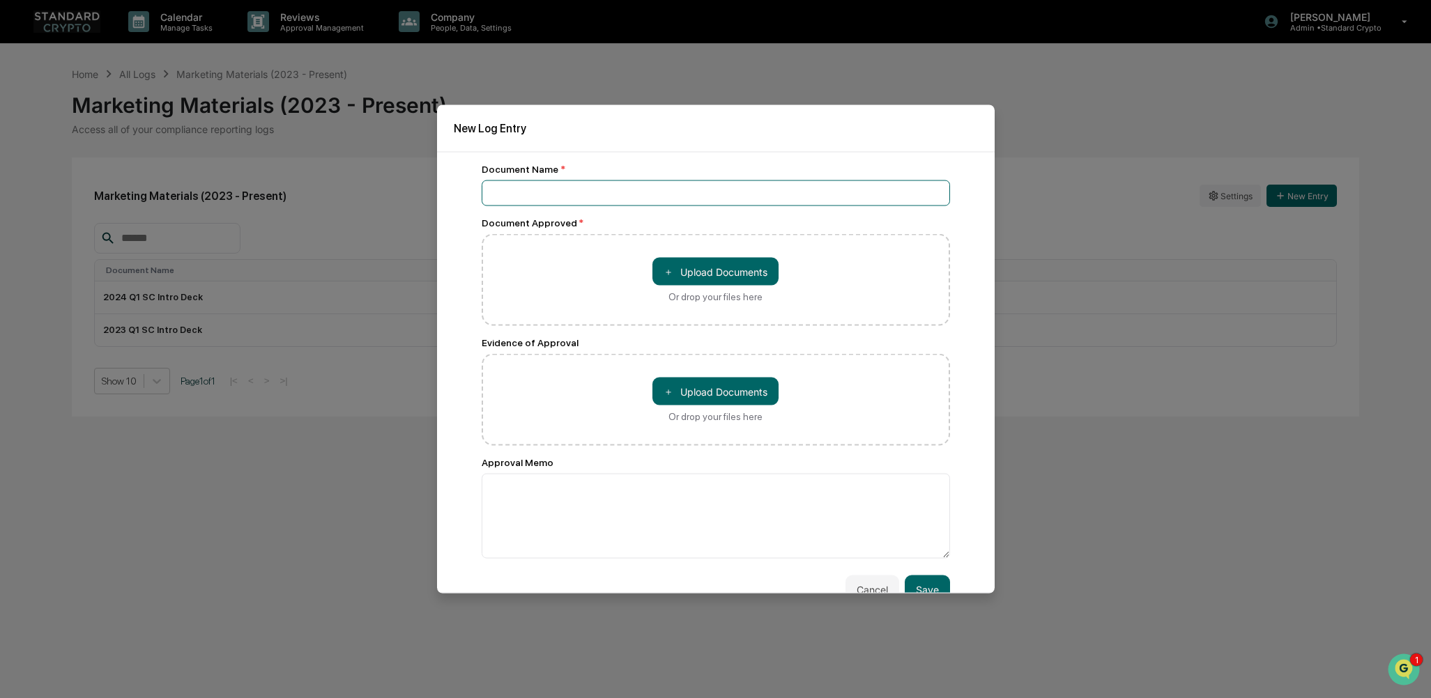
click at [647, 188] on input at bounding box center [716, 194] width 468 height 26
type input "*"
type input "**********"
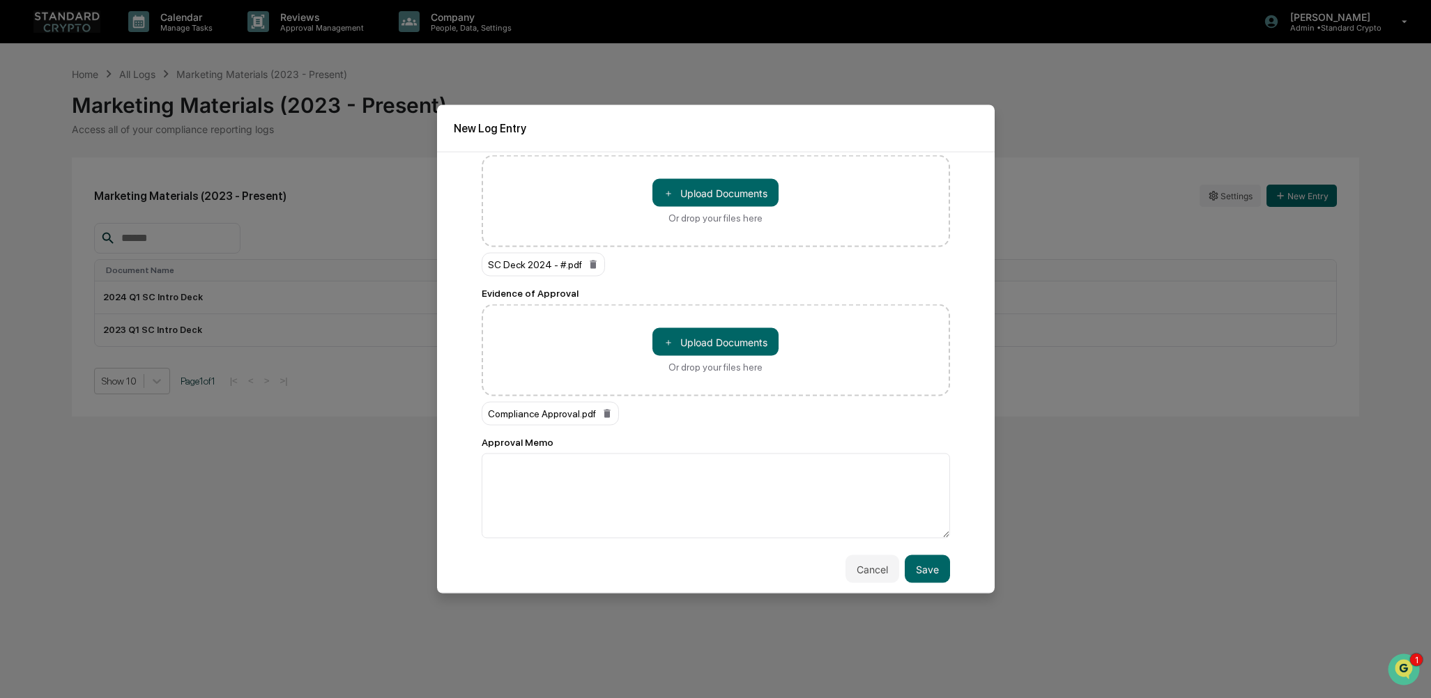
scroll to position [81, 0]
click at [910, 566] on button "Save" at bounding box center [927, 568] width 45 height 28
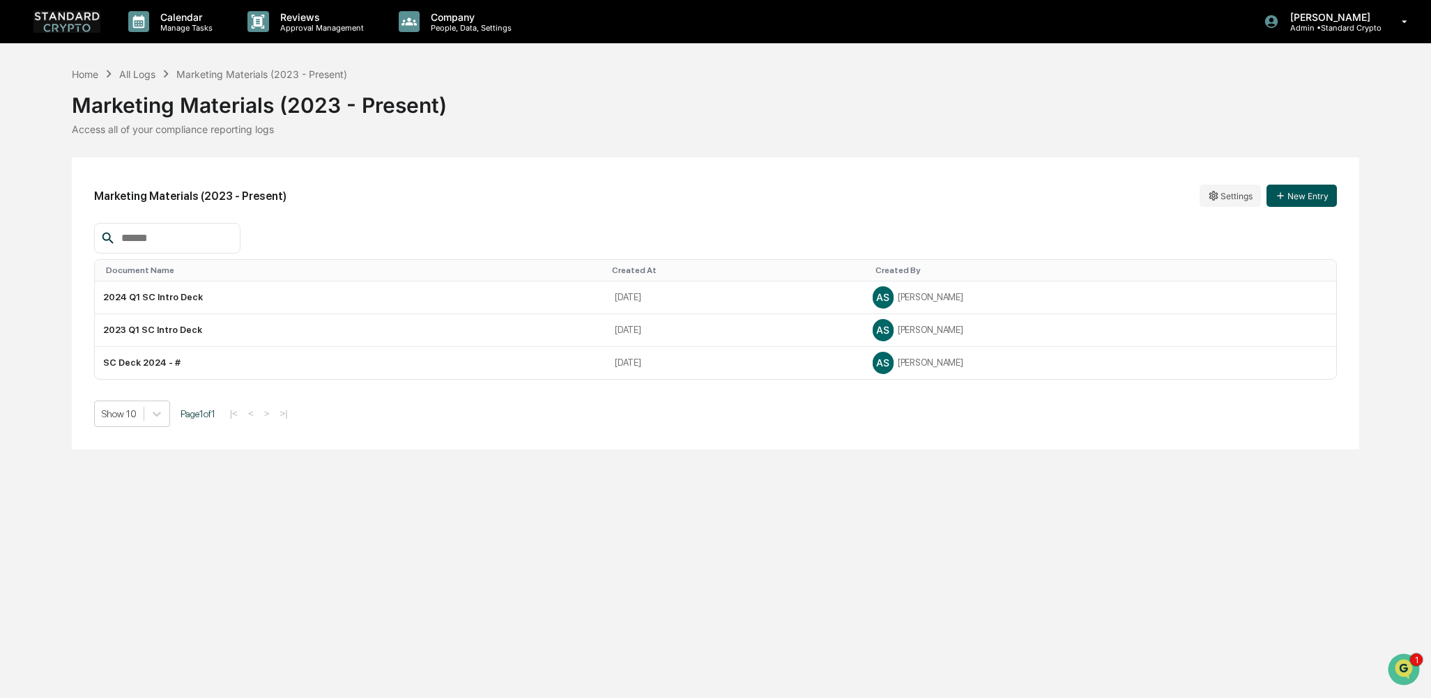
click at [1303, 202] on button "New Entry" at bounding box center [1302, 196] width 70 height 22
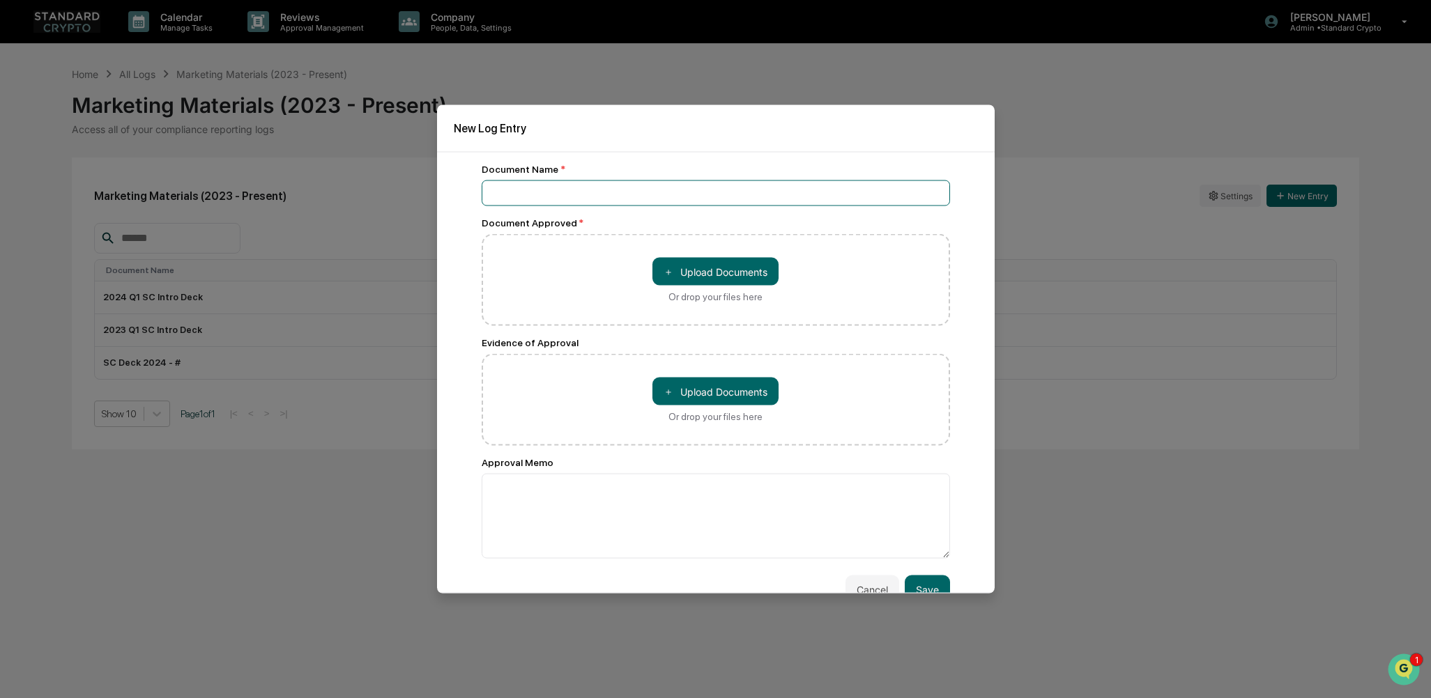
click at [599, 185] on input at bounding box center [716, 194] width 468 height 26
type input "**********"
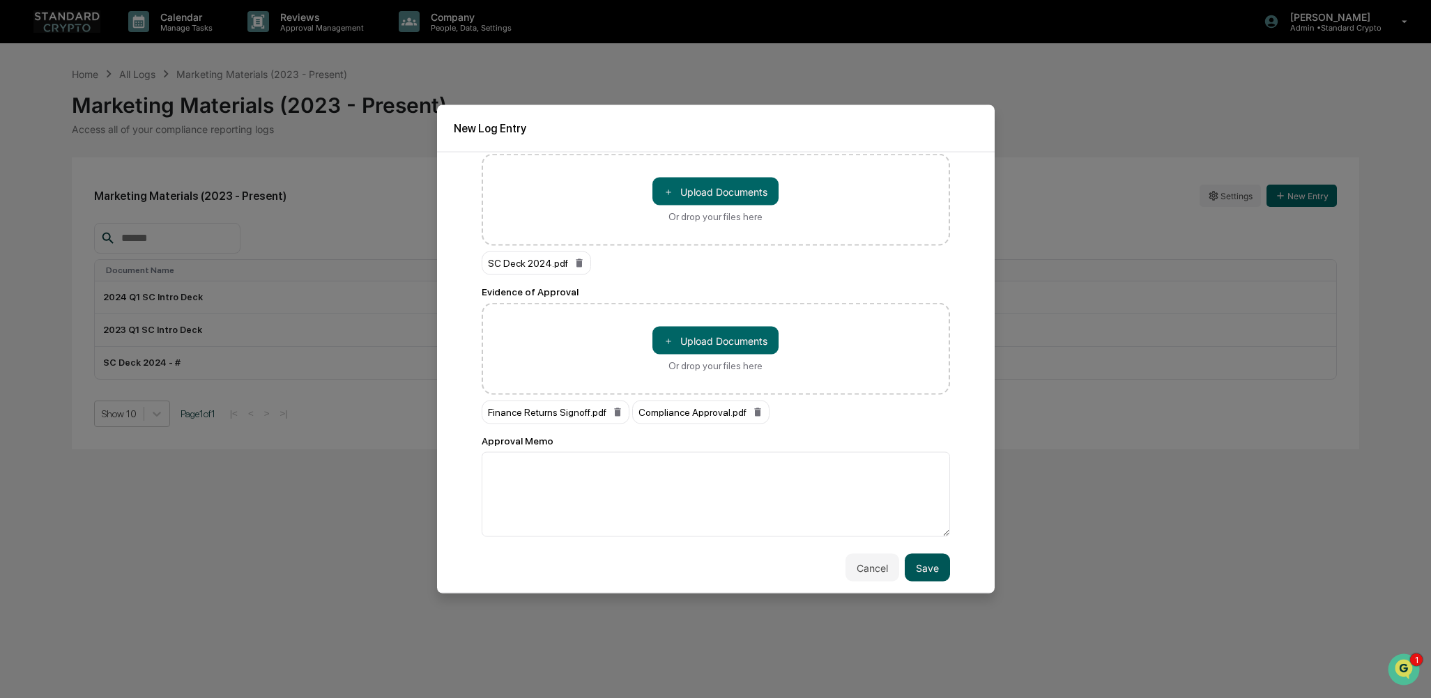
click at [918, 566] on button "Save" at bounding box center [927, 568] width 45 height 28
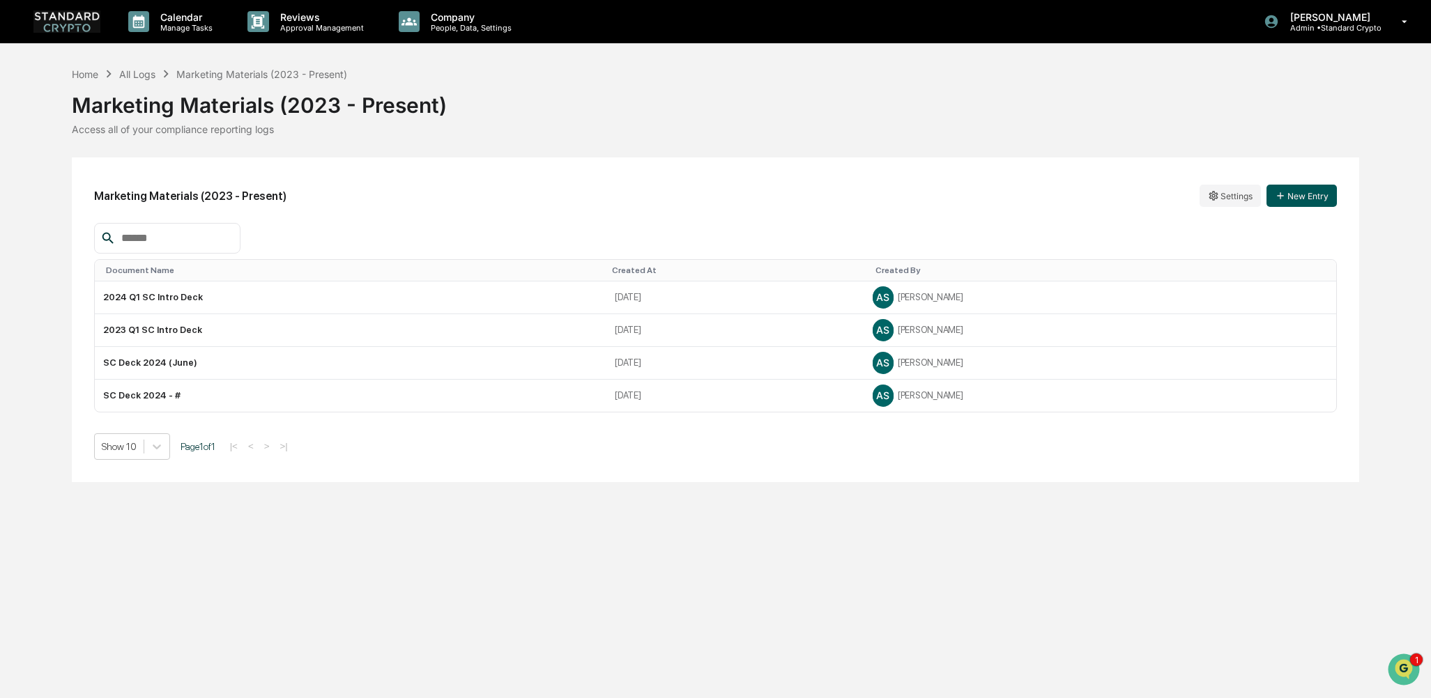
click at [1294, 193] on button "New Entry" at bounding box center [1302, 196] width 70 height 22
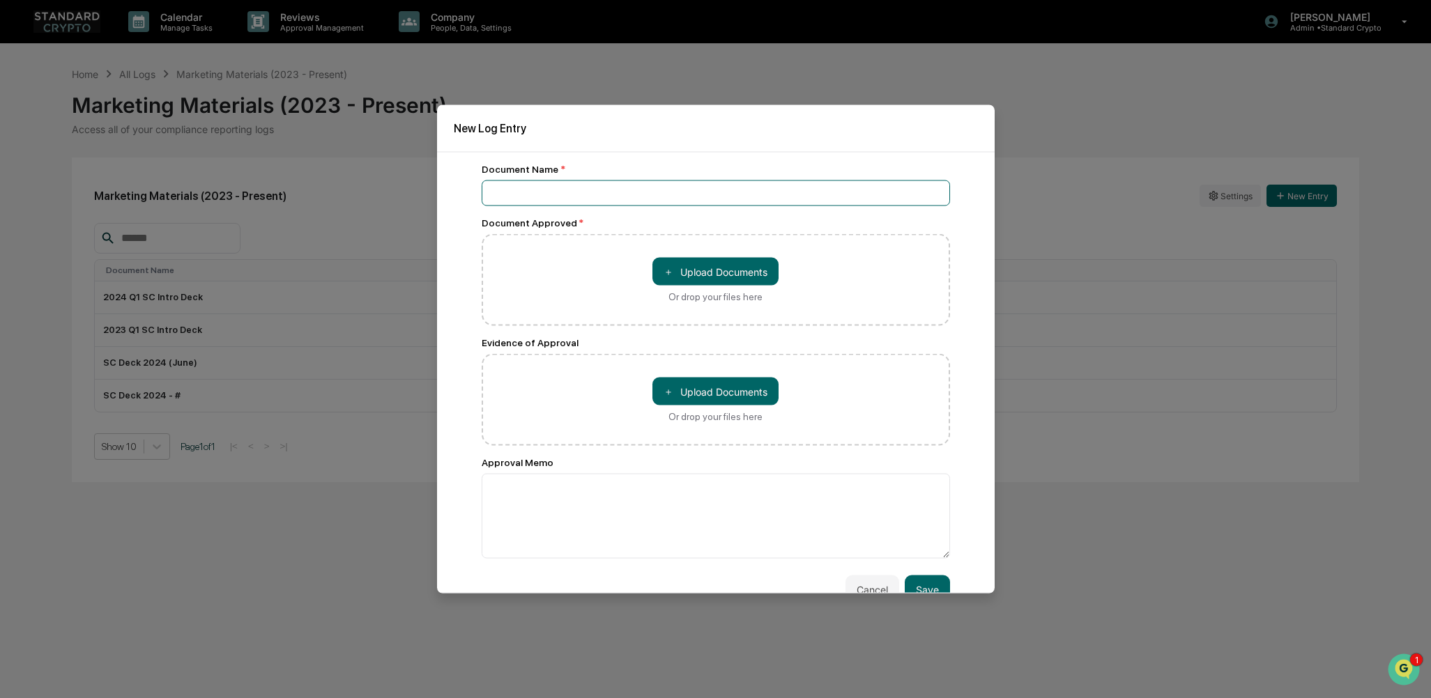
click at [570, 191] on input at bounding box center [716, 194] width 468 height 26
drag, startPoint x: 604, startPoint y: 191, endPoint x: 480, endPoint y: 197, distance: 124.2
click at [480, 197] on div "**********" at bounding box center [716, 373] width 558 height 442
type input "*"
click at [592, 196] on input "**********" at bounding box center [716, 194] width 468 height 26
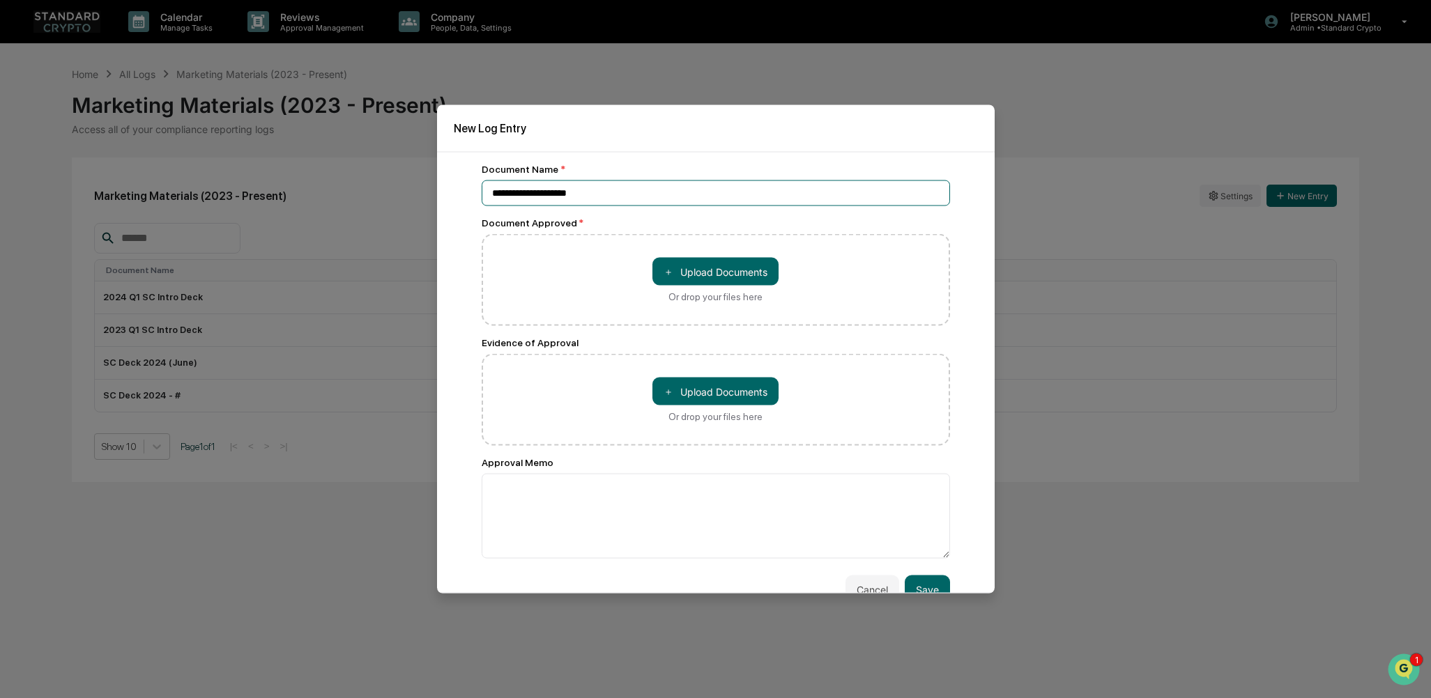
type input "**********"
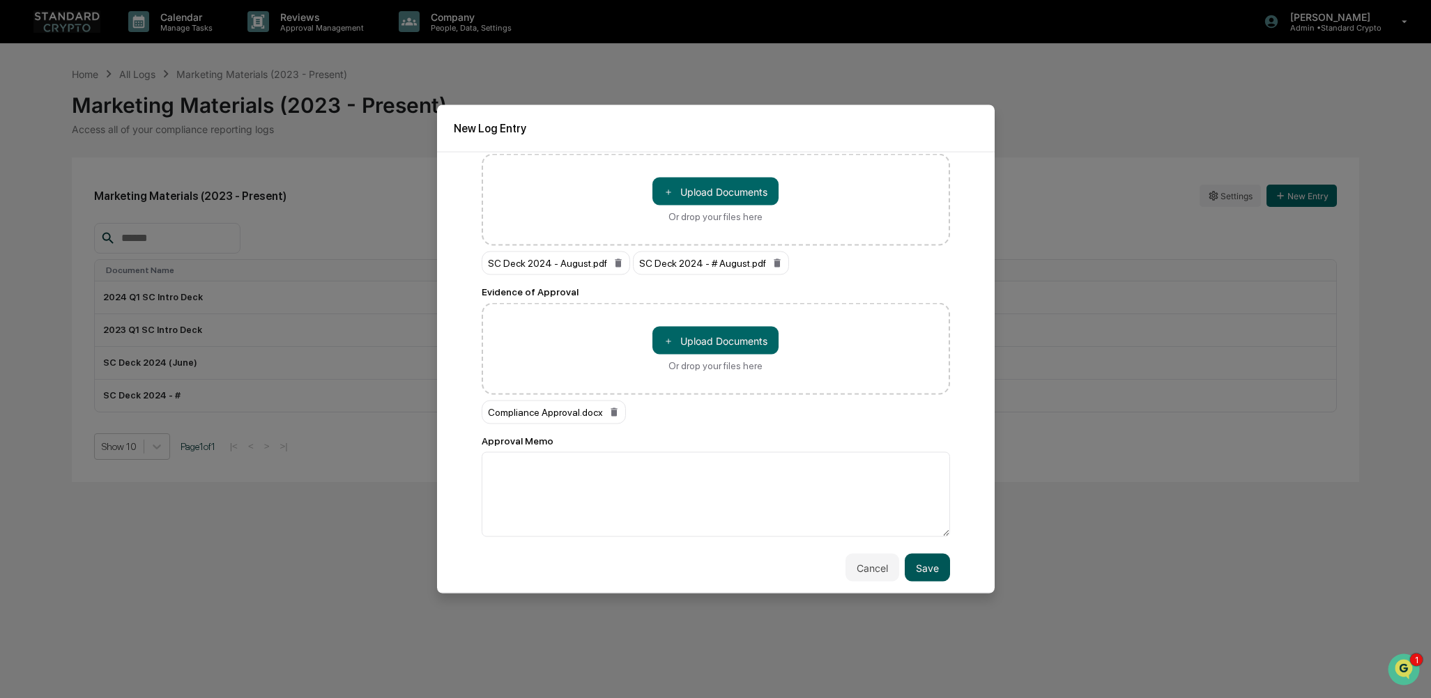
click at [912, 564] on button "Save" at bounding box center [927, 568] width 45 height 28
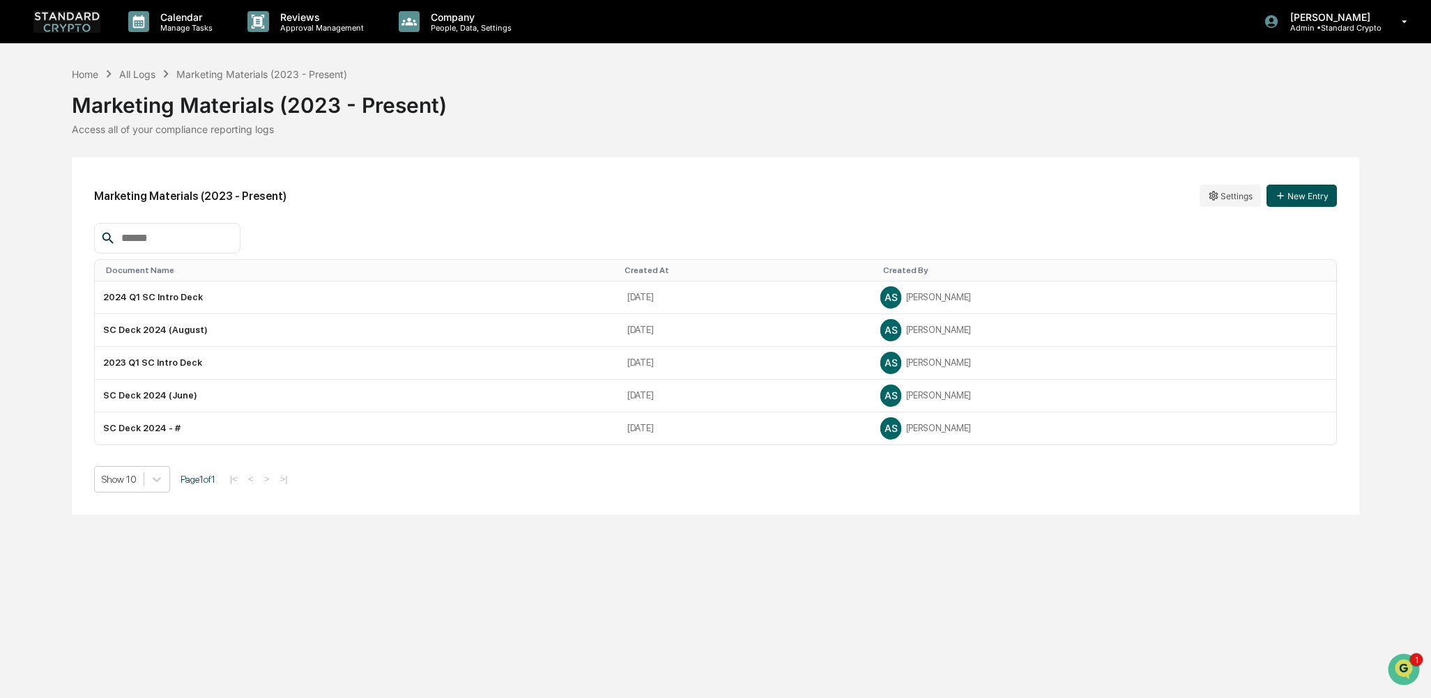
click at [1298, 199] on button "New Entry" at bounding box center [1302, 196] width 70 height 22
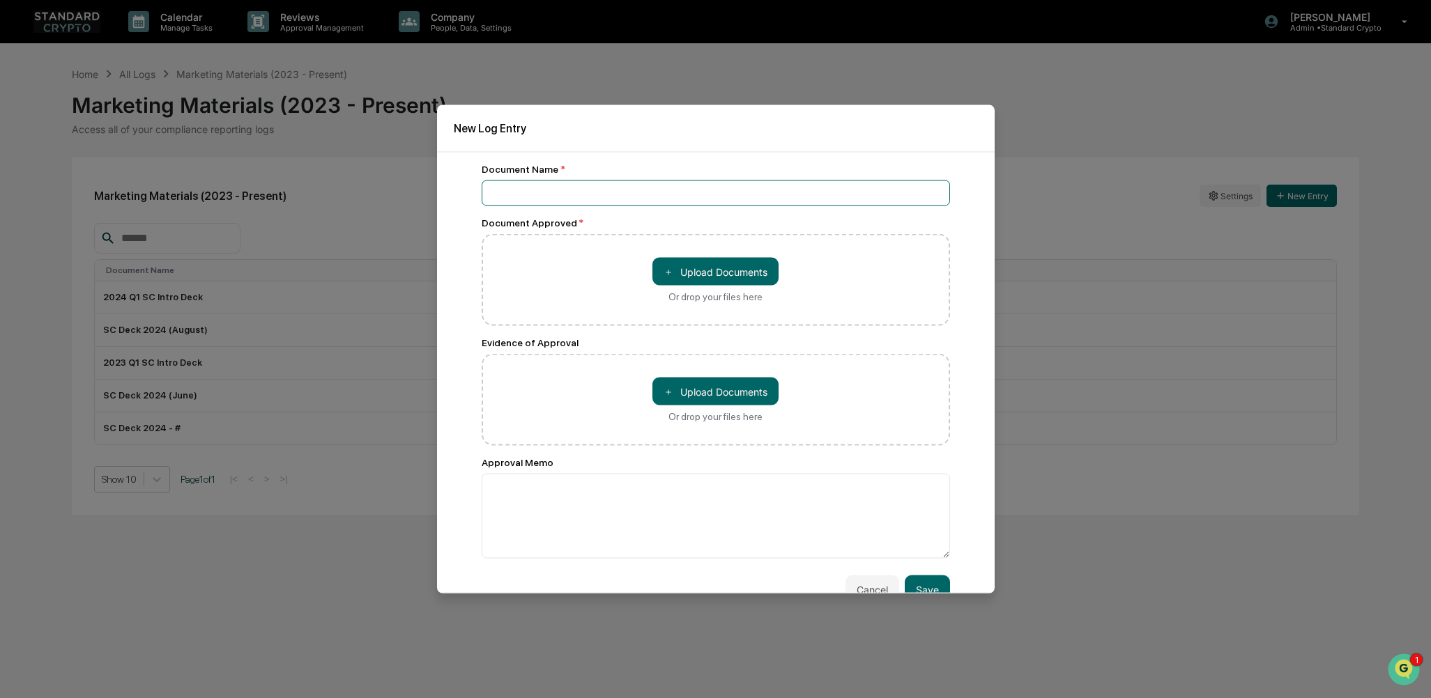
click at [529, 185] on input at bounding box center [716, 194] width 468 height 26
type input "**********"
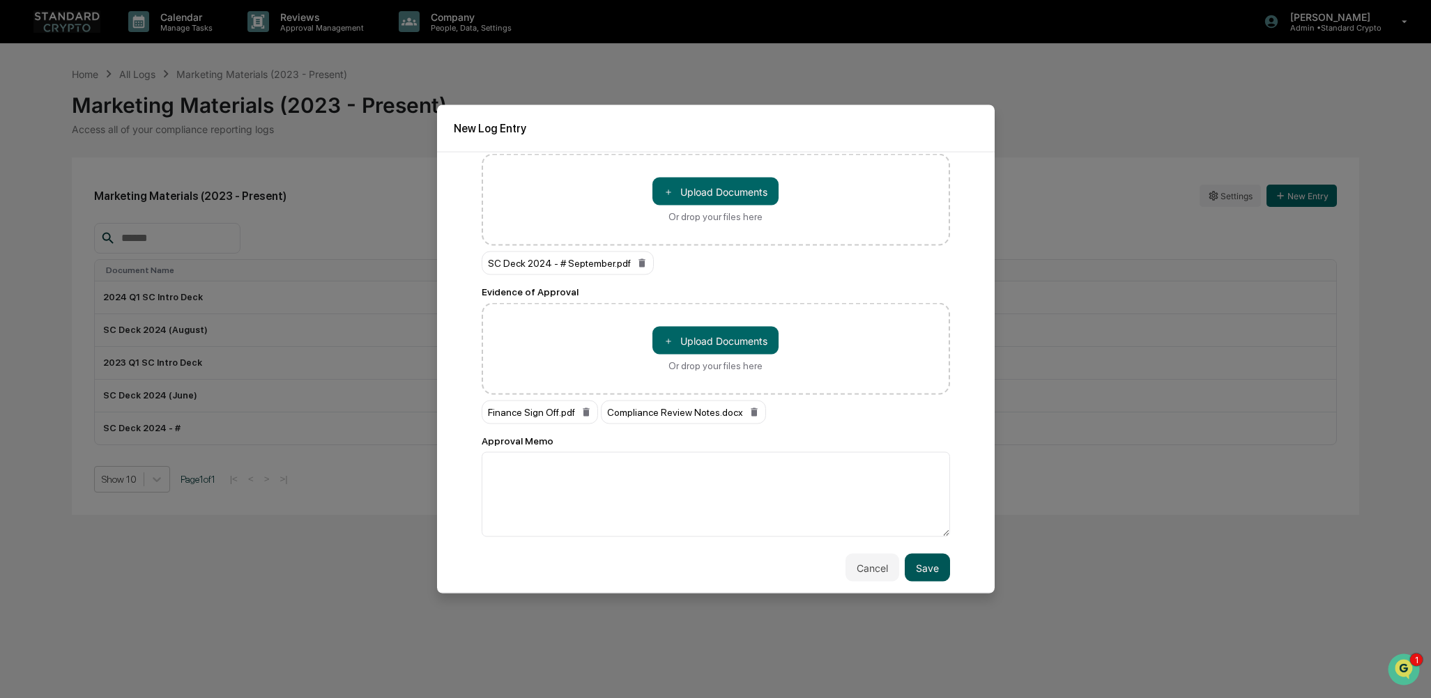
click at [917, 571] on button "Save" at bounding box center [927, 568] width 45 height 28
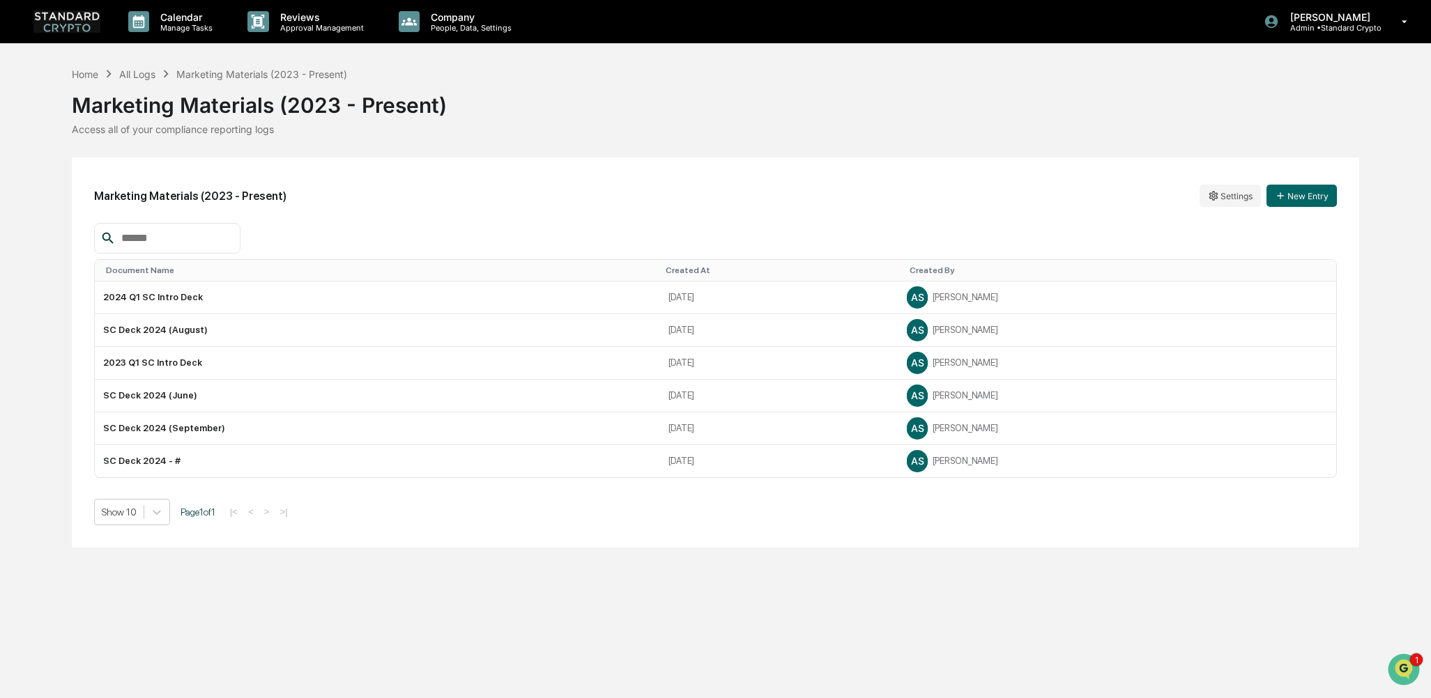
click at [487, 216] on div "Marketing Materials (2023 - Present) Settings New Entry Document Name Created A…" at bounding box center [716, 353] width 1288 height 390
click at [497, 209] on div "Marketing Materials (2023 - Present) Settings New Entry" at bounding box center [716, 196] width 1244 height 32
click at [1308, 196] on button "New Entry" at bounding box center [1302, 196] width 70 height 22
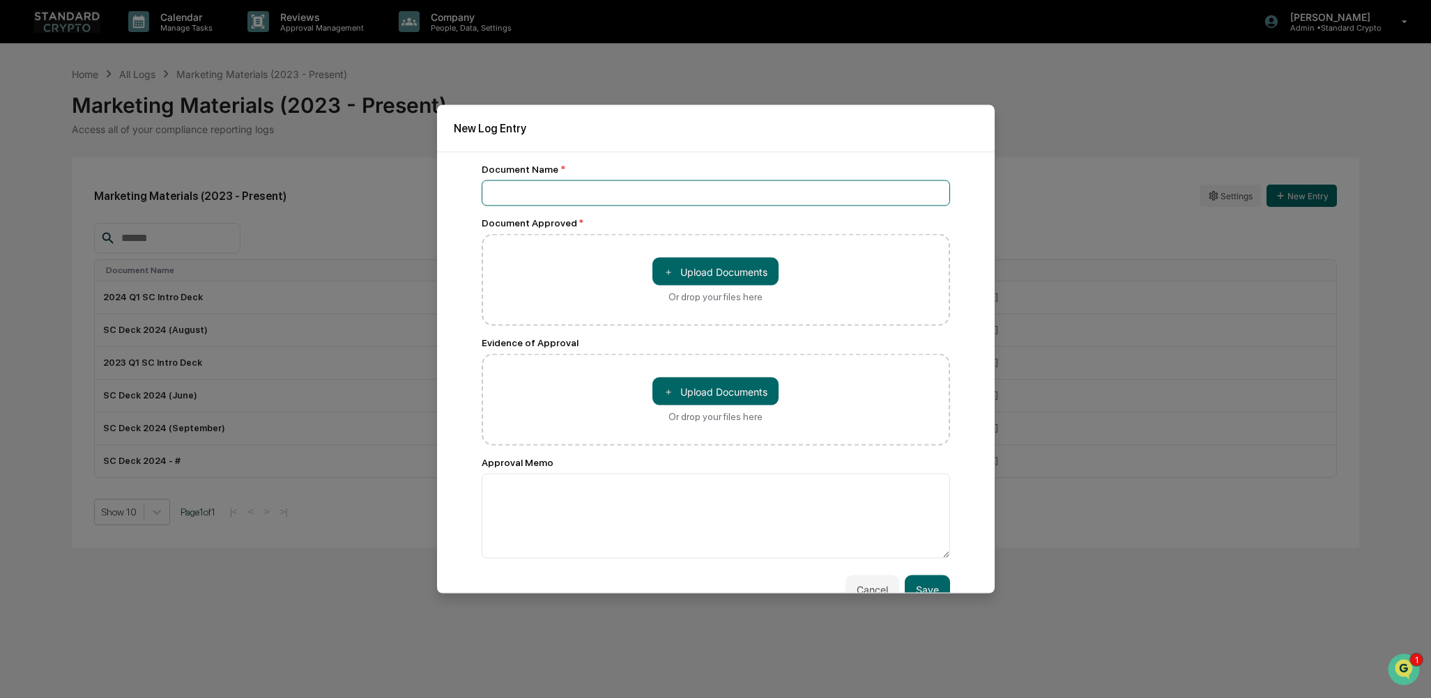
click at [524, 188] on input at bounding box center [716, 194] width 468 height 26
click at [604, 192] on input "**********" at bounding box center [716, 194] width 468 height 26
click at [607, 190] on input "**********" at bounding box center [716, 194] width 468 height 26
drag, startPoint x: 608, startPoint y: 190, endPoint x: 560, endPoint y: 198, distance: 48.1
click at [560, 198] on input "**********" at bounding box center [716, 194] width 468 height 26
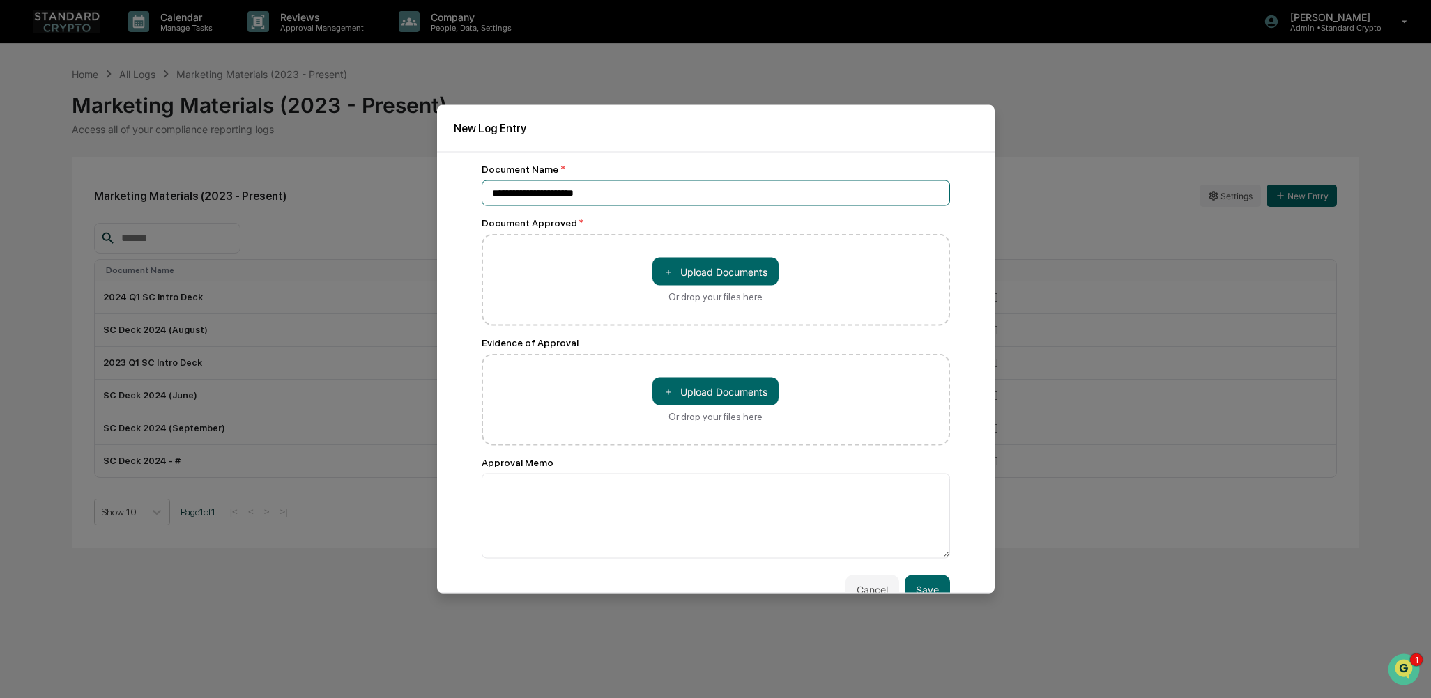
type input "**********"
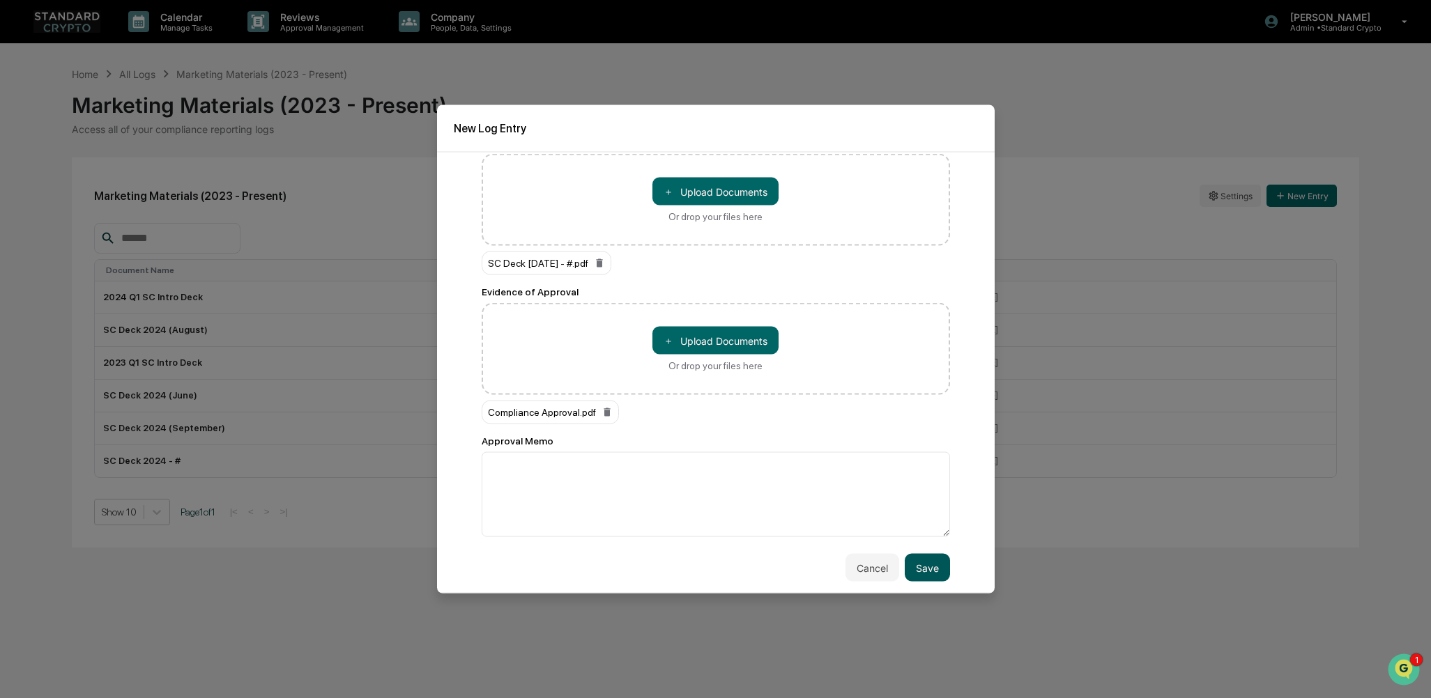
click at [914, 564] on button "Save" at bounding box center [927, 568] width 45 height 28
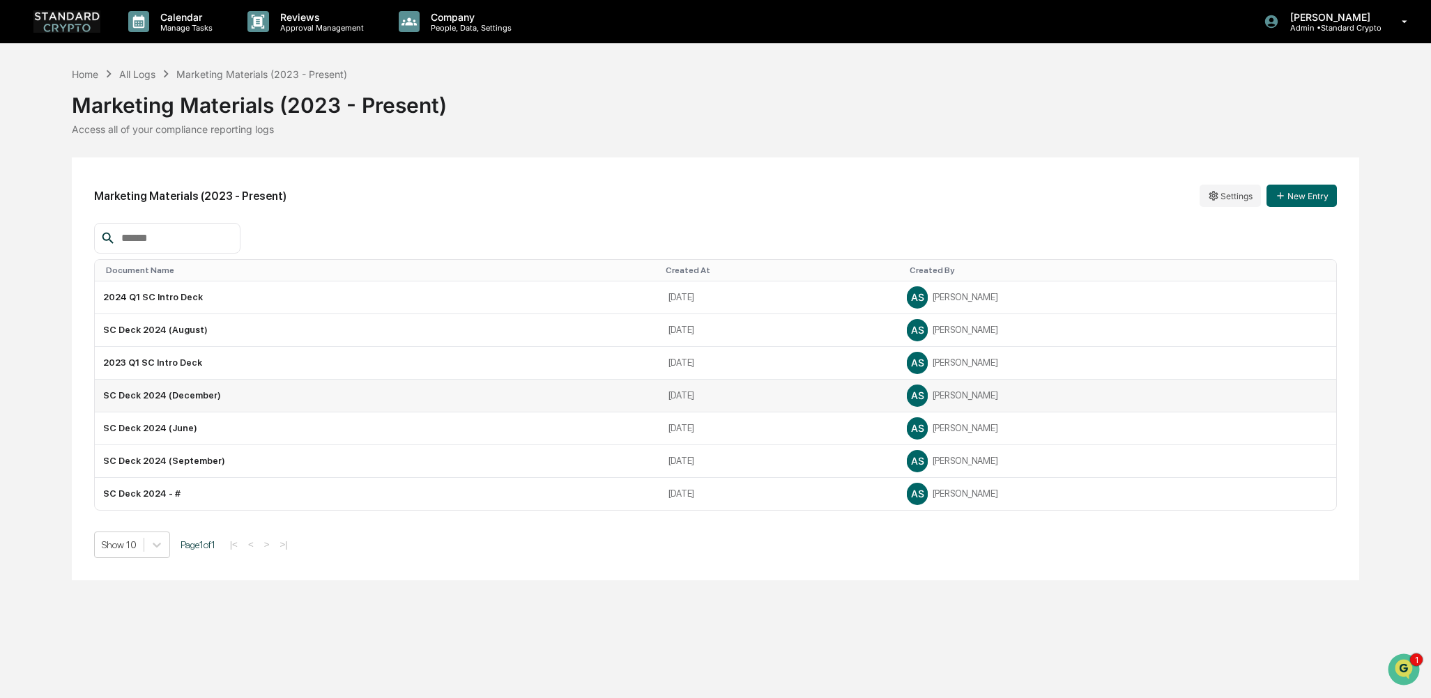
click at [1043, 395] on div "AS Ashley Sweren" at bounding box center [1117, 395] width 421 height 21
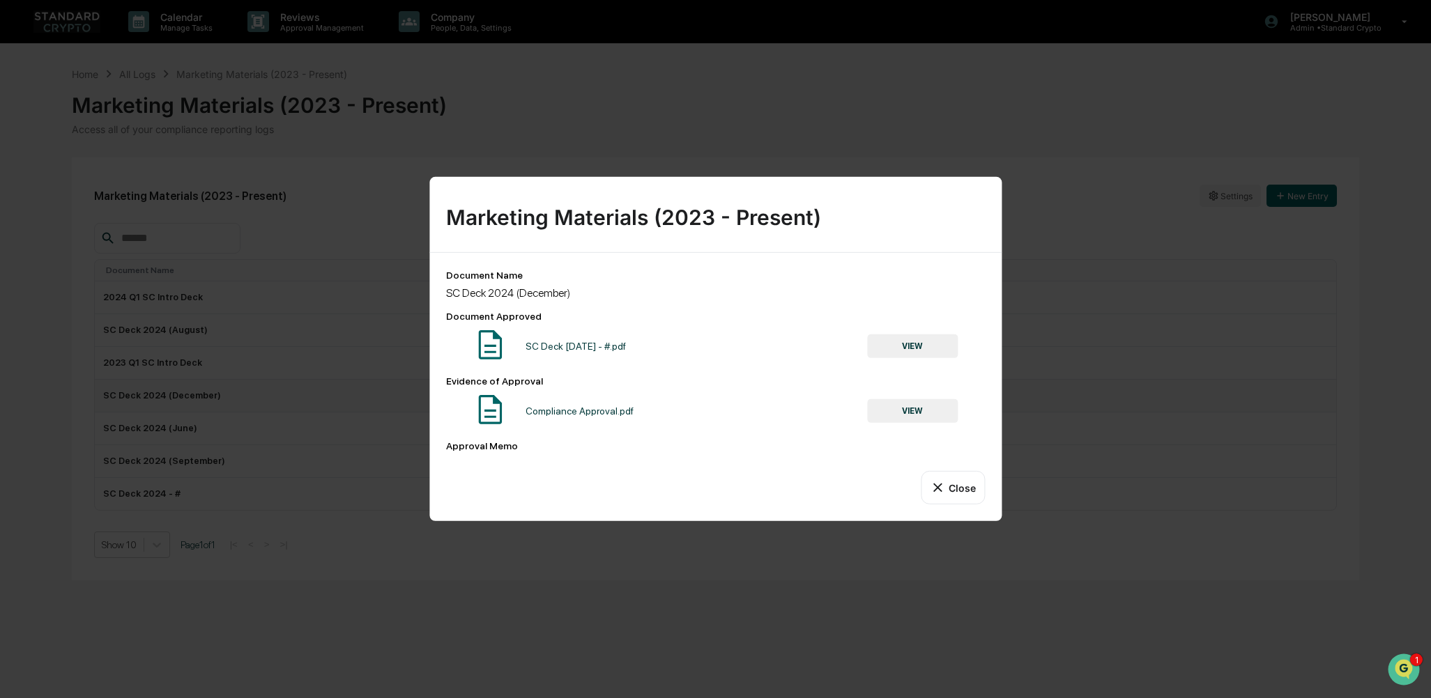
click at [961, 485] on button "Close" at bounding box center [952, 487] width 63 height 33
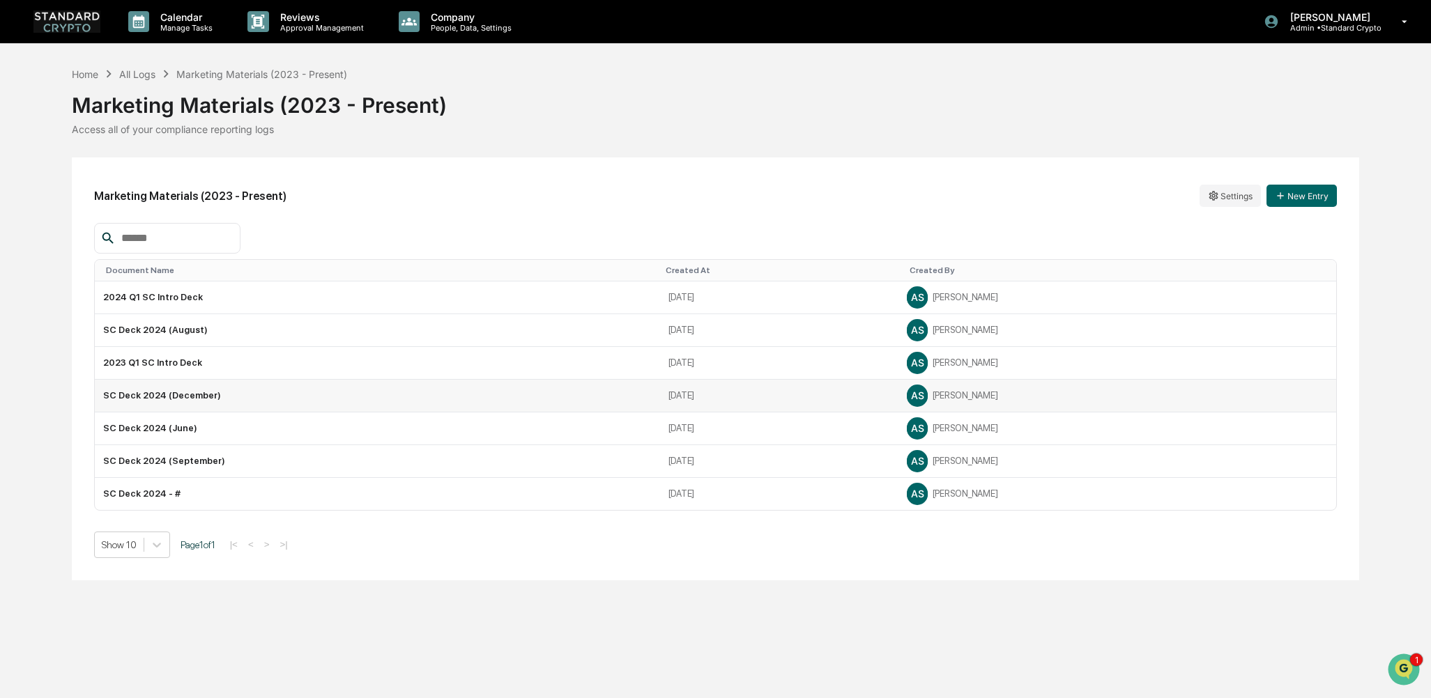
click at [320, 399] on td "SC Deck 2024 (December)" at bounding box center [377, 396] width 565 height 33
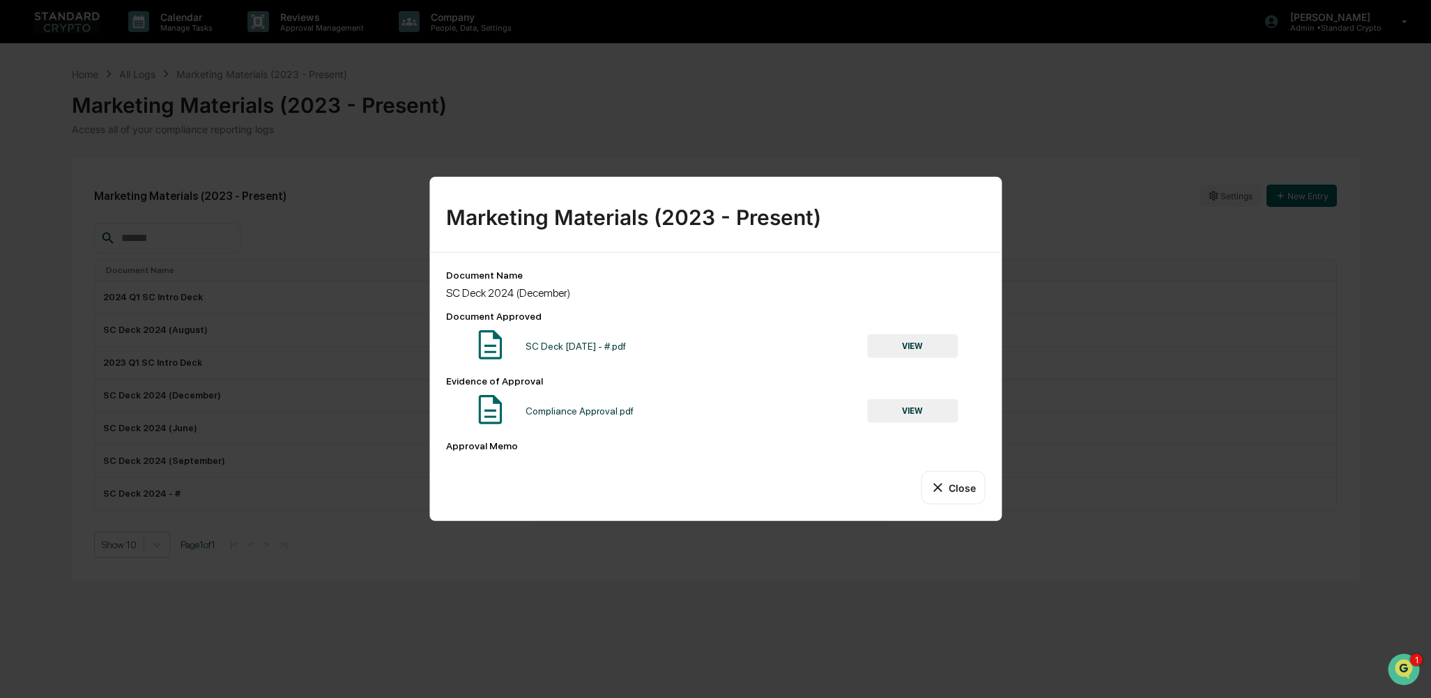
click at [936, 415] on button "VIEW" at bounding box center [912, 411] width 91 height 24
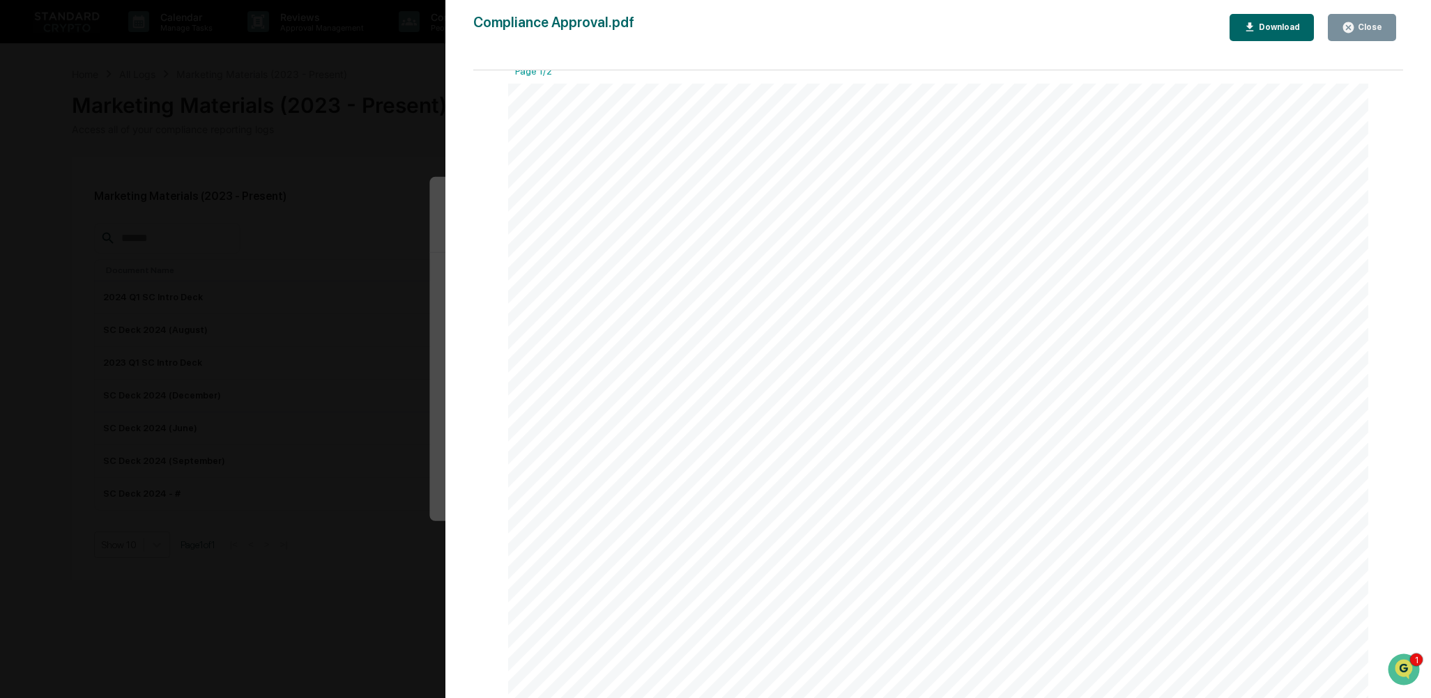
scroll to position [0, 0]
click at [337, 75] on div "Version History 09/30/2025, 10:19 PM Ashley Sweren Compliance Approval.pdf Clos…" at bounding box center [715, 349] width 1431 height 698
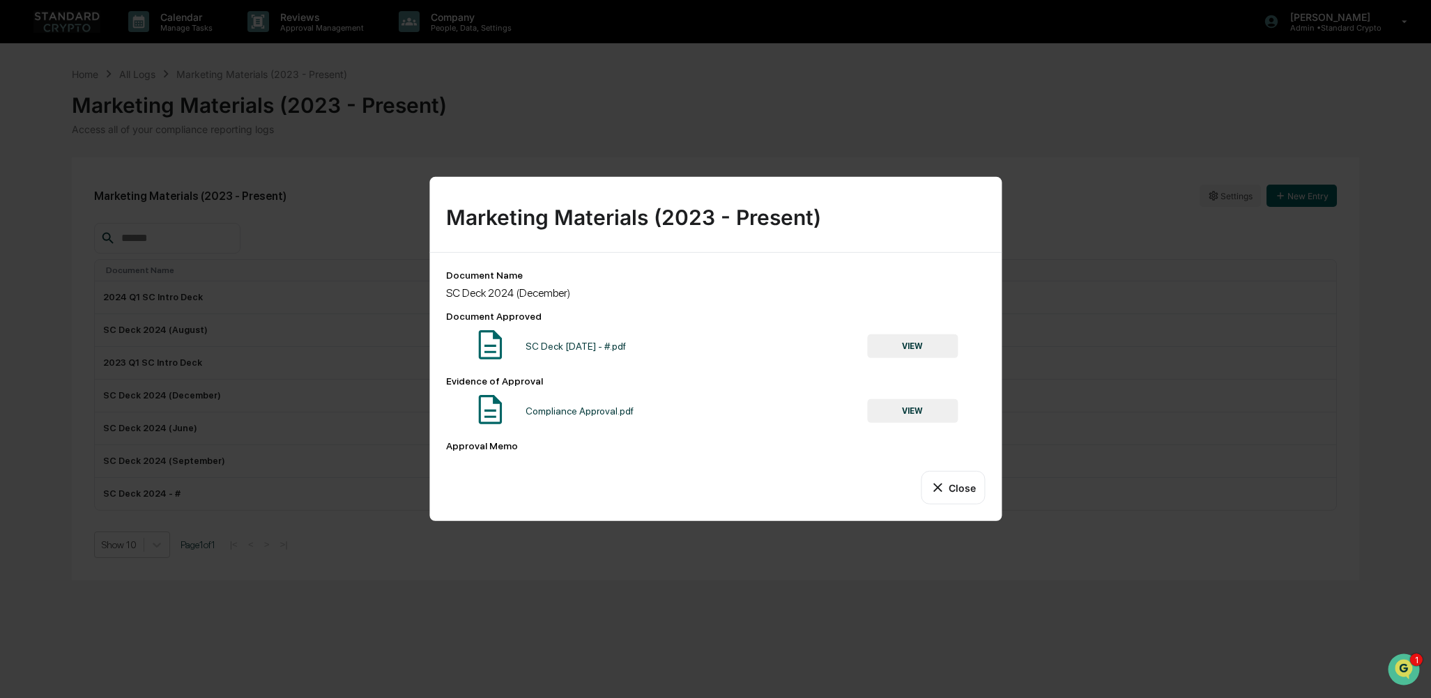
click at [943, 478] on button "Close" at bounding box center [952, 487] width 63 height 33
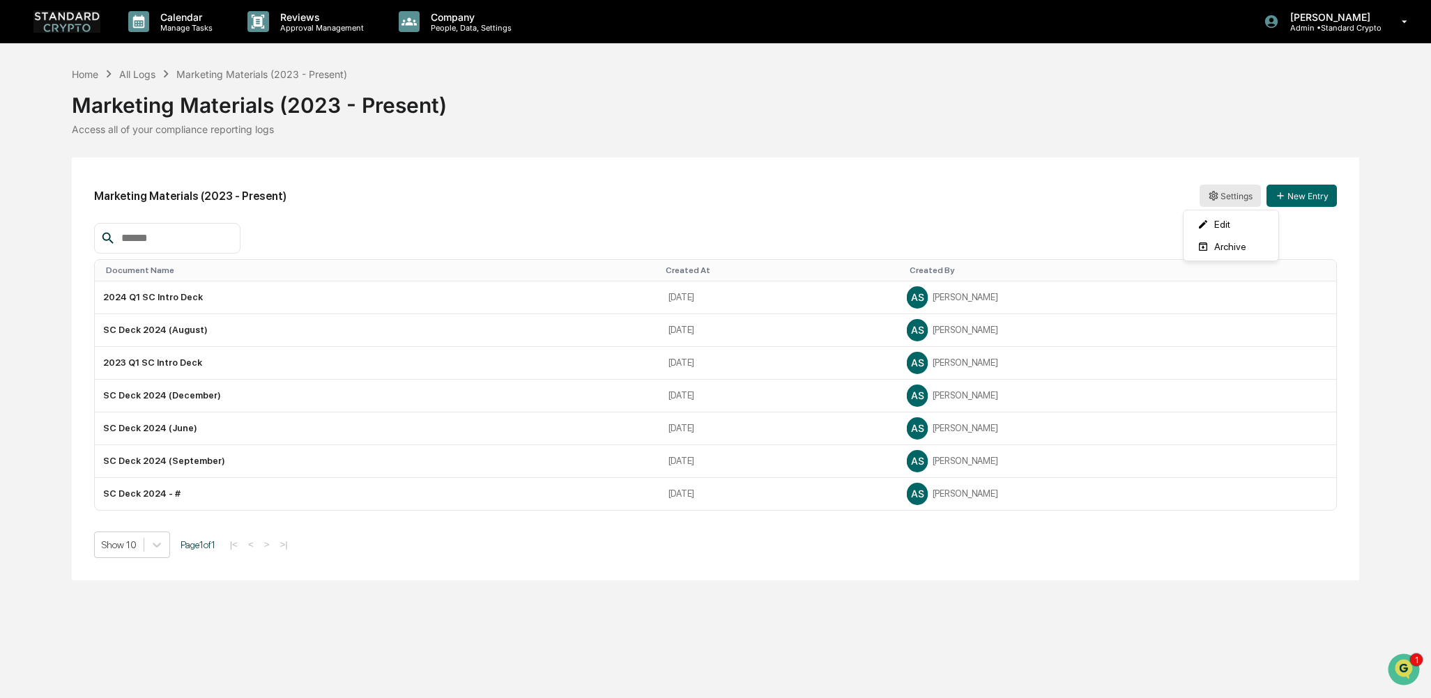
click at [1216, 197] on html "Calendar Manage Tasks Reviews Approval Management Company People, Data, Setting…" at bounding box center [715, 349] width 1431 height 698
click at [1209, 225] on div "Edit" at bounding box center [1230, 224] width 89 height 22
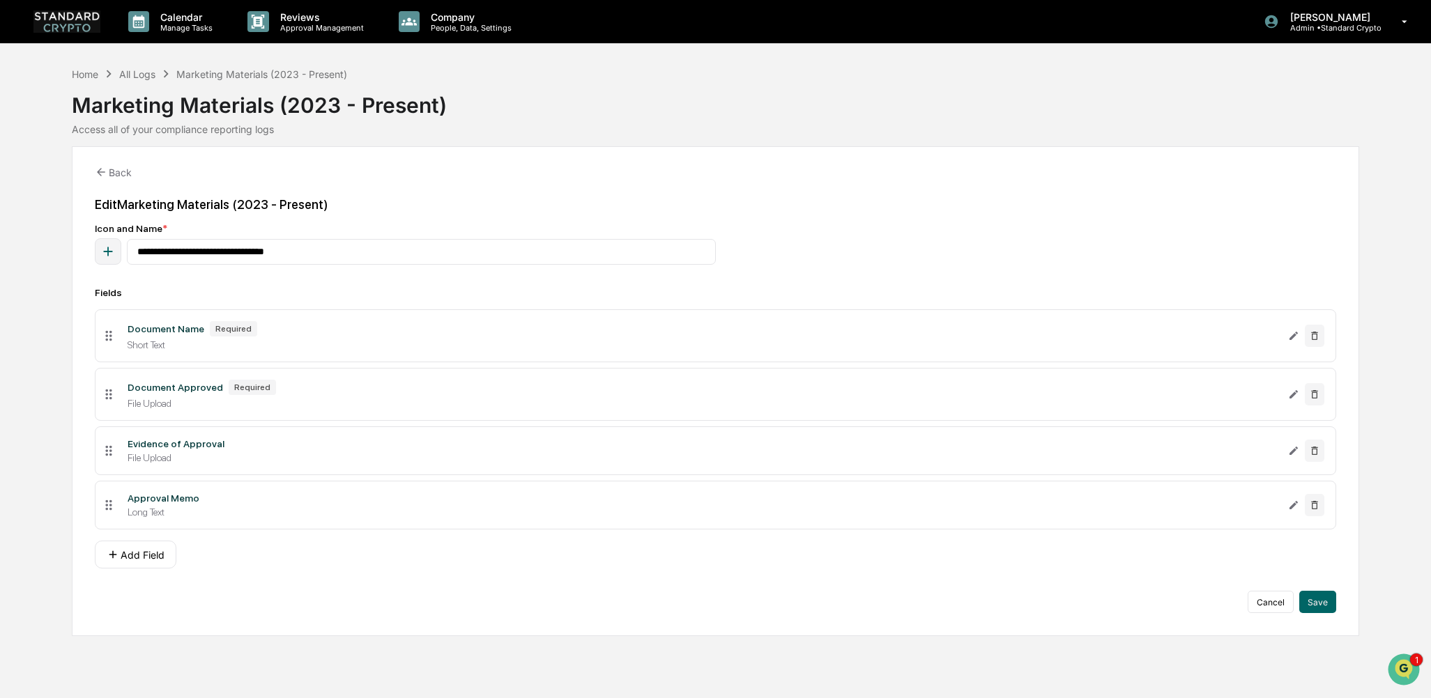
click at [1274, 603] on button "Cancel" at bounding box center [1271, 602] width 46 height 22
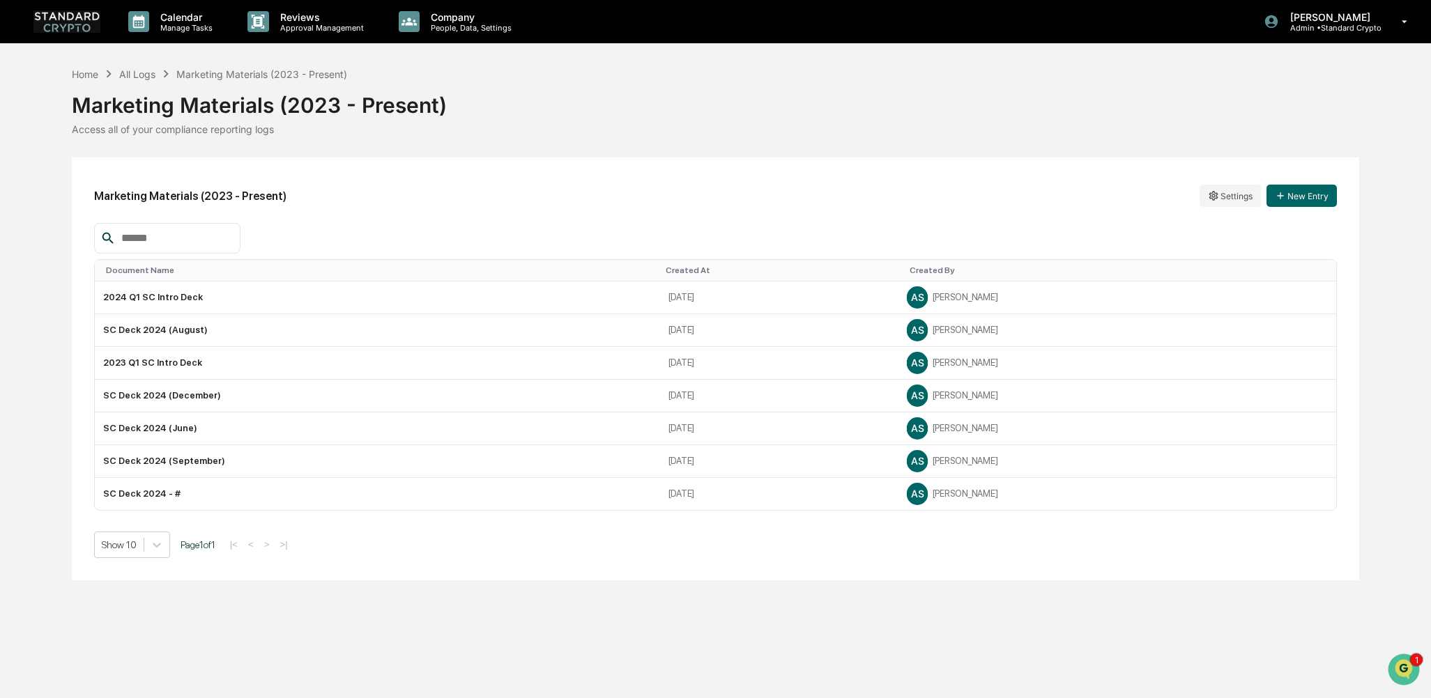
click at [534, 560] on div "Marketing Materials (2023 - Present) Settings New Entry Document Name Created A…" at bounding box center [716, 369] width 1288 height 423
click at [1302, 199] on button "New Entry" at bounding box center [1302, 196] width 70 height 22
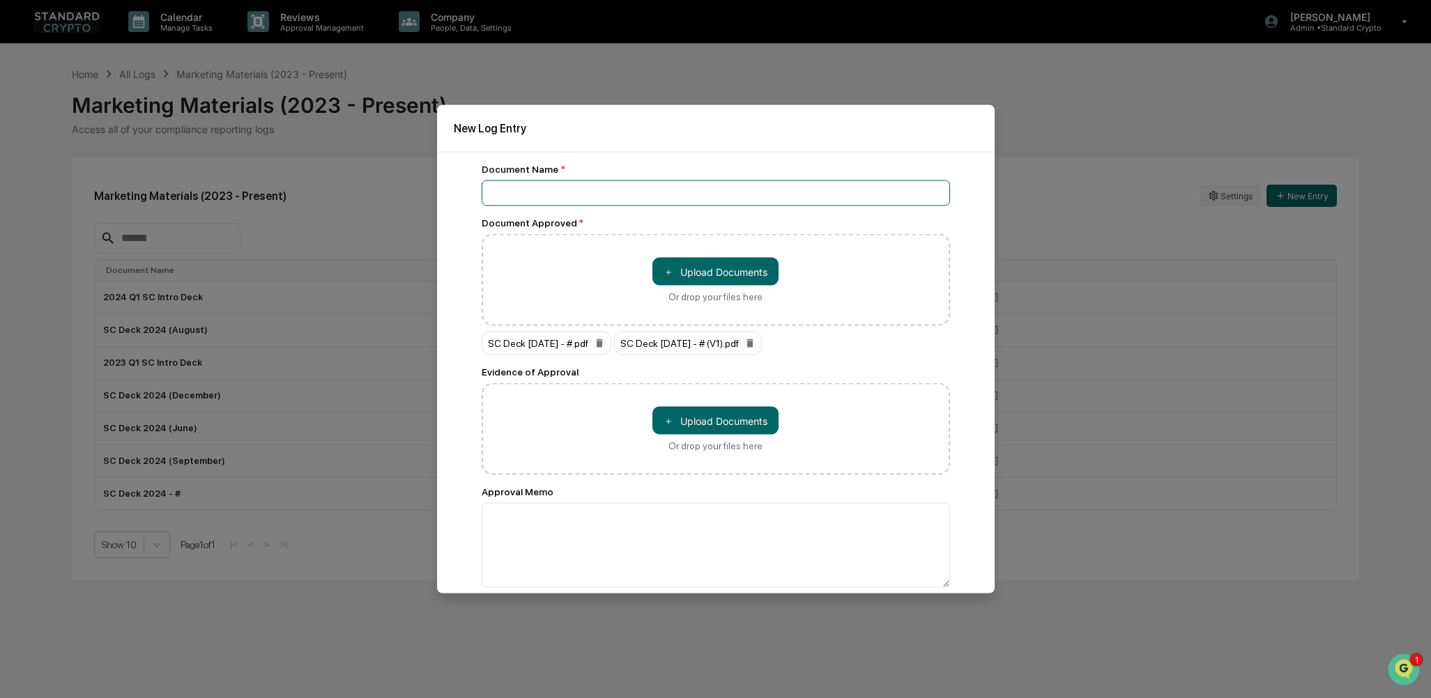
click at [546, 191] on input at bounding box center [716, 194] width 468 height 26
type input "**********"
click at [547, 519] on textarea at bounding box center [716, 545] width 468 height 85
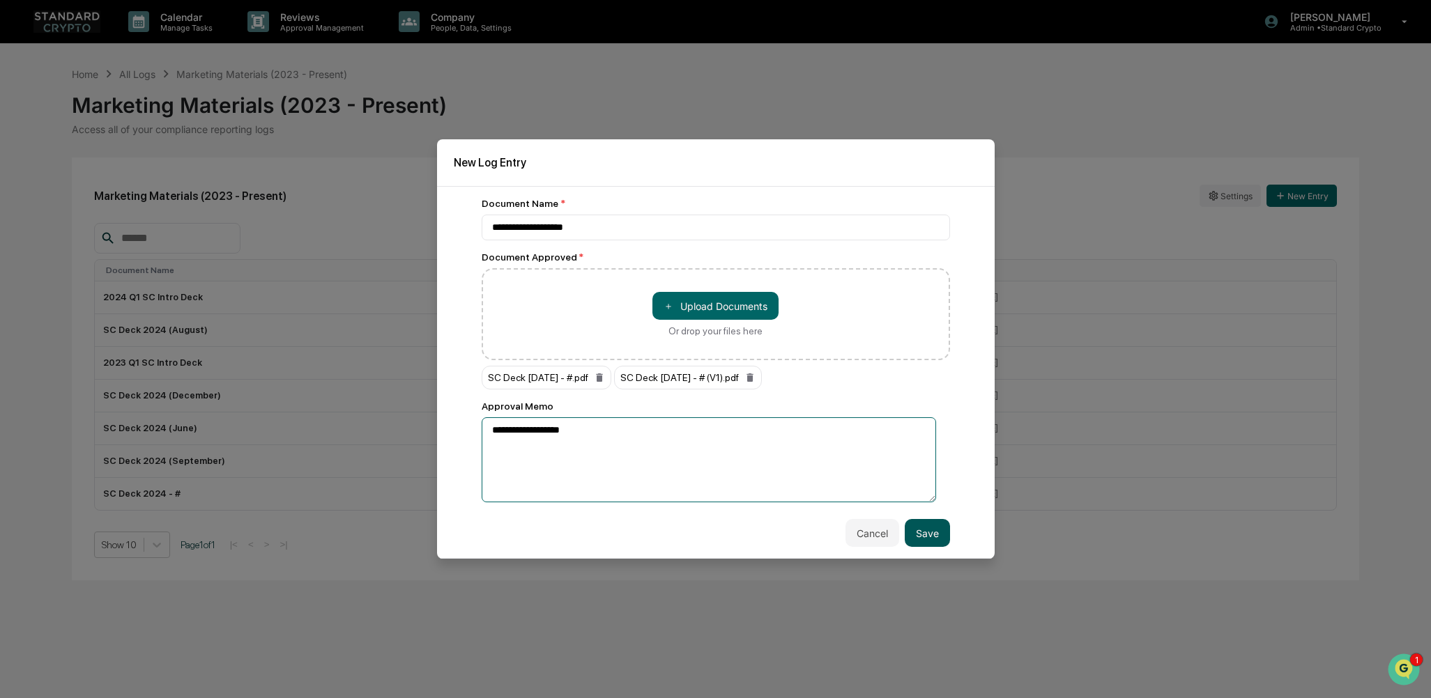
type textarea "**********"
click at [917, 528] on button "Save" at bounding box center [927, 533] width 45 height 28
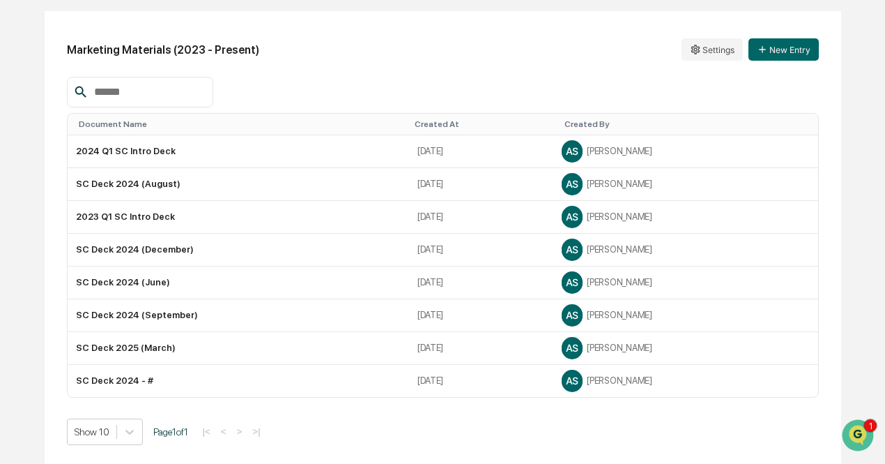
scroll to position [93, 0]
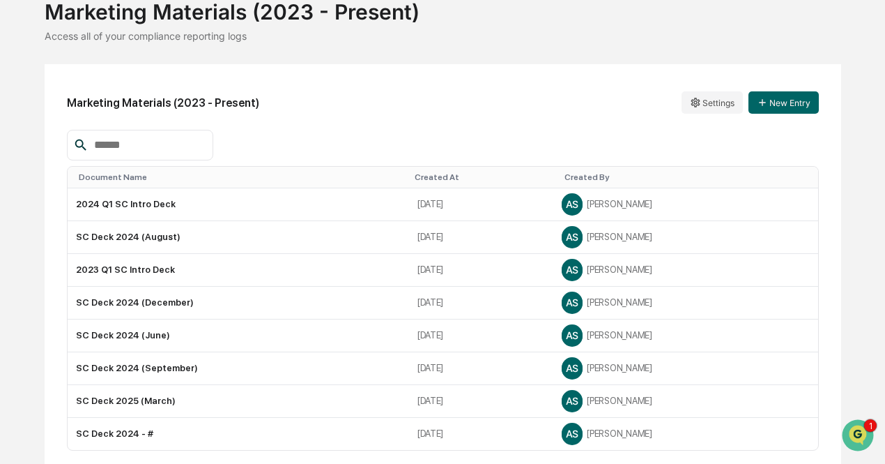
click at [13, 194] on div "Home All Logs Marketing Materials (2023 - Present) Marketing Materials (2023 - …" at bounding box center [442, 246] width 885 height 547
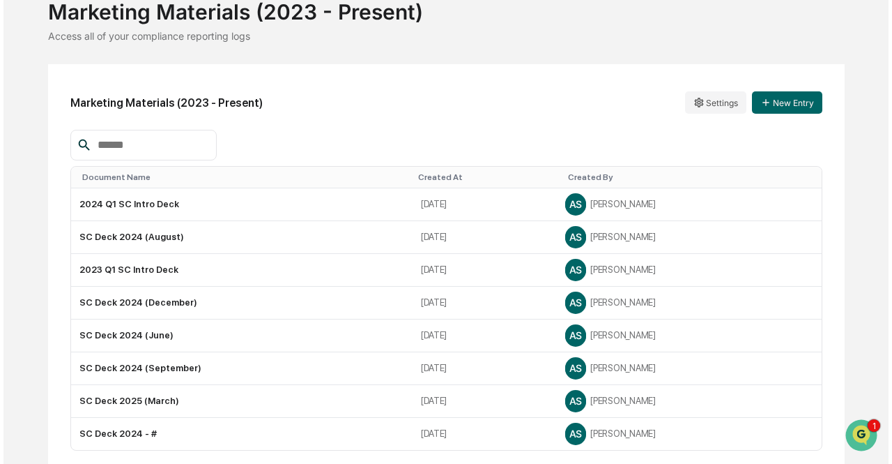
scroll to position [146, 0]
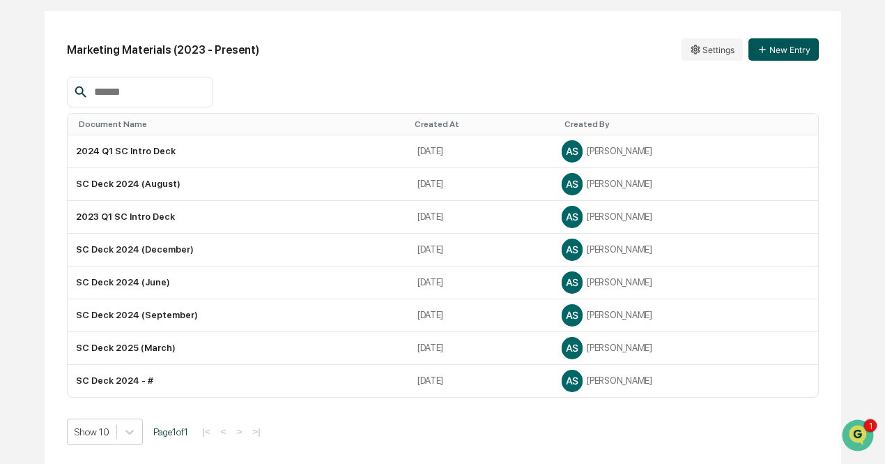
click at [783, 49] on button "New Entry" at bounding box center [784, 49] width 70 height 22
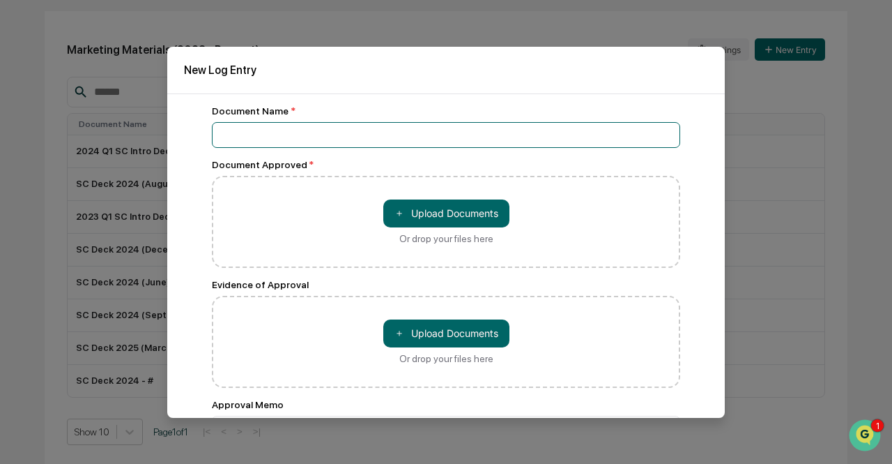
click at [602, 134] on input at bounding box center [446, 135] width 468 height 26
type input "**********"
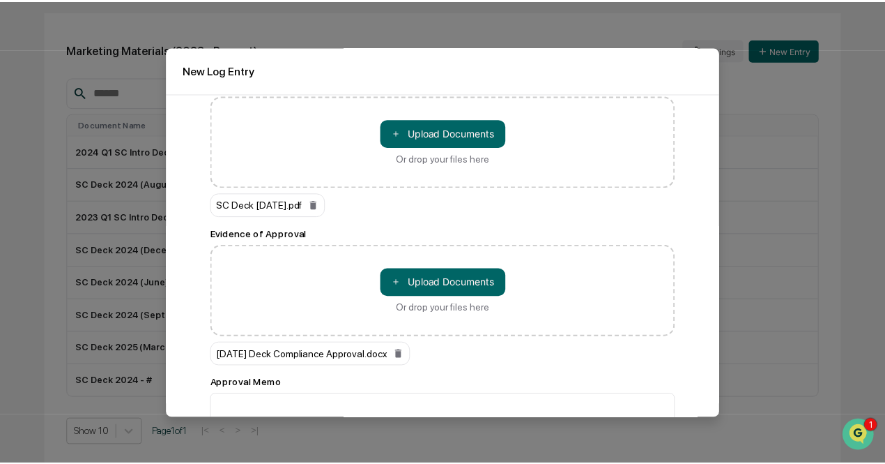
scroll to position [124, 0]
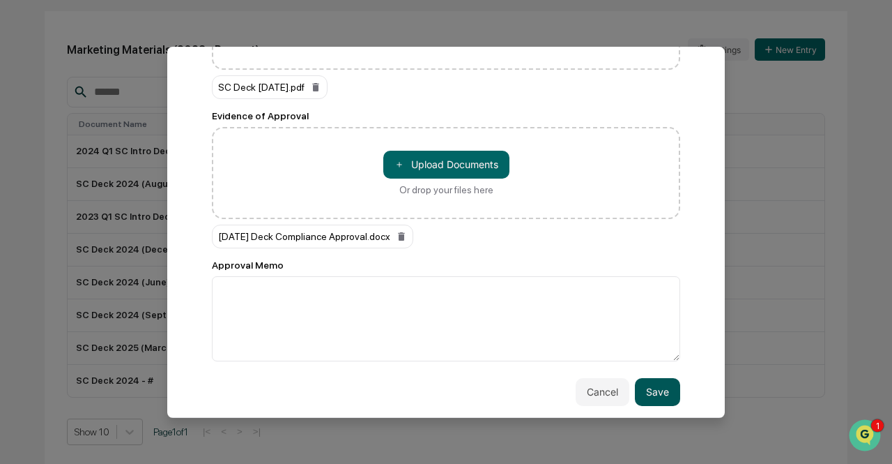
click at [657, 384] on button "Save" at bounding box center [657, 392] width 45 height 28
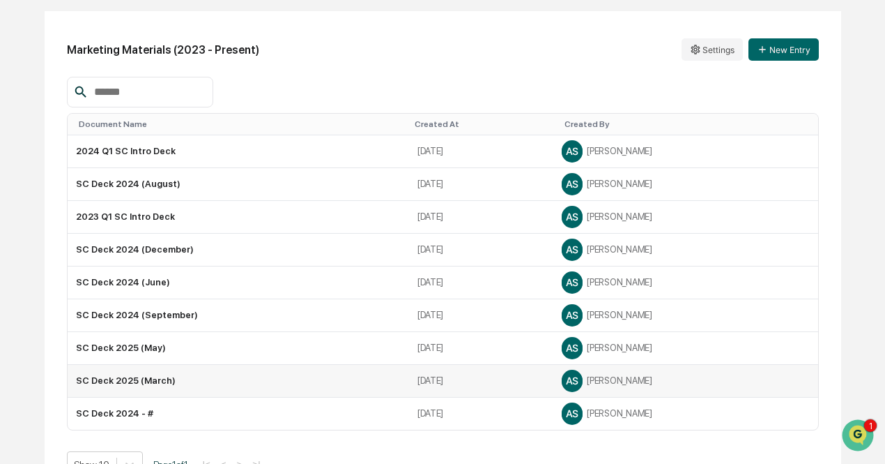
click at [602, 385] on div "AS Ashley Sweren" at bounding box center [686, 380] width 248 height 21
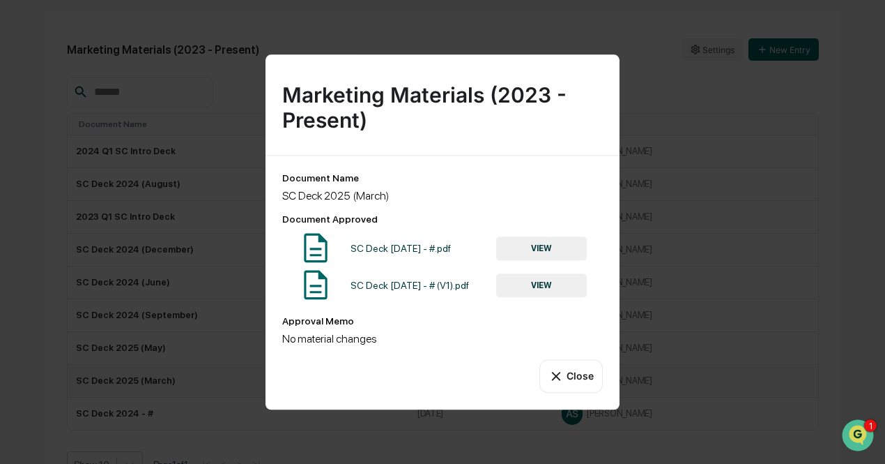
click at [844, 284] on div "Marketing Materials (2023 - Present) Document Name SC Deck 2025 (March) Documen…" at bounding box center [442, 232] width 885 height 464
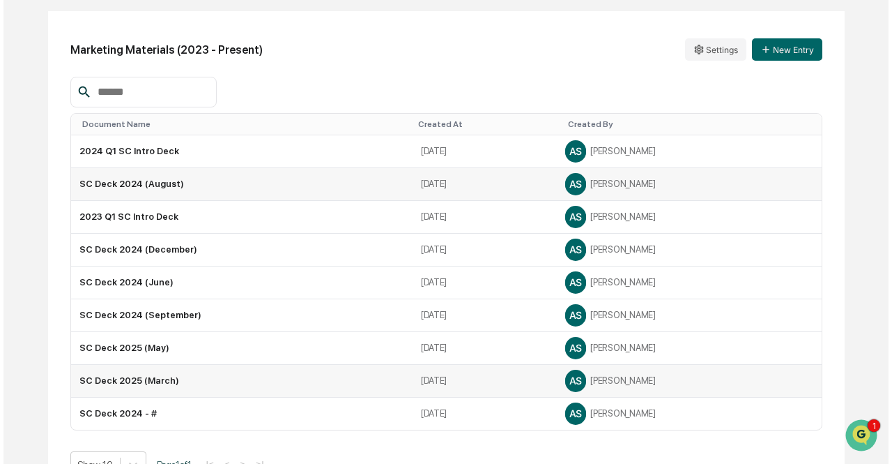
scroll to position [0, 0]
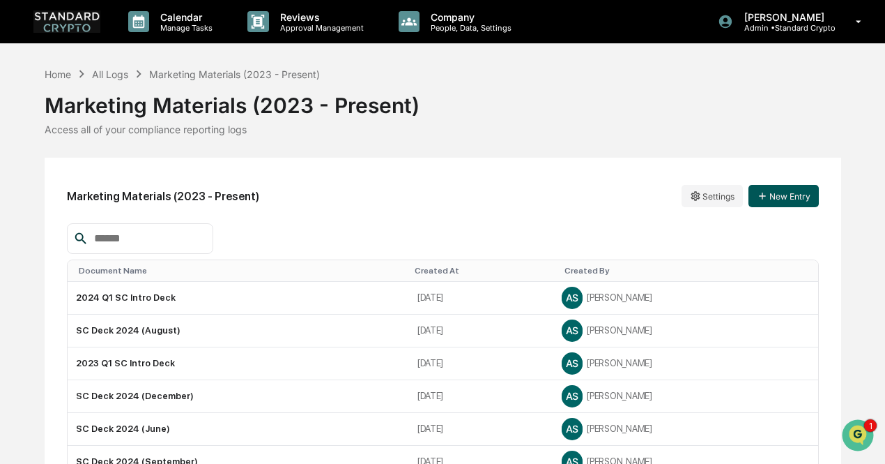
click at [779, 192] on button "New Entry" at bounding box center [784, 196] width 70 height 22
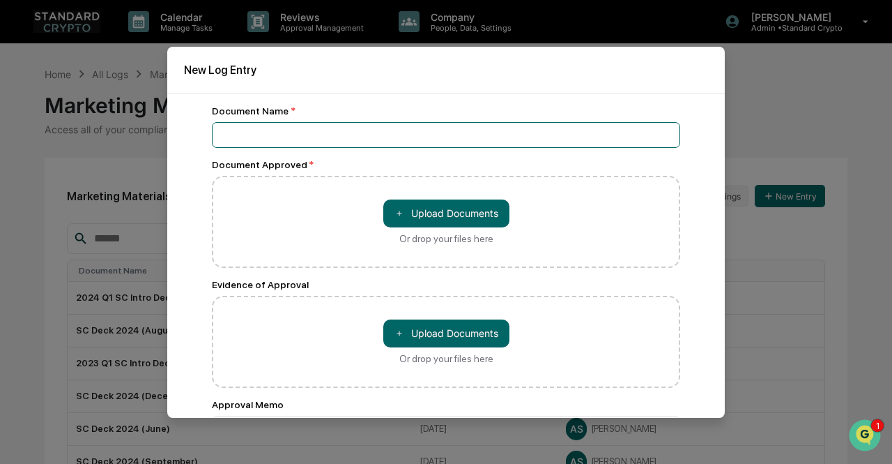
click at [312, 139] on input at bounding box center [446, 135] width 468 height 26
click at [309, 139] on input "**********" at bounding box center [446, 135] width 468 height 26
type input "**********"
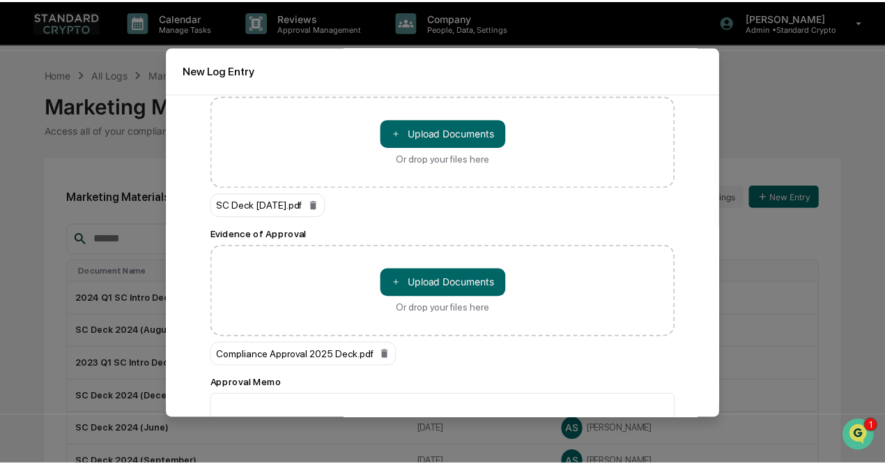
scroll to position [124, 0]
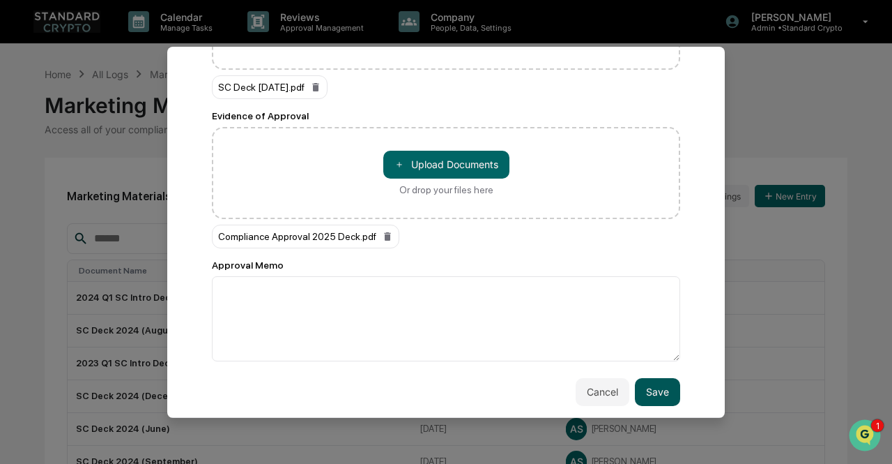
click at [643, 383] on button "Save" at bounding box center [657, 392] width 45 height 28
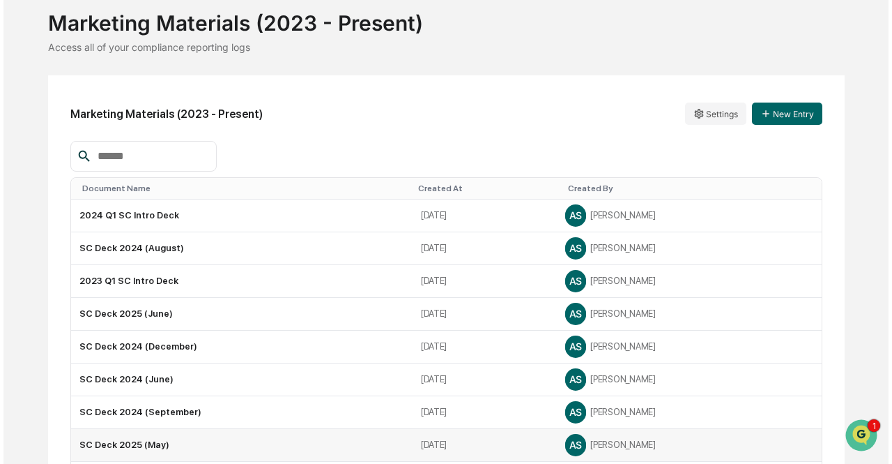
scroll to position [82, 0]
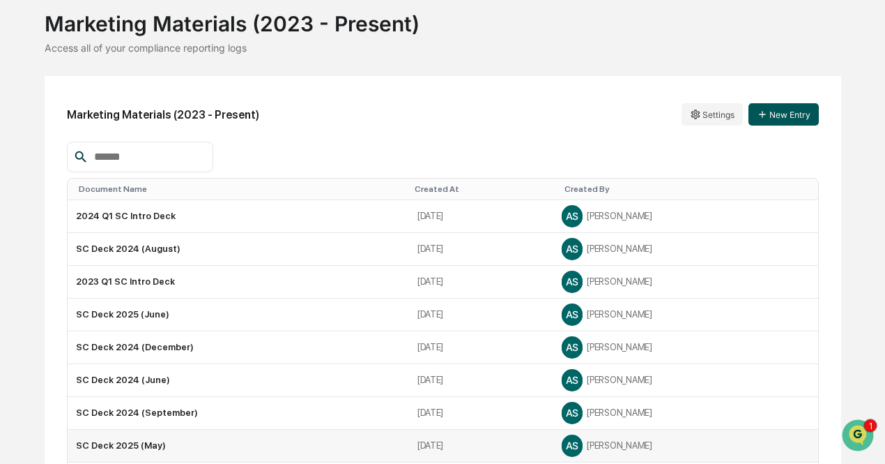
click at [786, 115] on button "New Entry" at bounding box center [784, 114] width 70 height 22
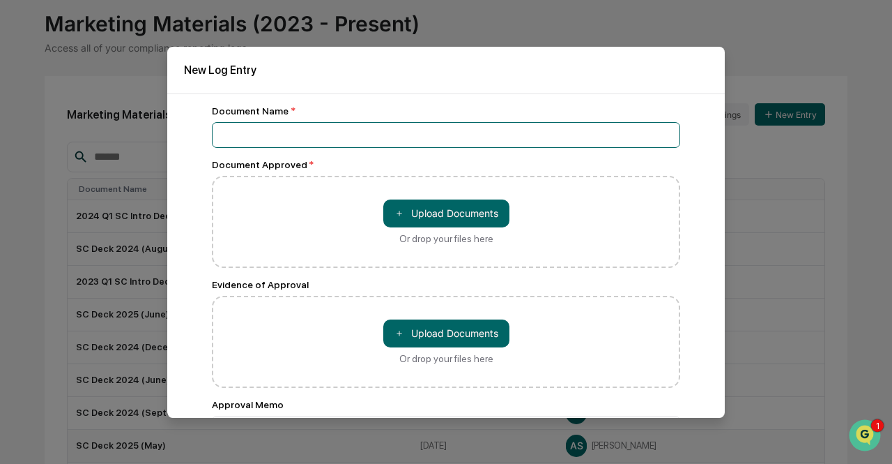
click at [554, 142] on input at bounding box center [446, 135] width 468 height 26
type input "**********"
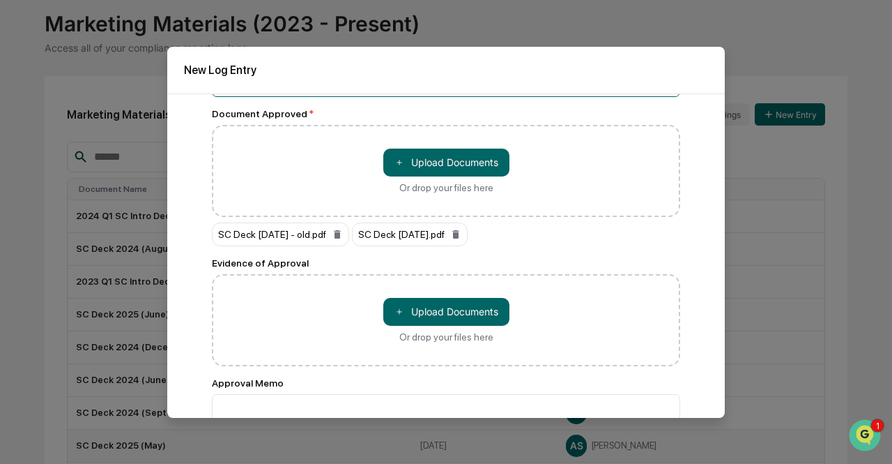
scroll to position [124, 0]
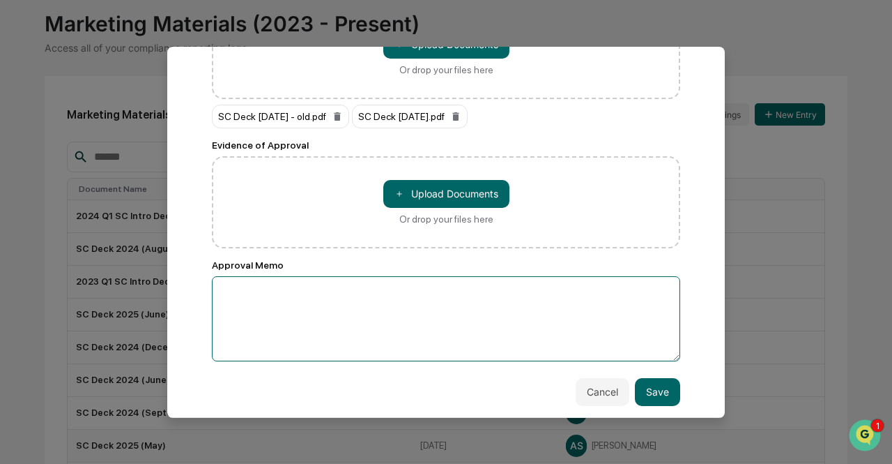
click at [298, 309] on textarea at bounding box center [446, 318] width 468 height 85
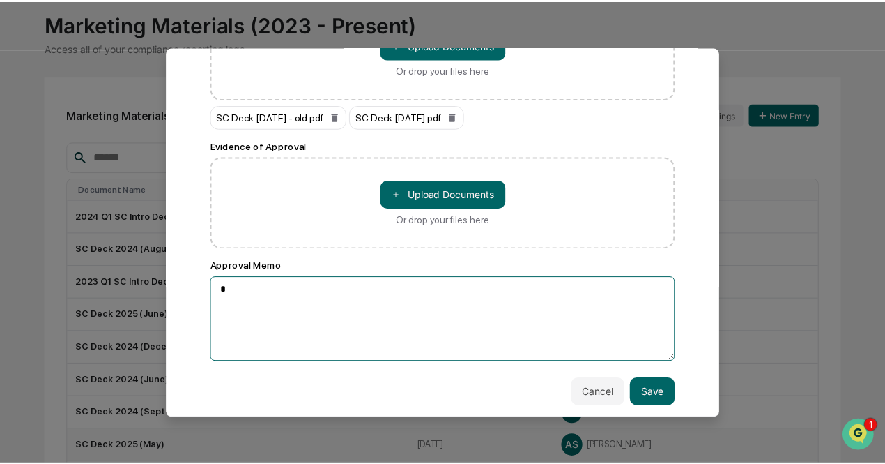
scroll to position [56, 0]
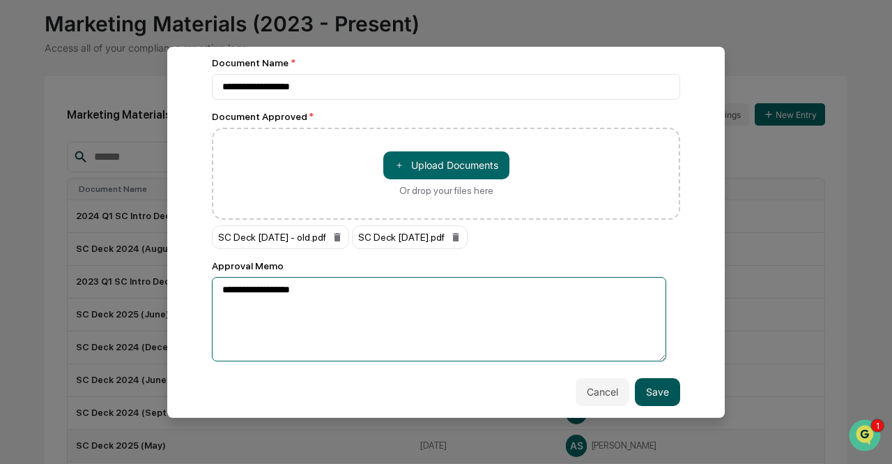
type textarea "**********"
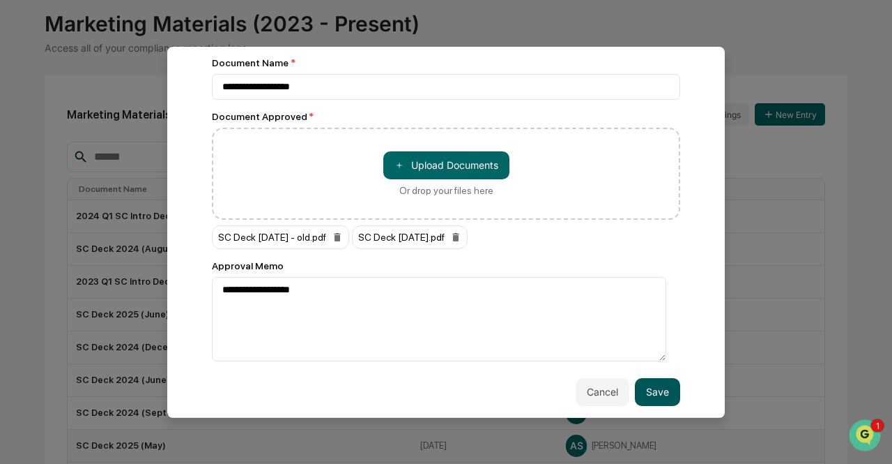
click at [638, 384] on button "Save" at bounding box center [657, 392] width 45 height 28
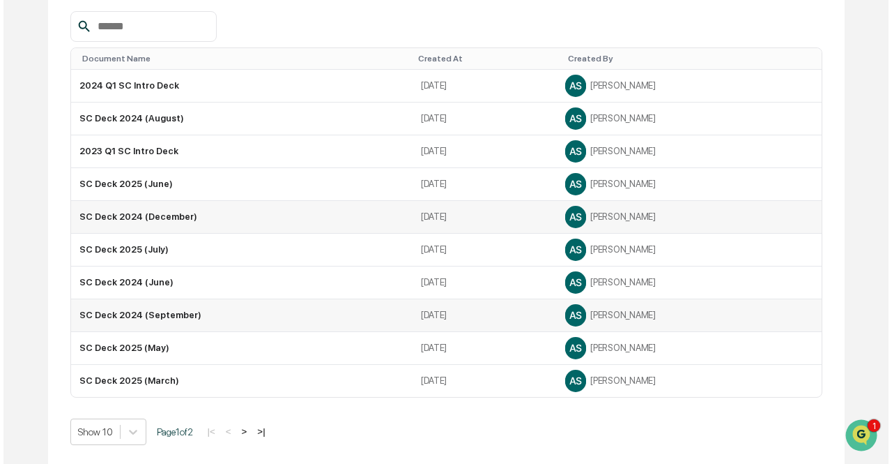
scroll to position [0, 0]
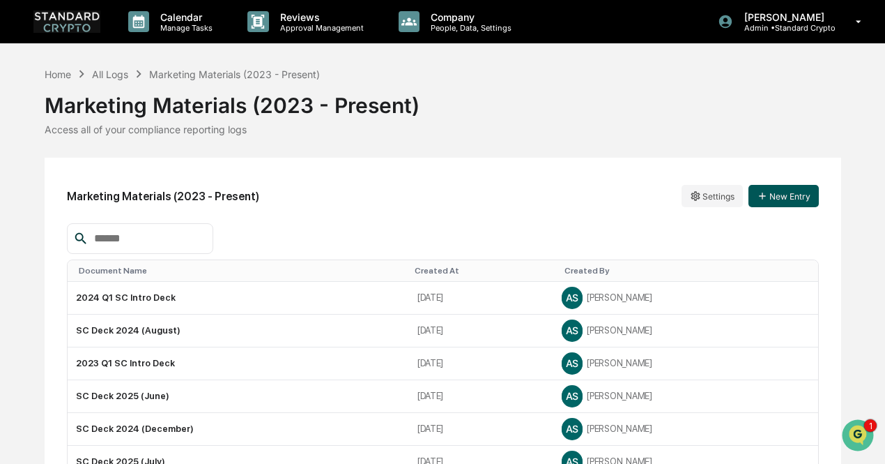
click at [785, 196] on button "New Entry" at bounding box center [784, 196] width 70 height 22
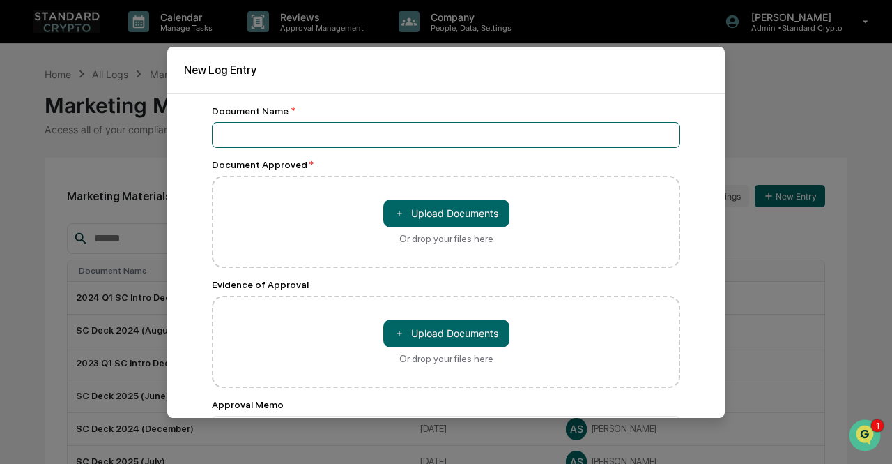
click at [618, 133] on input at bounding box center [446, 135] width 468 height 26
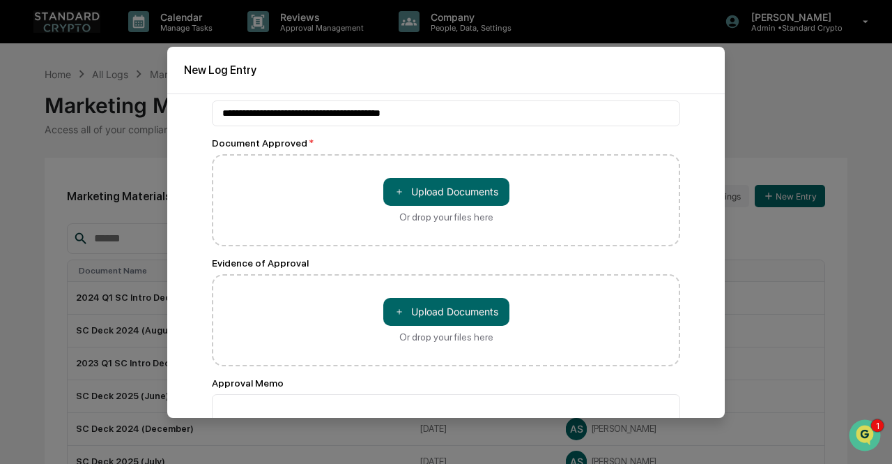
scroll to position [24, 0]
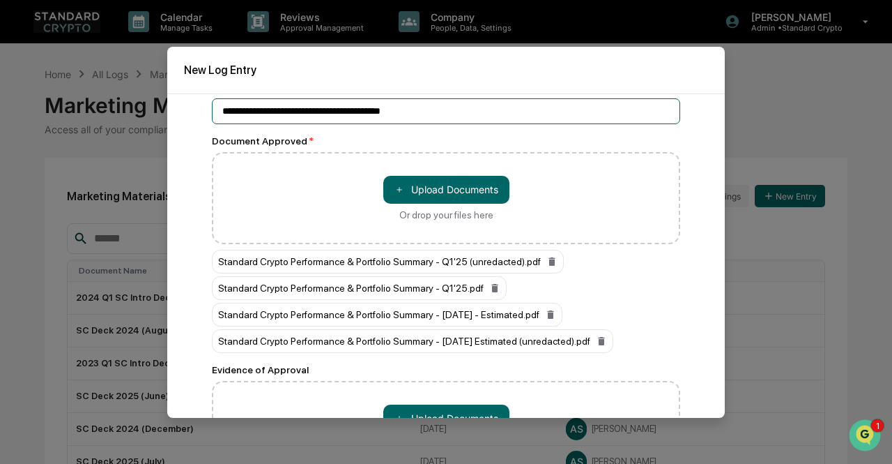
click at [407, 113] on input "**********" at bounding box center [446, 111] width 468 height 26
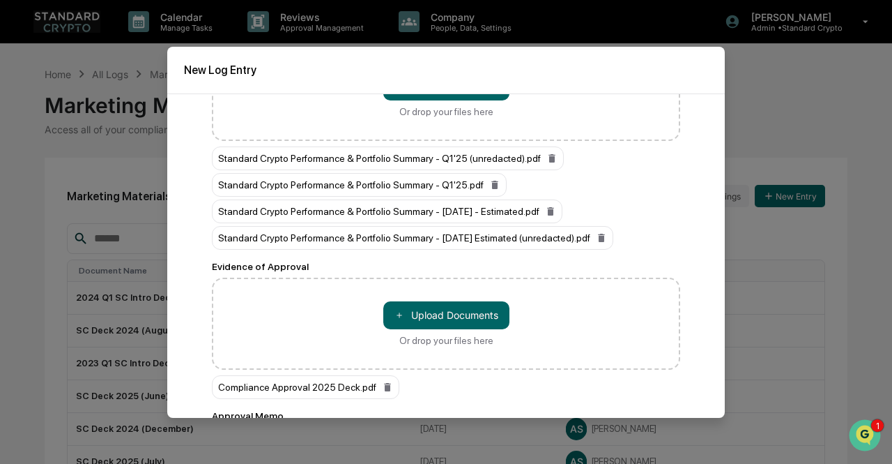
scroll to position [0, 0]
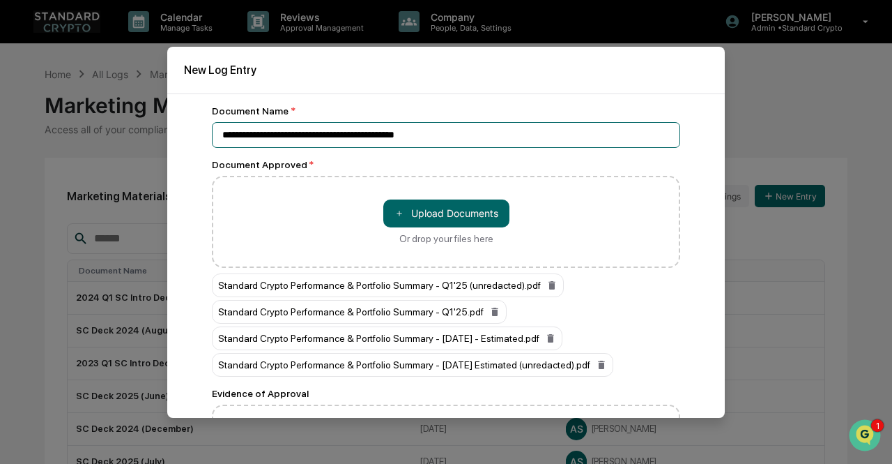
click at [403, 135] on input "**********" at bounding box center [446, 135] width 468 height 26
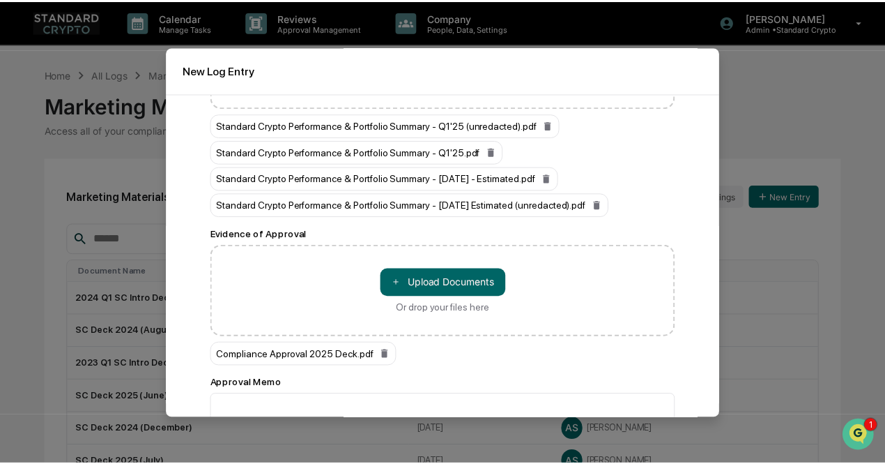
scroll to position [124, 0]
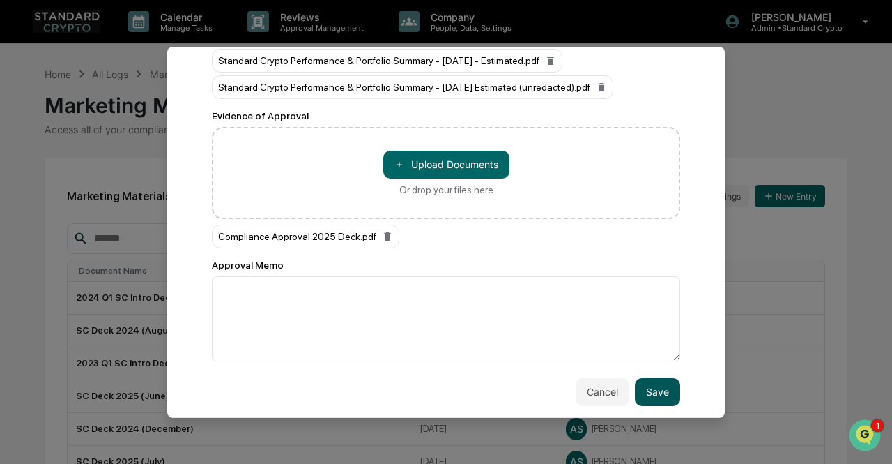
type input "**********"
click at [648, 387] on button "Save" at bounding box center [657, 392] width 45 height 28
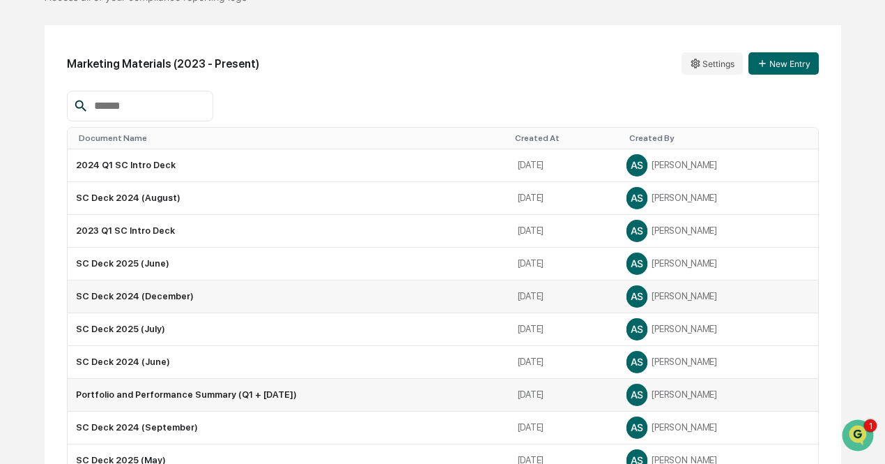
scroll to position [212, 0]
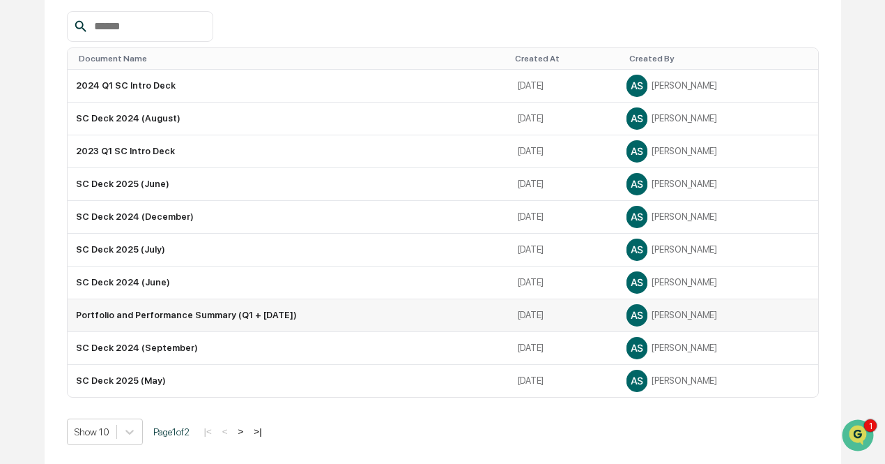
click at [13, 322] on div "Home All Logs Marketing Materials (2023 - Present) Marketing Materials (2023 - …" at bounding box center [442, 160] width 885 height 613
click at [347, 285] on td "SC Deck 2024 (June)" at bounding box center [289, 282] width 442 height 33
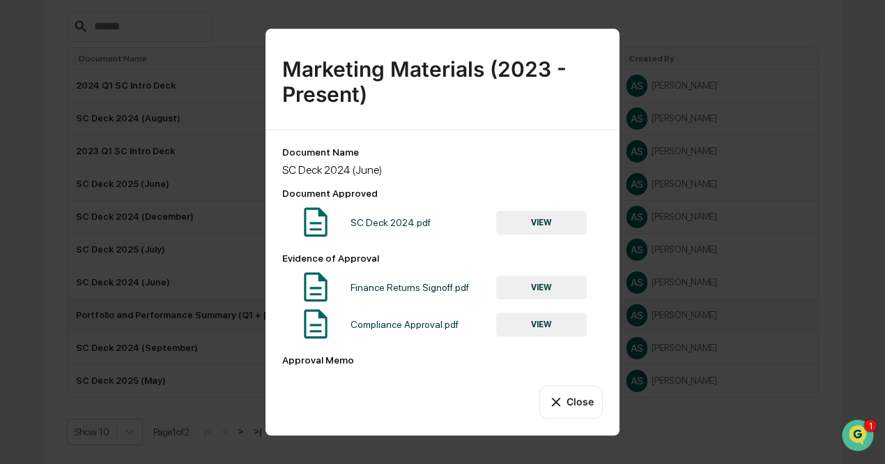
click at [836, 236] on div "Marketing Materials (2023 - Present) Document Name SC Deck 2024 (June) Document…" at bounding box center [442, 232] width 885 height 464
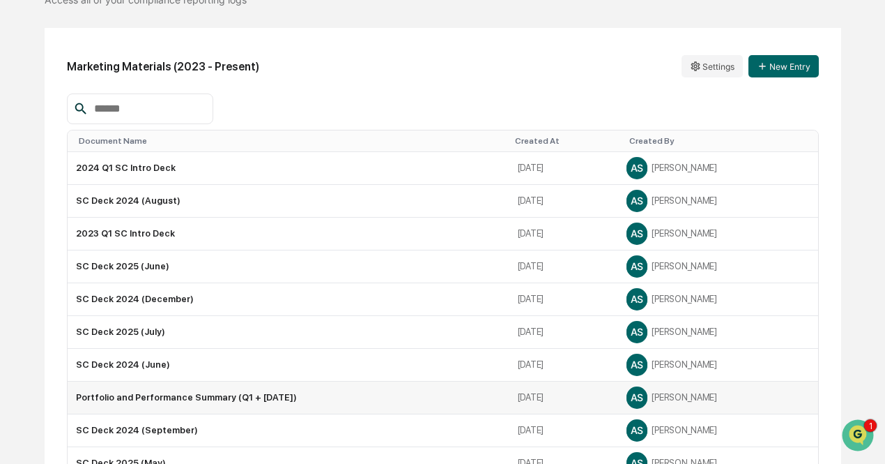
scroll to position [128, 0]
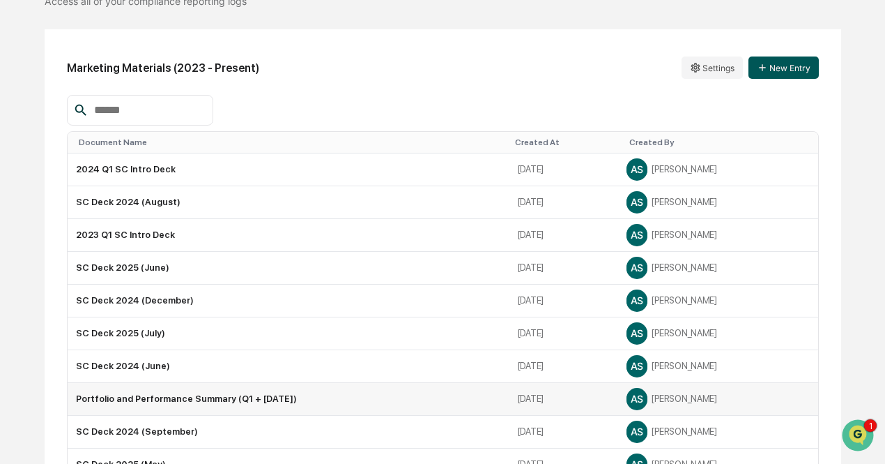
click at [790, 66] on button "New Entry" at bounding box center [784, 67] width 70 height 22
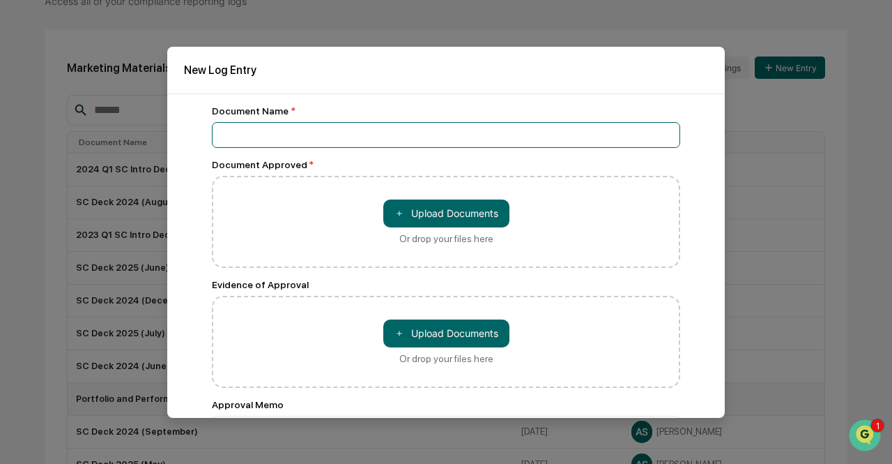
click at [636, 126] on input at bounding box center [446, 135] width 468 height 26
type input "*"
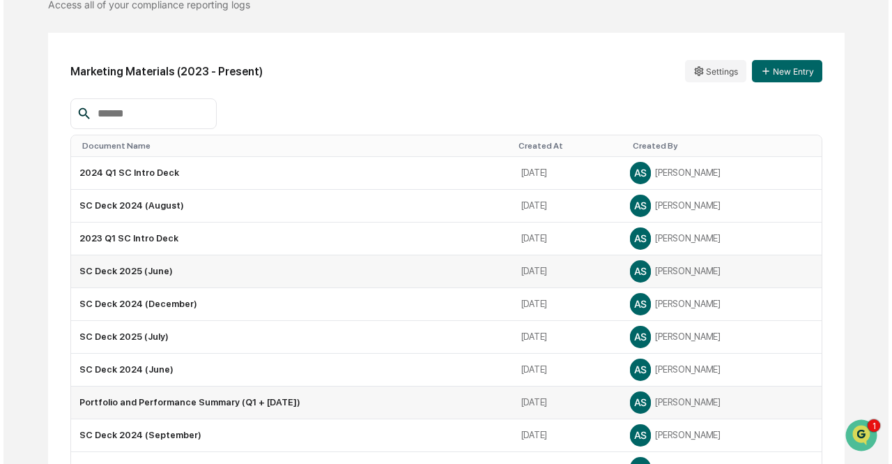
scroll to position [115, 0]
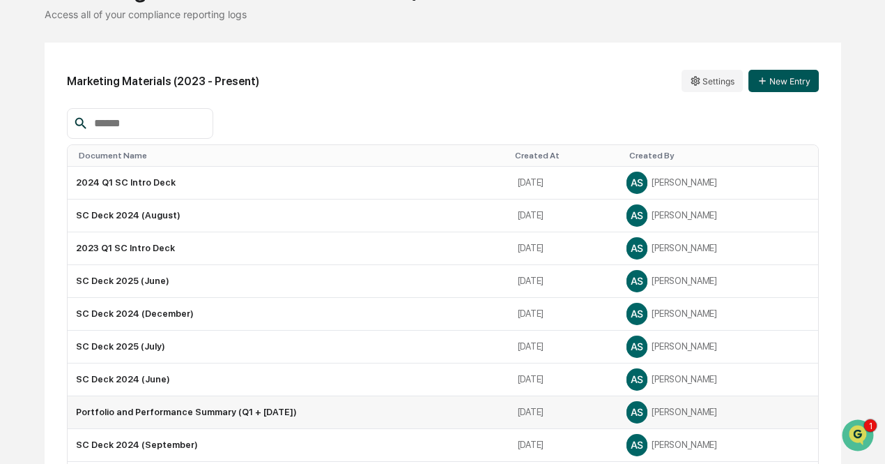
click at [797, 86] on button "New Entry" at bounding box center [784, 81] width 70 height 22
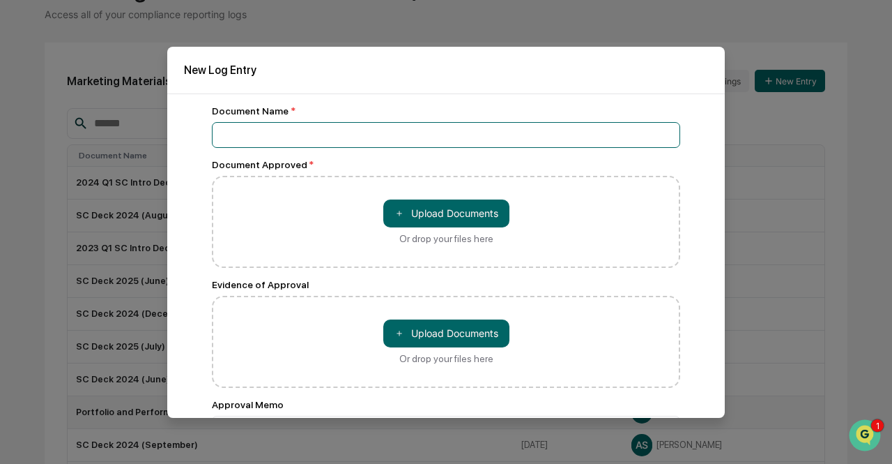
click at [640, 141] on input at bounding box center [446, 135] width 468 height 26
click at [450, 135] on input "**********" at bounding box center [446, 135] width 468 height 26
click at [477, 130] on input "**********" at bounding box center [446, 135] width 468 height 26
click at [429, 136] on input "**********" at bounding box center [446, 135] width 468 height 26
type input "**********"
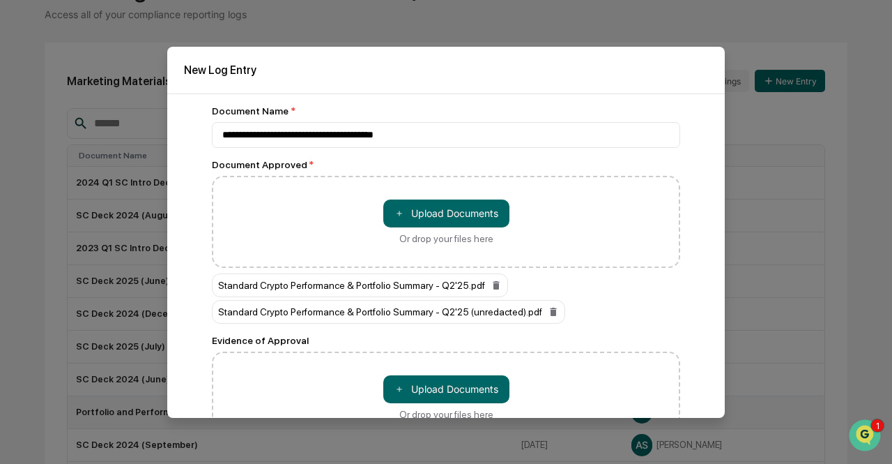
click at [293, 376] on div "＋ Upload Documents Or drop your files here" at bounding box center [446, 397] width 468 height 92
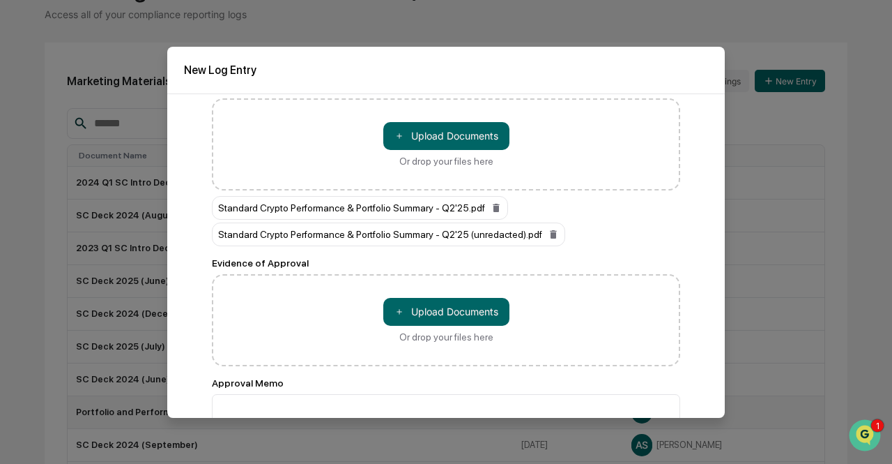
scroll to position [124, 0]
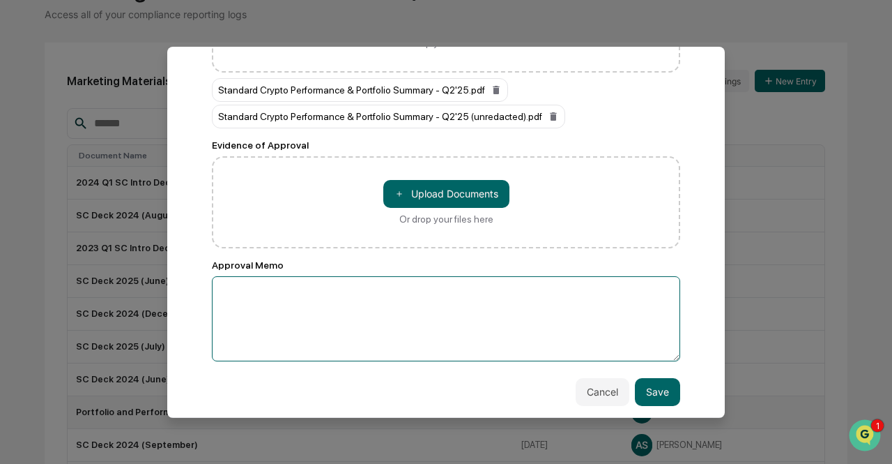
click at [293, 305] on textarea at bounding box center [446, 318] width 468 height 85
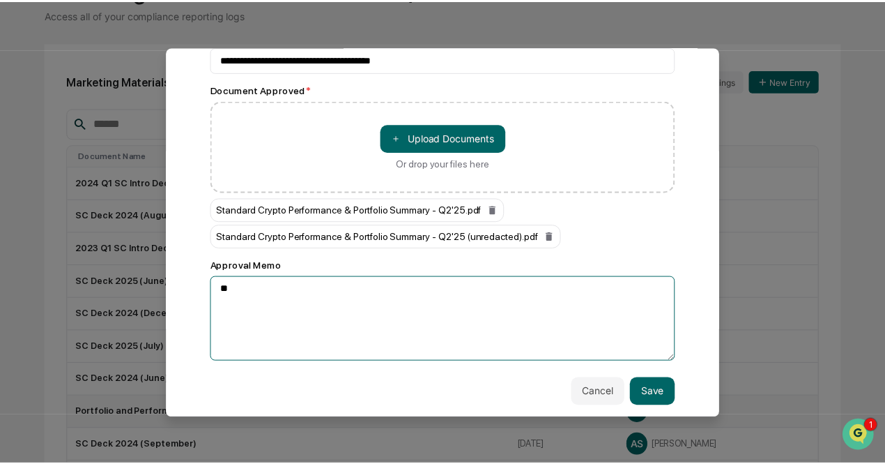
scroll to position [82, 0]
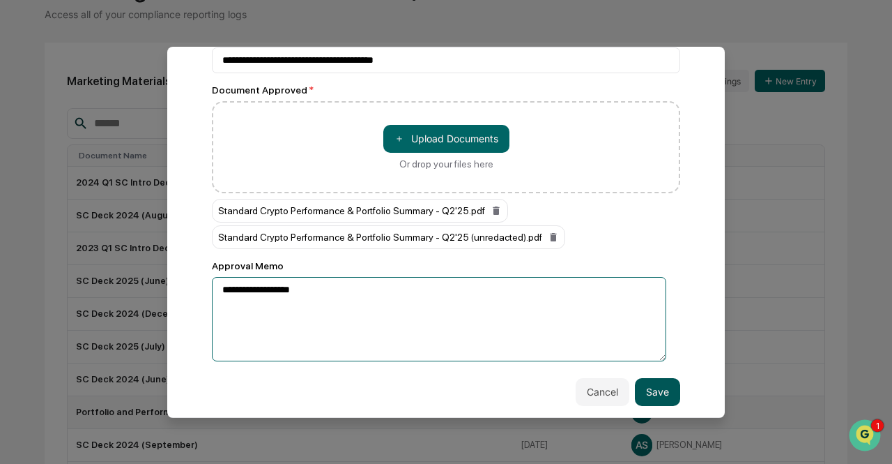
type textarea "**********"
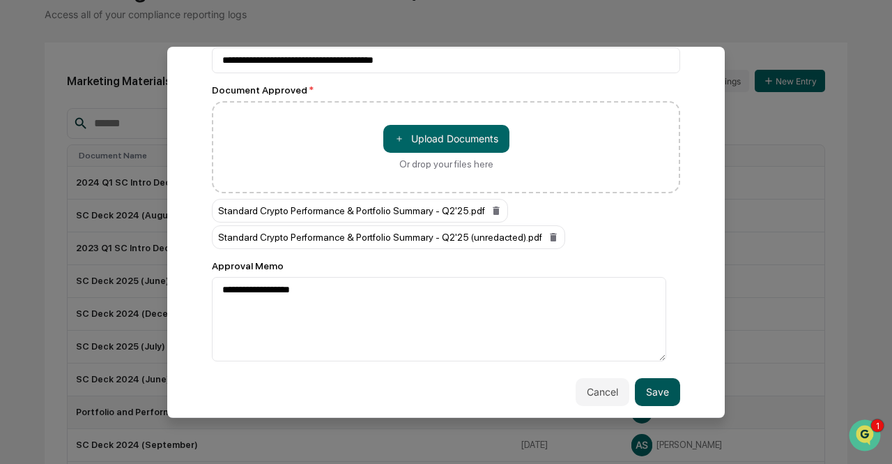
click at [657, 385] on button "Save" at bounding box center [657, 392] width 45 height 28
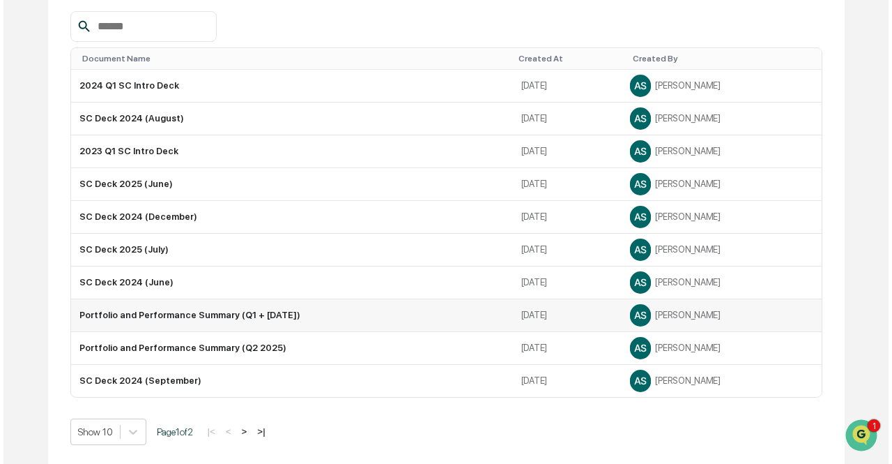
scroll to position [0, 0]
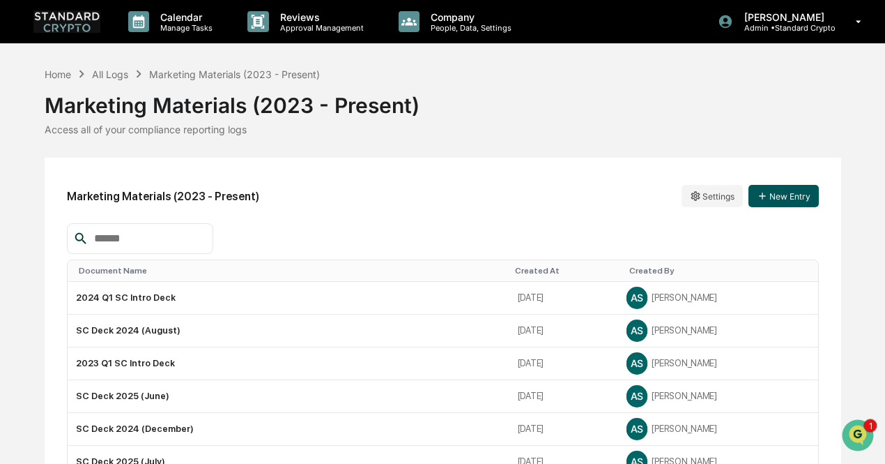
click at [811, 188] on button "New Entry" at bounding box center [784, 196] width 70 height 22
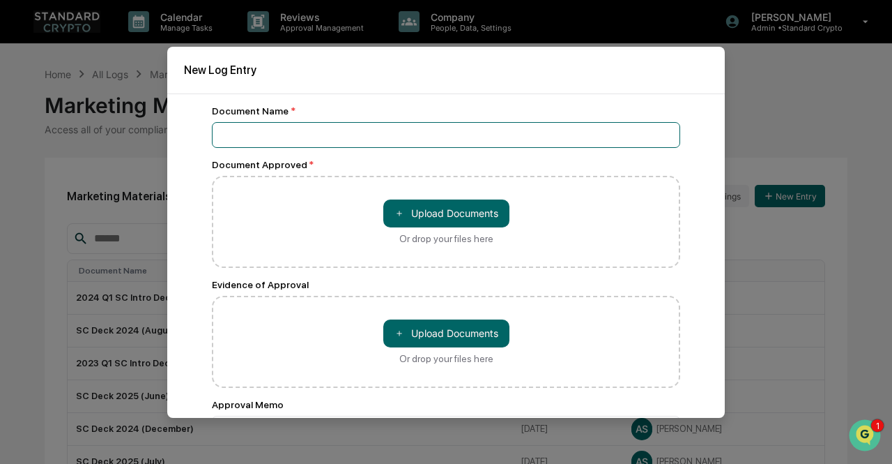
click at [345, 137] on input at bounding box center [446, 135] width 468 height 26
type input "**********"
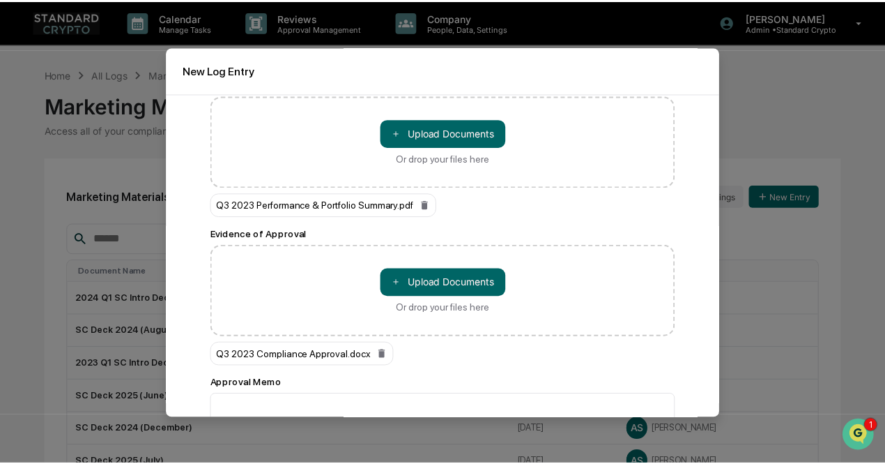
scroll to position [124, 0]
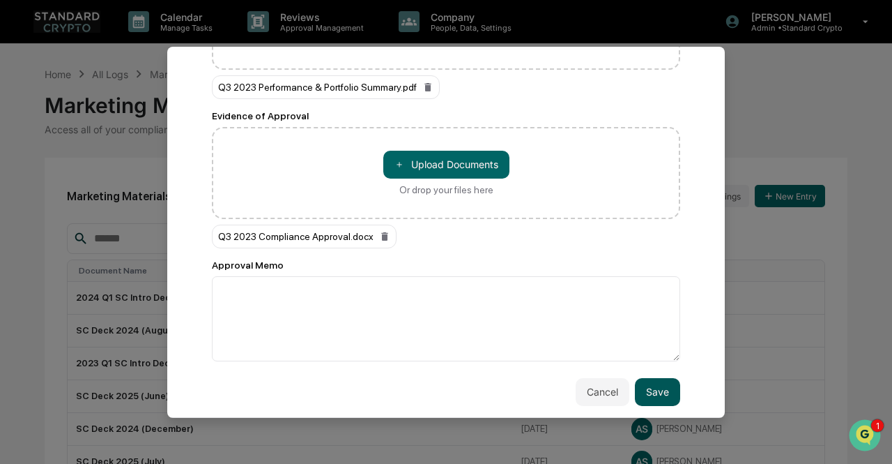
click at [648, 390] on button "Save" at bounding box center [657, 392] width 45 height 28
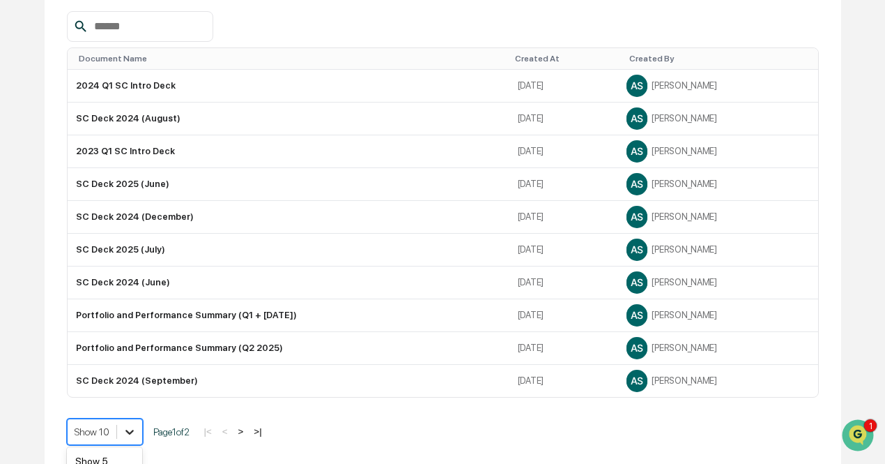
scroll to position [314, 0]
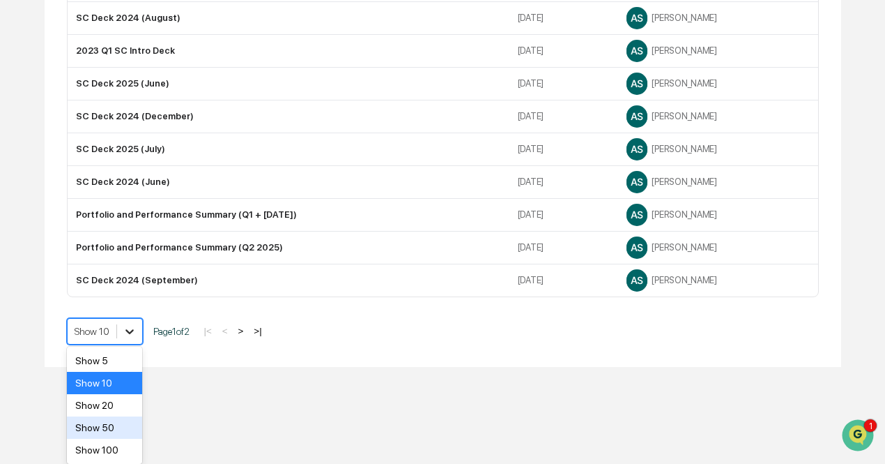
click at [128, 367] on body "Calendar Manage Tasks Reviews Approval Management Company People, Data, Setting…" at bounding box center [442, 27] width 885 height 679
click at [117, 408] on div "Show 20" at bounding box center [104, 405] width 75 height 22
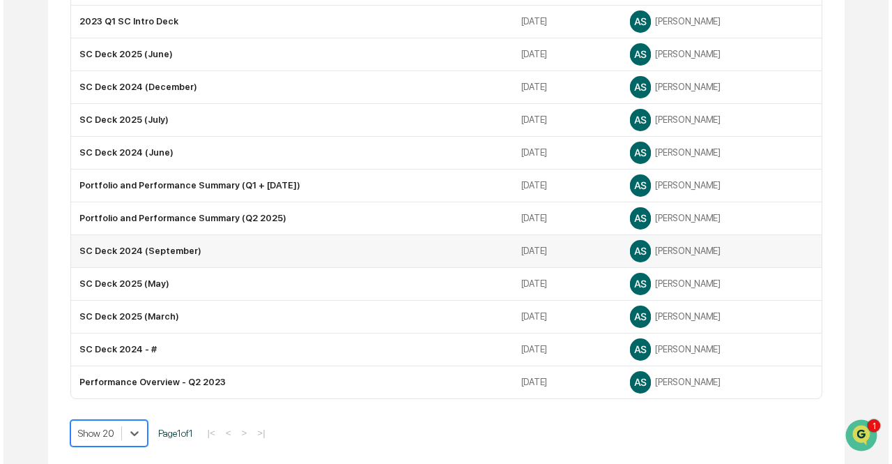
scroll to position [0, 0]
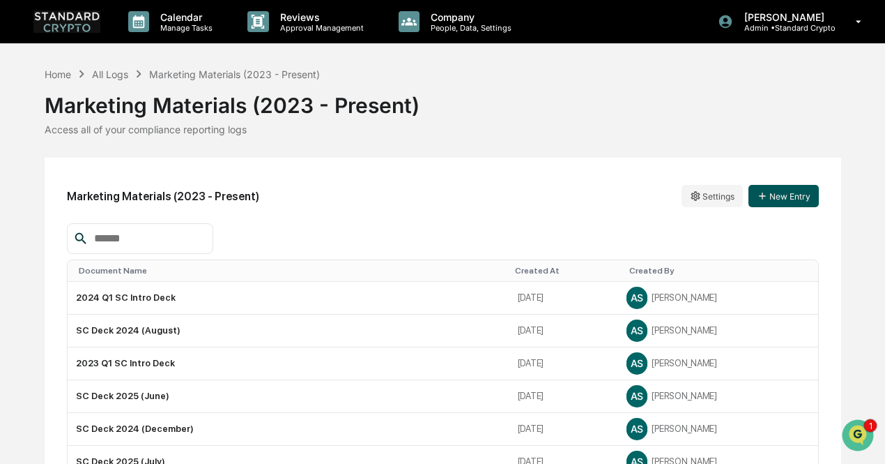
click at [782, 198] on button "New Entry" at bounding box center [784, 196] width 70 height 22
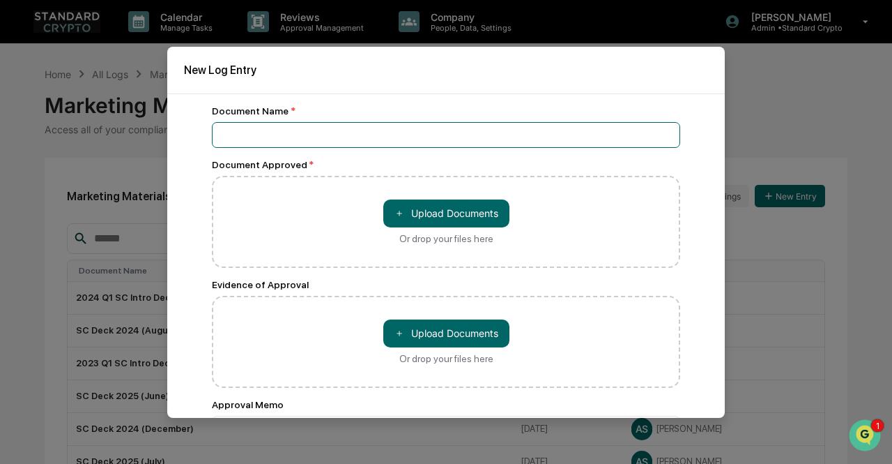
click at [553, 132] on input at bounding box center [446, 135] width 468 height 26
click at [340, 133] on input "**********" at bounding box center [446, 135] width 468 height 26
click at [369, 135] on input "**********" at bounding box center [446, 135] width 468 height 26
type input "**********"
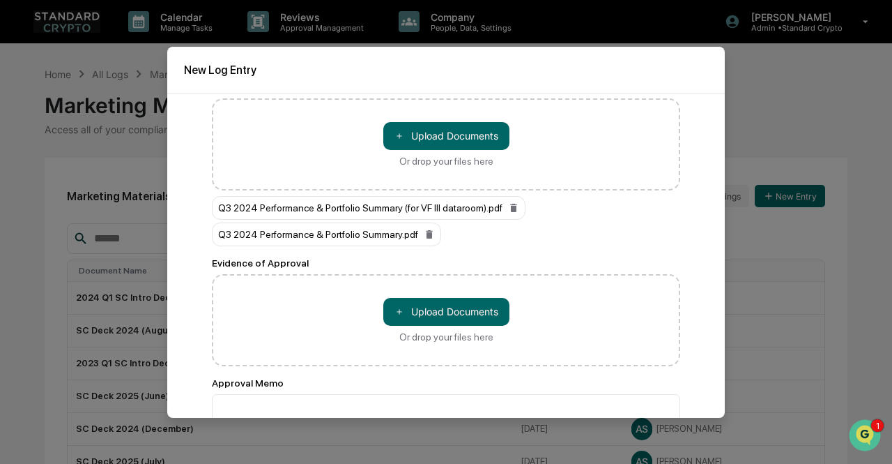
scroll to position [124, 0]
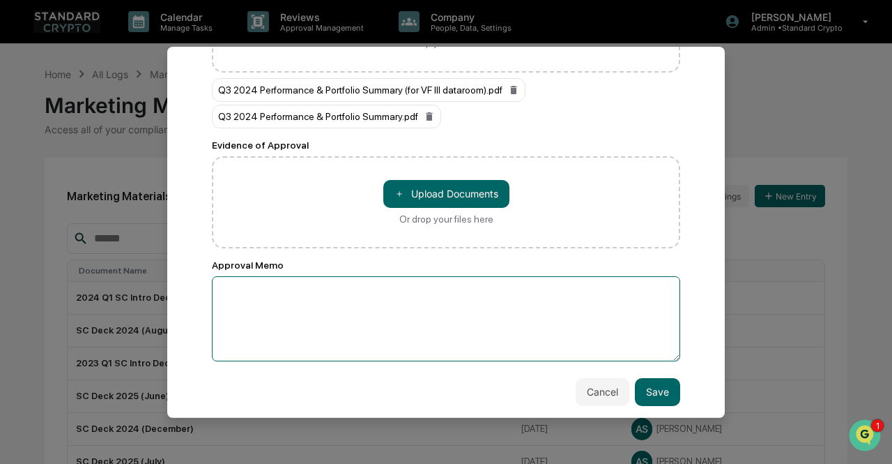
click at [309, 286] on textarea at bounding box center [446, 318] width 468 height 85
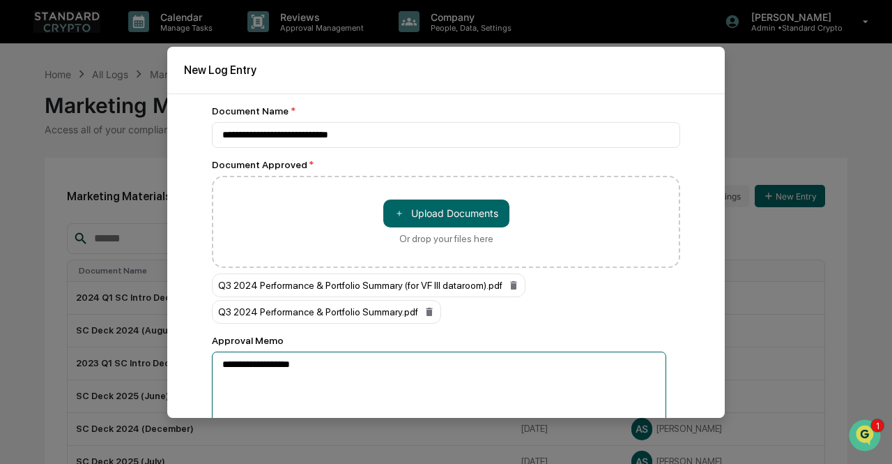
scroll to position [82, 0]
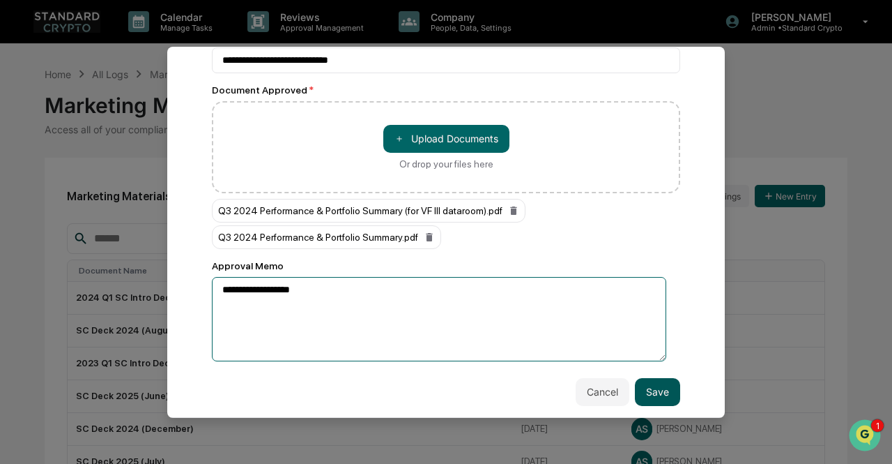
type textarea "**********"
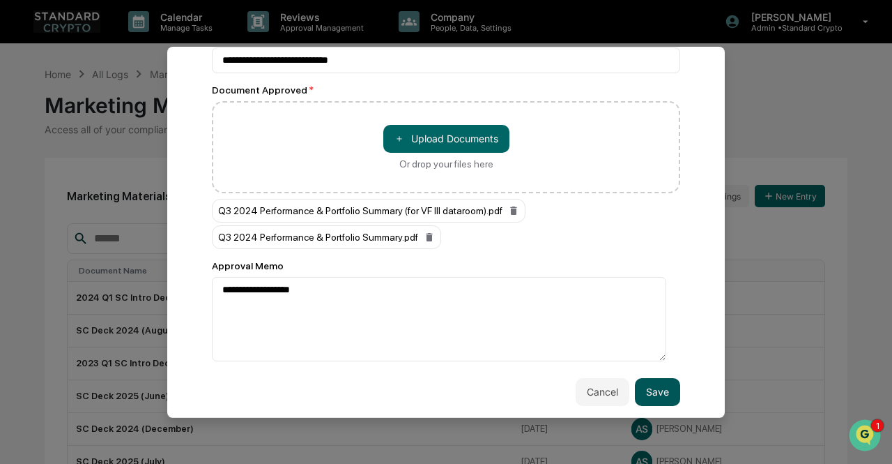
click at [654, 390] on button "Save" at bounding box center [657, 392] width 45 height 28
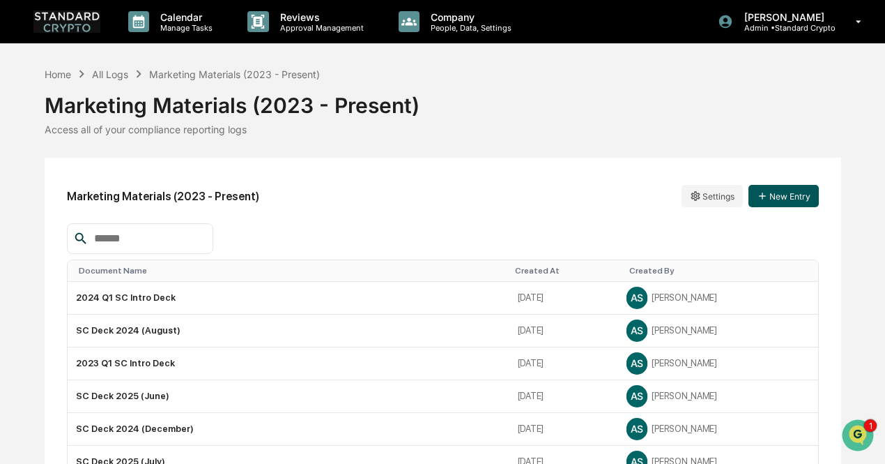
click at [801, 201] on button "New Entry" at bounding box center [784, 196] width 70 height 22
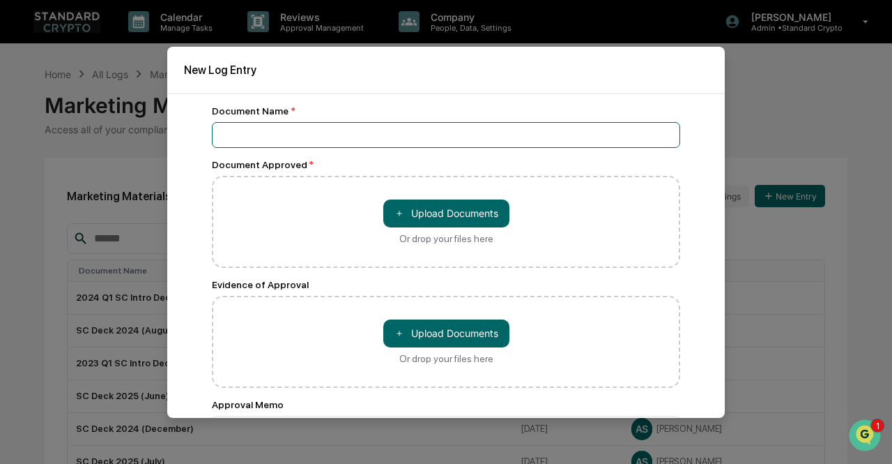
click at [595, 142] on input at bounding box center [446, 135] width 468 height 26
type input "**********"
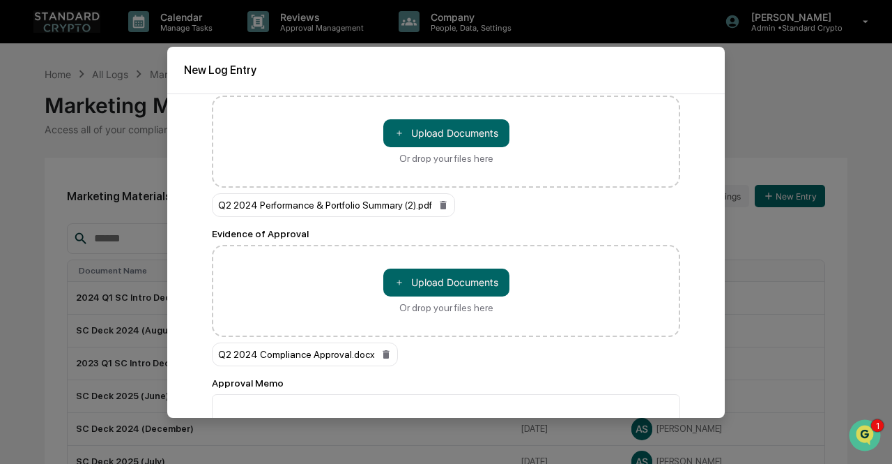
scroll to position [124, 0]
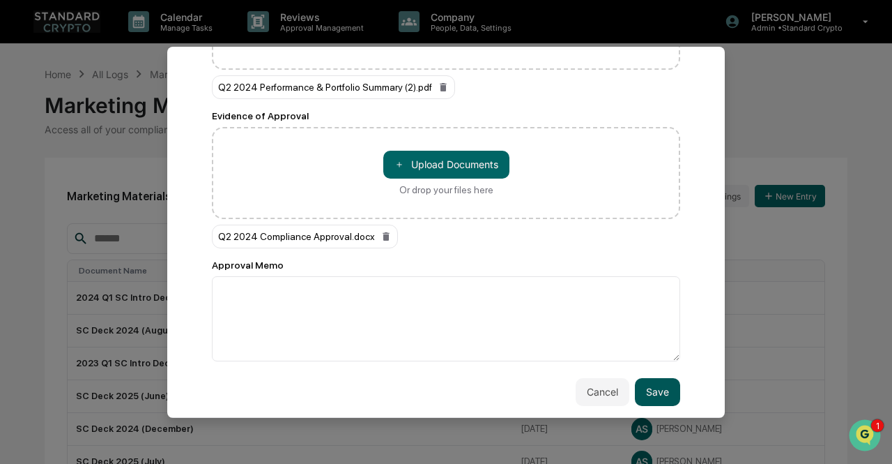
click at [636, 385] on button "Save" at bounding box center [657, 392] width 45 height 28
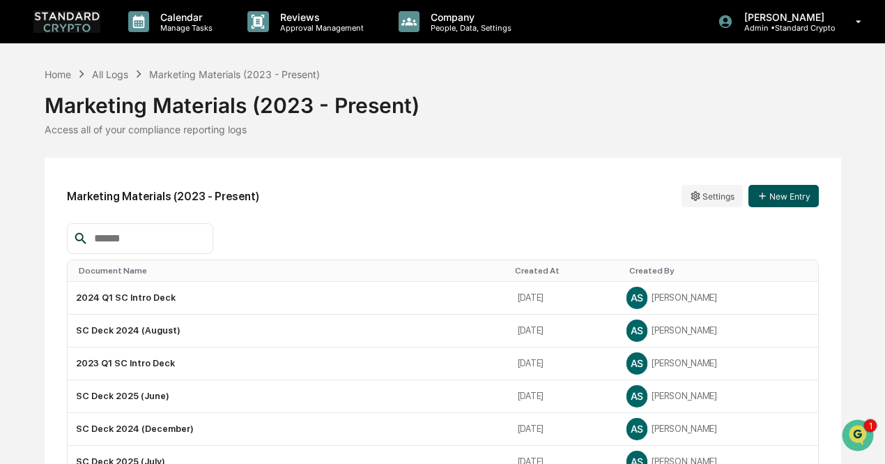
click at [797, 199] on button "New Entry" at bounding box center [784, 196] width 70 height 22
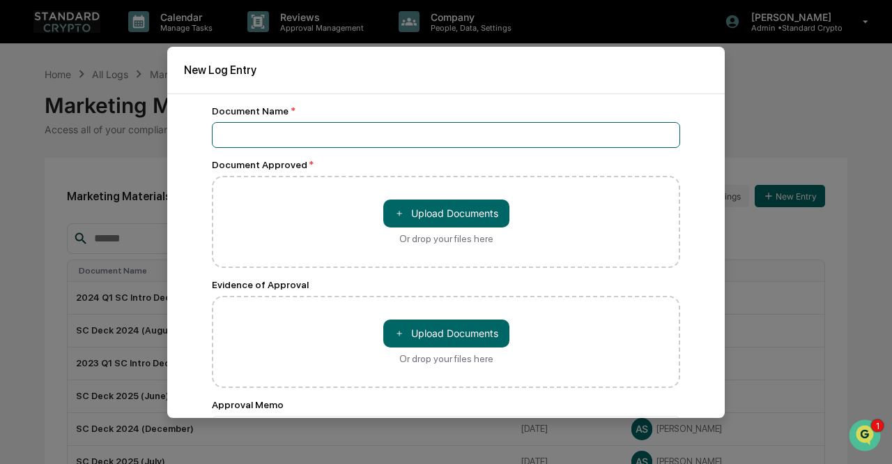
click at [408, 139] on input at bounding box center [446, 135] width 468 height 26
click at [342, 137] on input "**********" at bounding box center [446, 135] width 468 height 26
type input "**********"
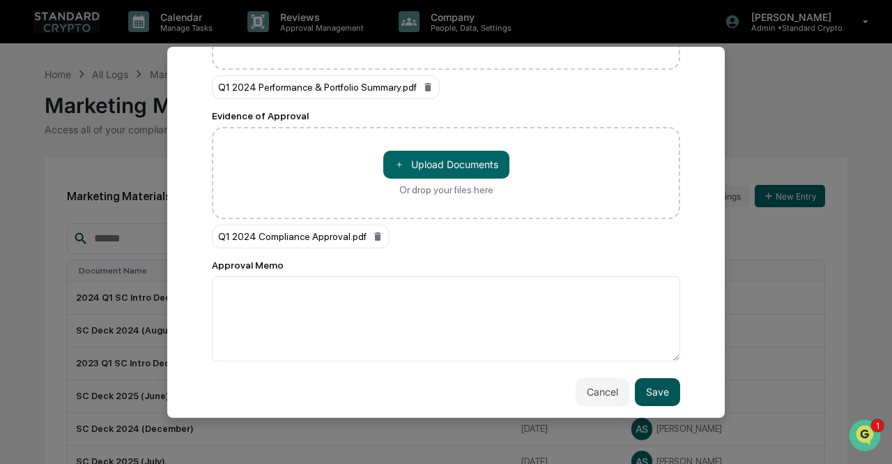
click at [635, 388] on button "Save" at bounding box center [657, 392] width 45 height 28
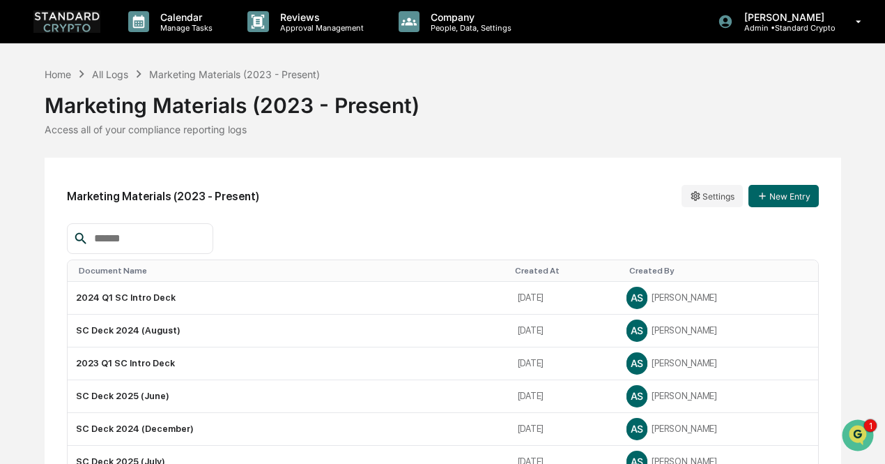
click at [611, 49] on div "Calendar Manage Tasks Reviews Approval Management Company People, Data, Setting…" at bounding box center [442, 454] width 885 height 908
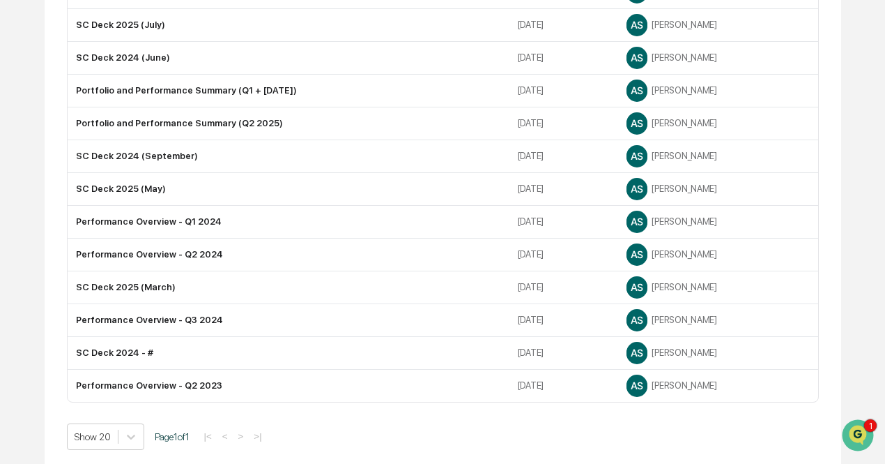
scroll to position [437, 0]
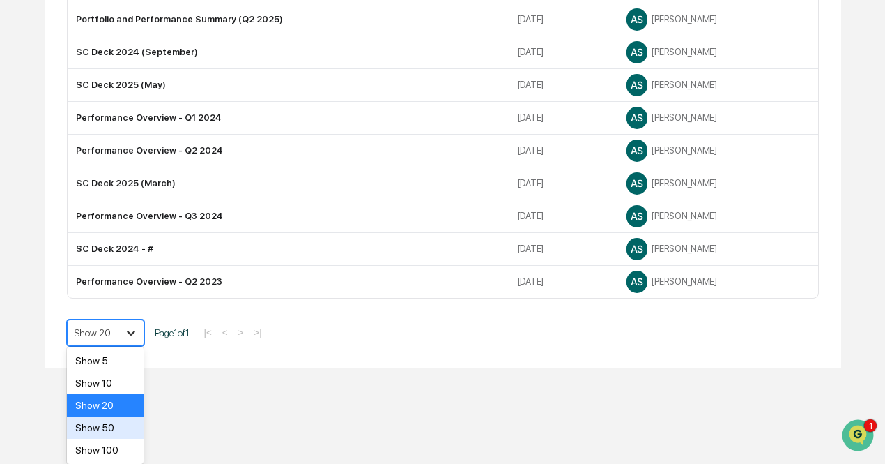
click at [131, 434] on div "Show 50" at bounding box center [105, 427] width 77 height 22
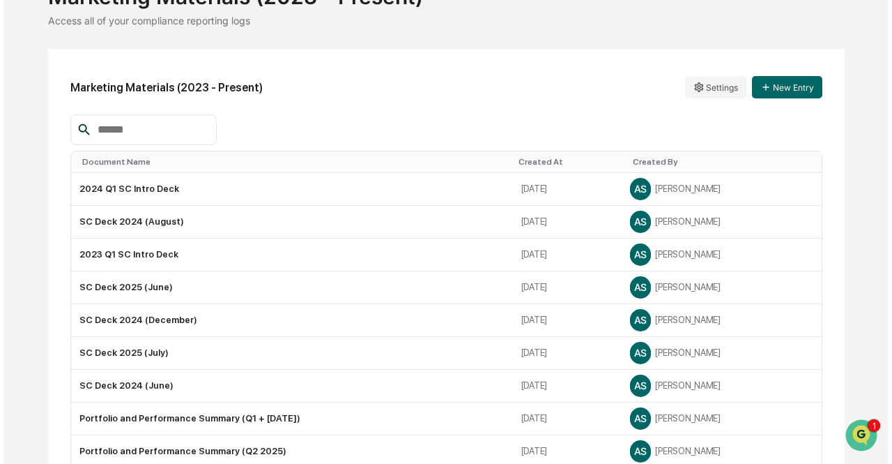
scroll to position [0, 0]
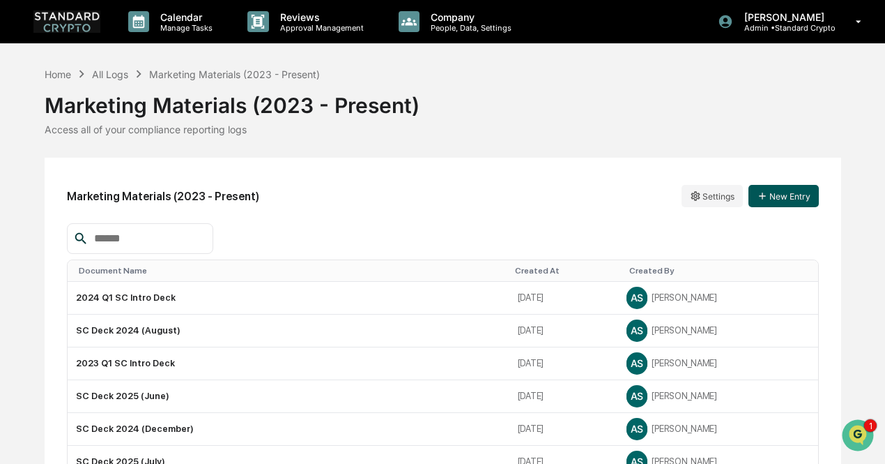
click at [779, 193] on button "New Entry" at bounding box center [784, 196] width 70 height 22
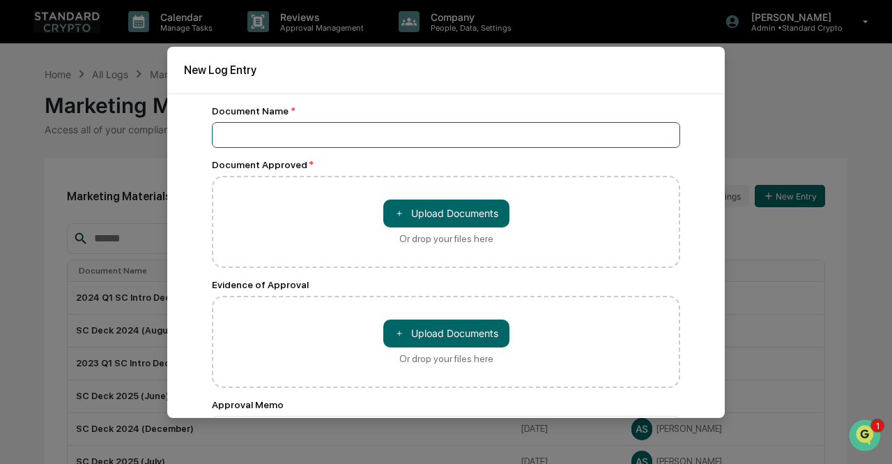
click at [377, 137] on input at bounding box center [446, 135] width 468 height 26
click at [343, 132] on input "**********" at bounding box center [446, 135] width 468 height 26
click at [368, 135] on input "**********" at bounding box center [446, 135] width 468 height 26
type input "**********"
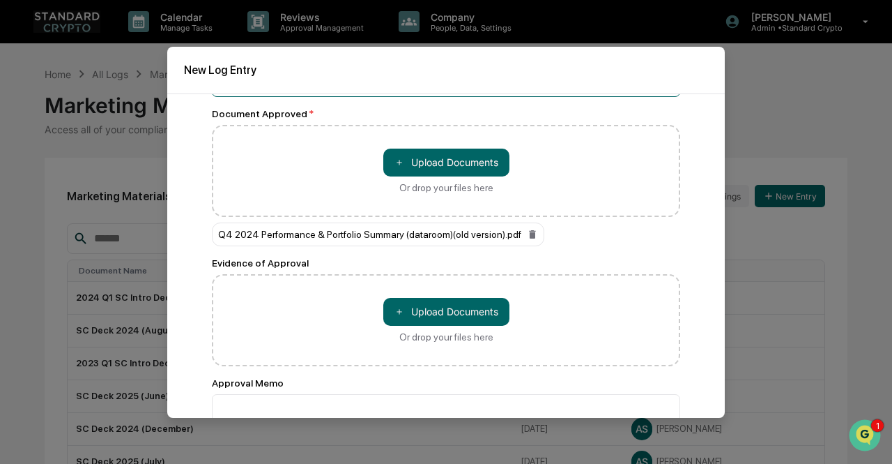
scroll to position [52, 0]
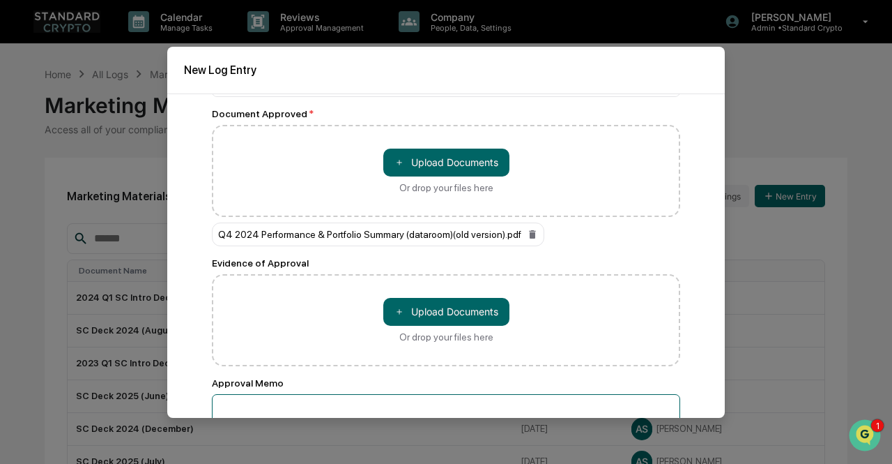
click at [261, 408] on textarea at bounding box center [446, 436] width 468 height 85
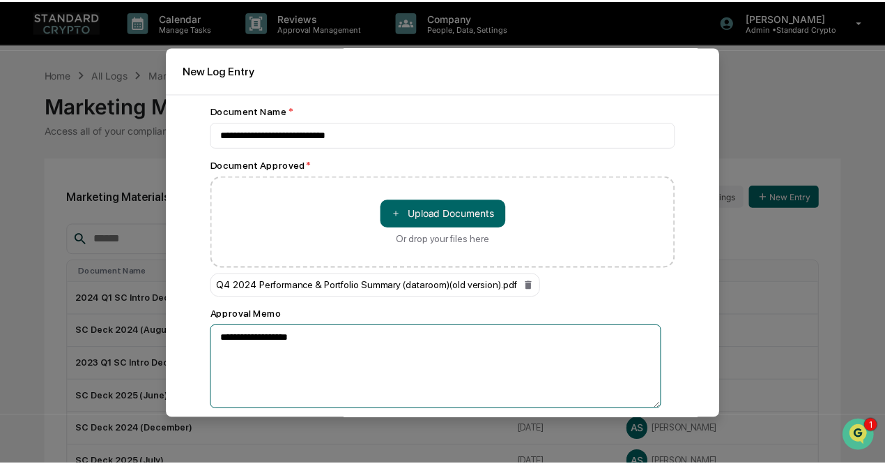
scroll to position [56, 0]
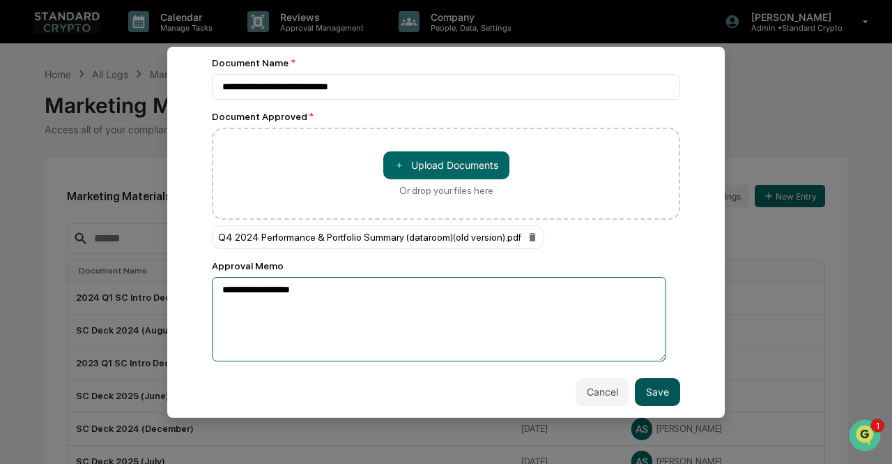
type textarea "**********"
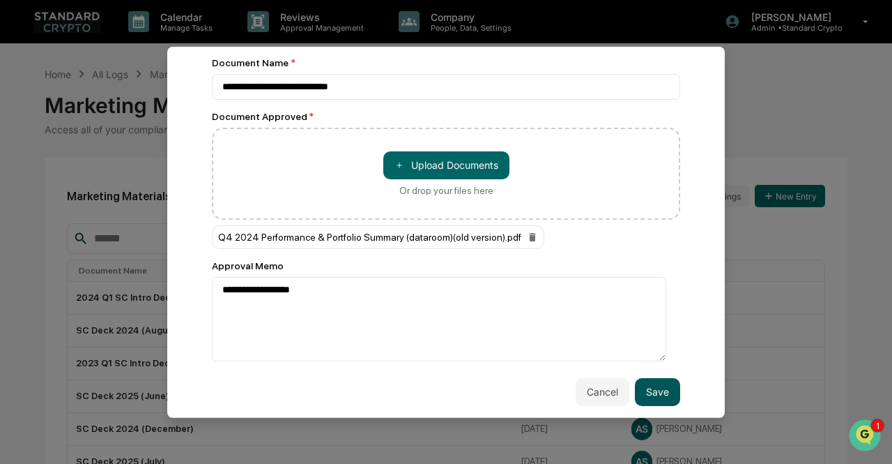
click at [656, 388] on button "Save" at bounding box center [657, 392] width 45 height 28
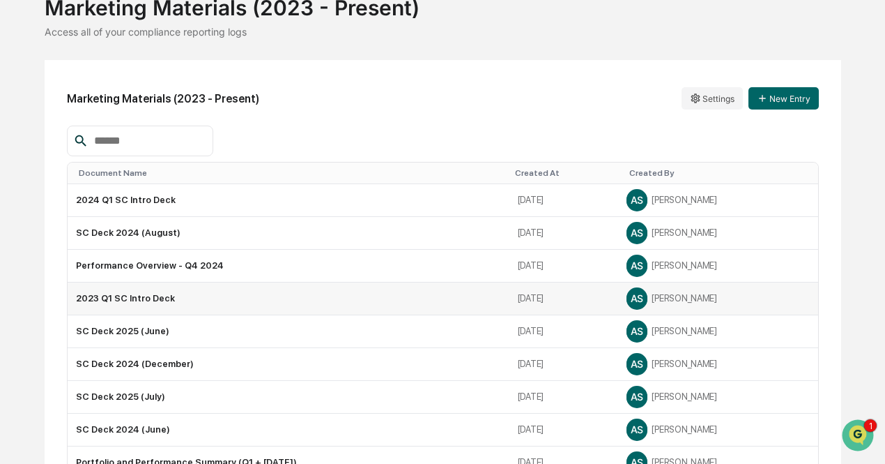
scroll to position [0, 0]
